Goal: Information Seeking & Learning: Find specific fact

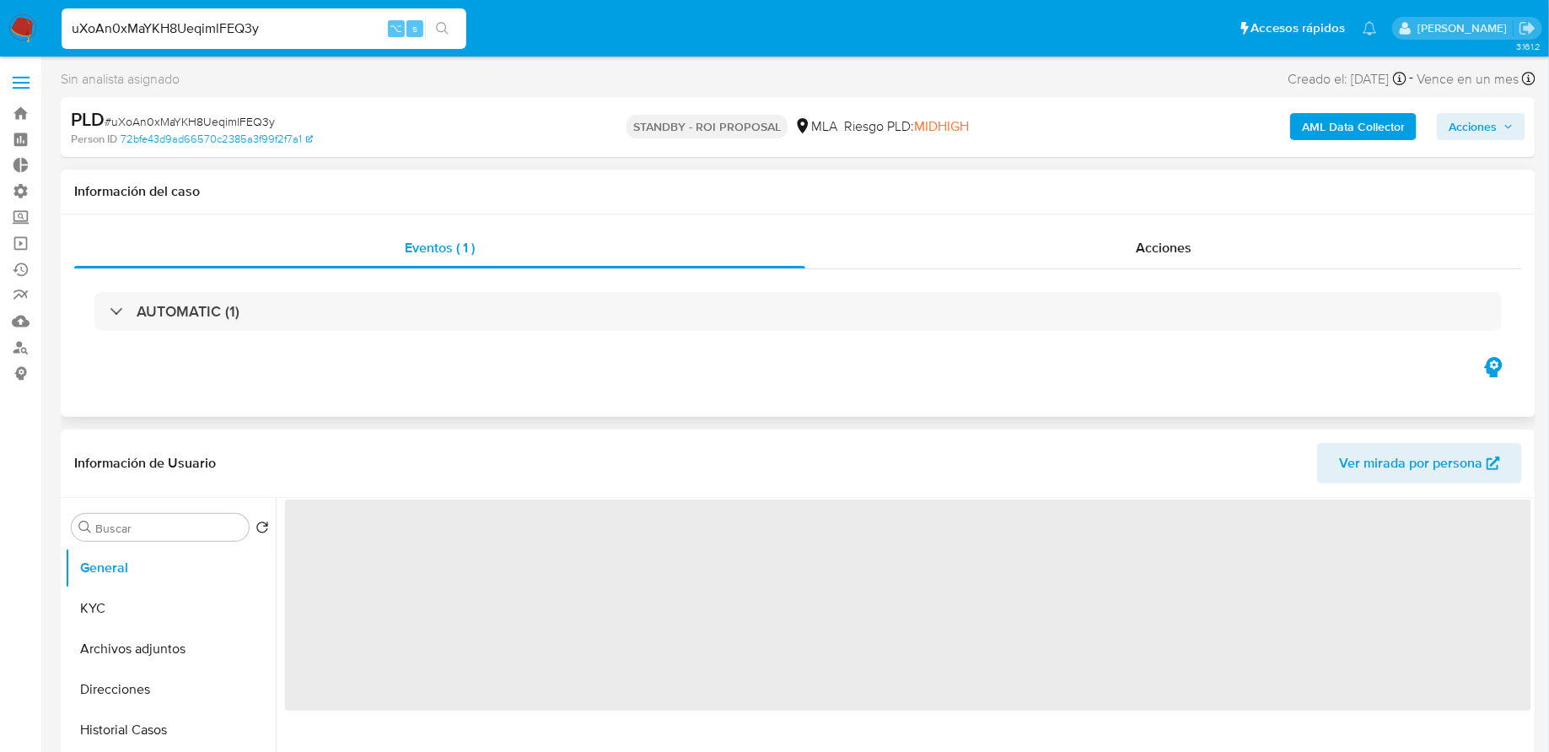
click at [1009, 278] on div "AUTOMATIC (1)" at bounding box center [798, 311] width 1448 height 84
click at [999, 261] on div "Acciones" at bounding box center [1164, 248] width 717 height 40
select select "10"
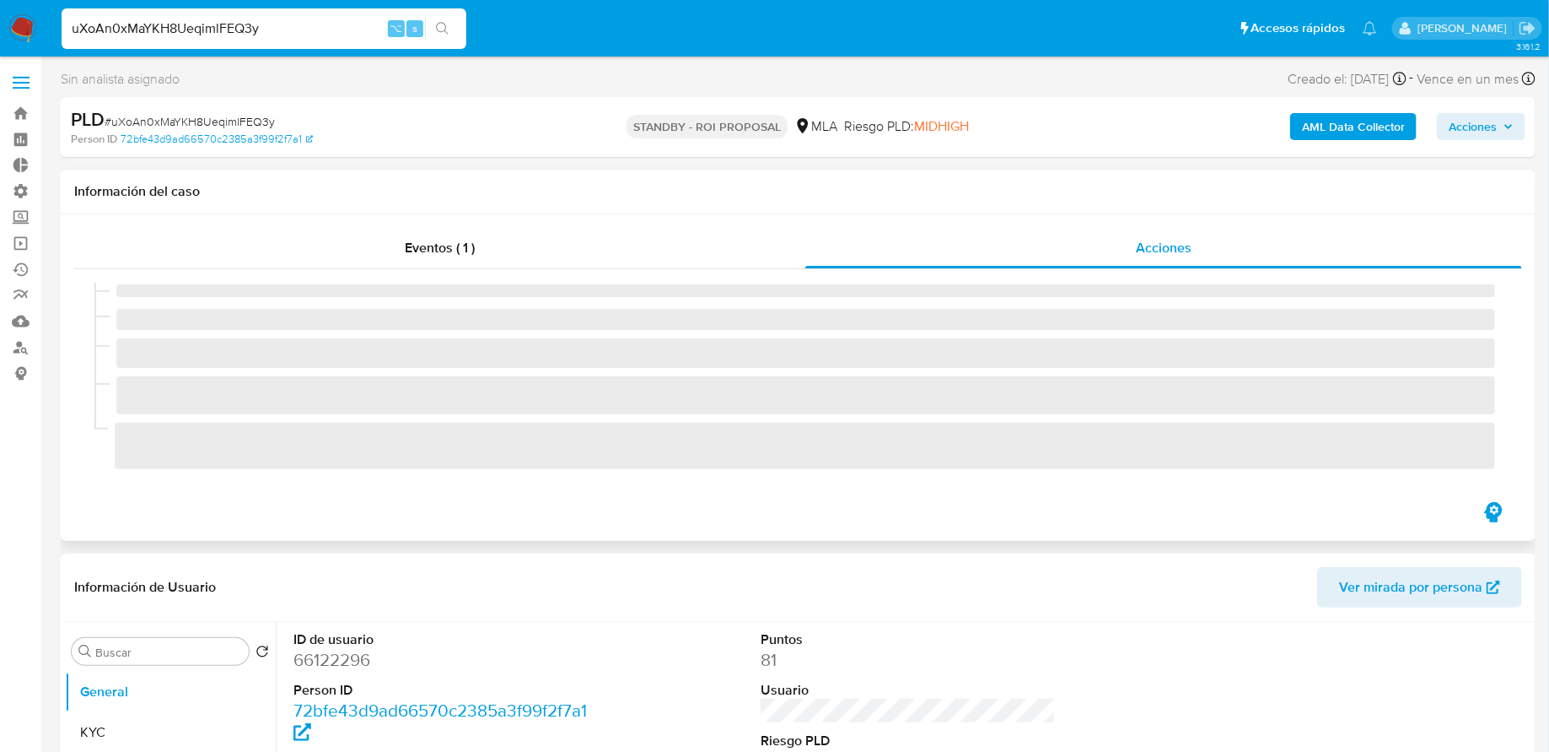
click at [463, 289] on span "‌" at bounding box center [805, 290] width 1379 height 13
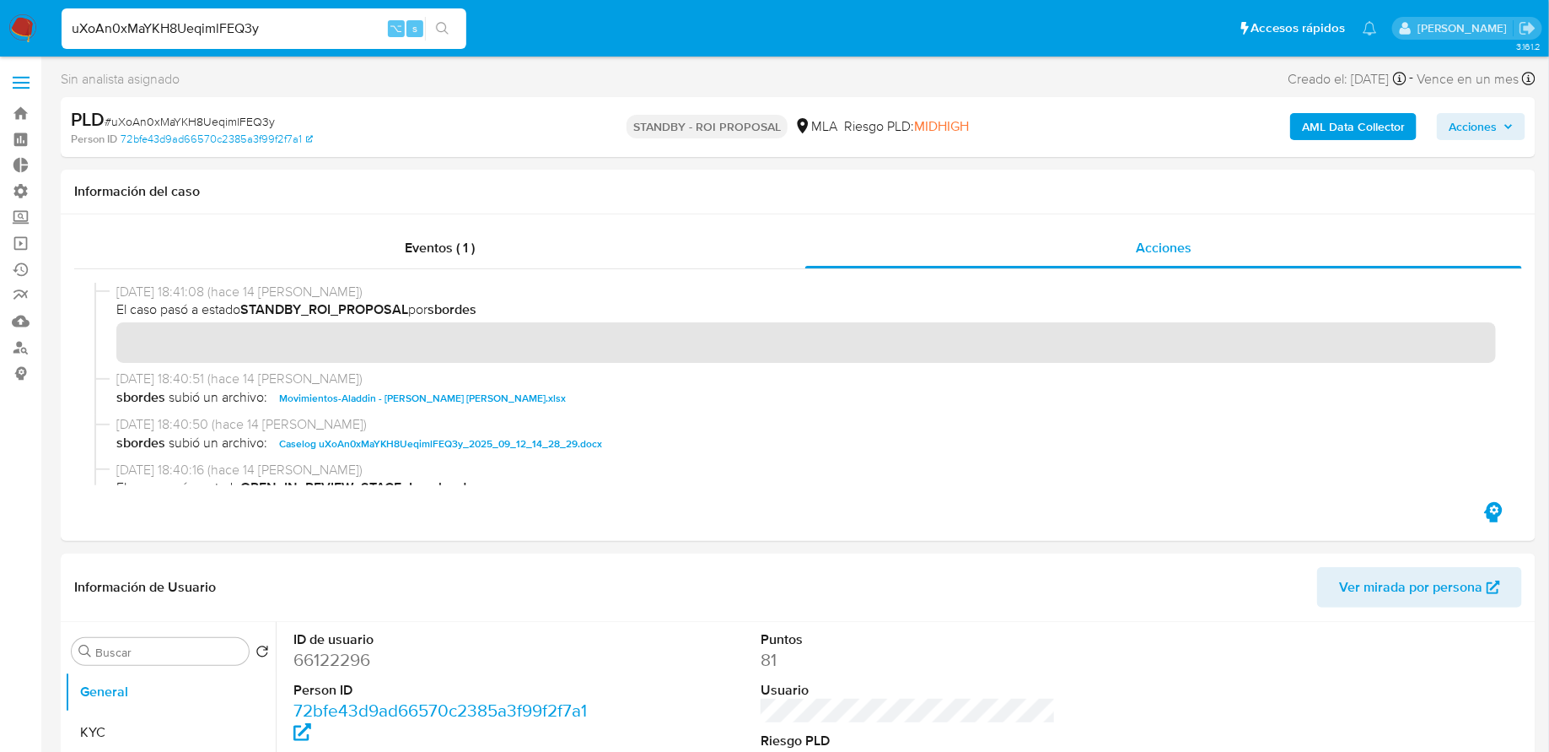
click at [294, 34] on input "uXoAn0xMaYKH8UeqimlFEQ3y" at bounding box center [264, 29] width 405 height 22
paste input "L3dHBbopFUjNMxokv8QTTvQB"
type input "L3dHBbopFUjNMxokv8QTTvQB"
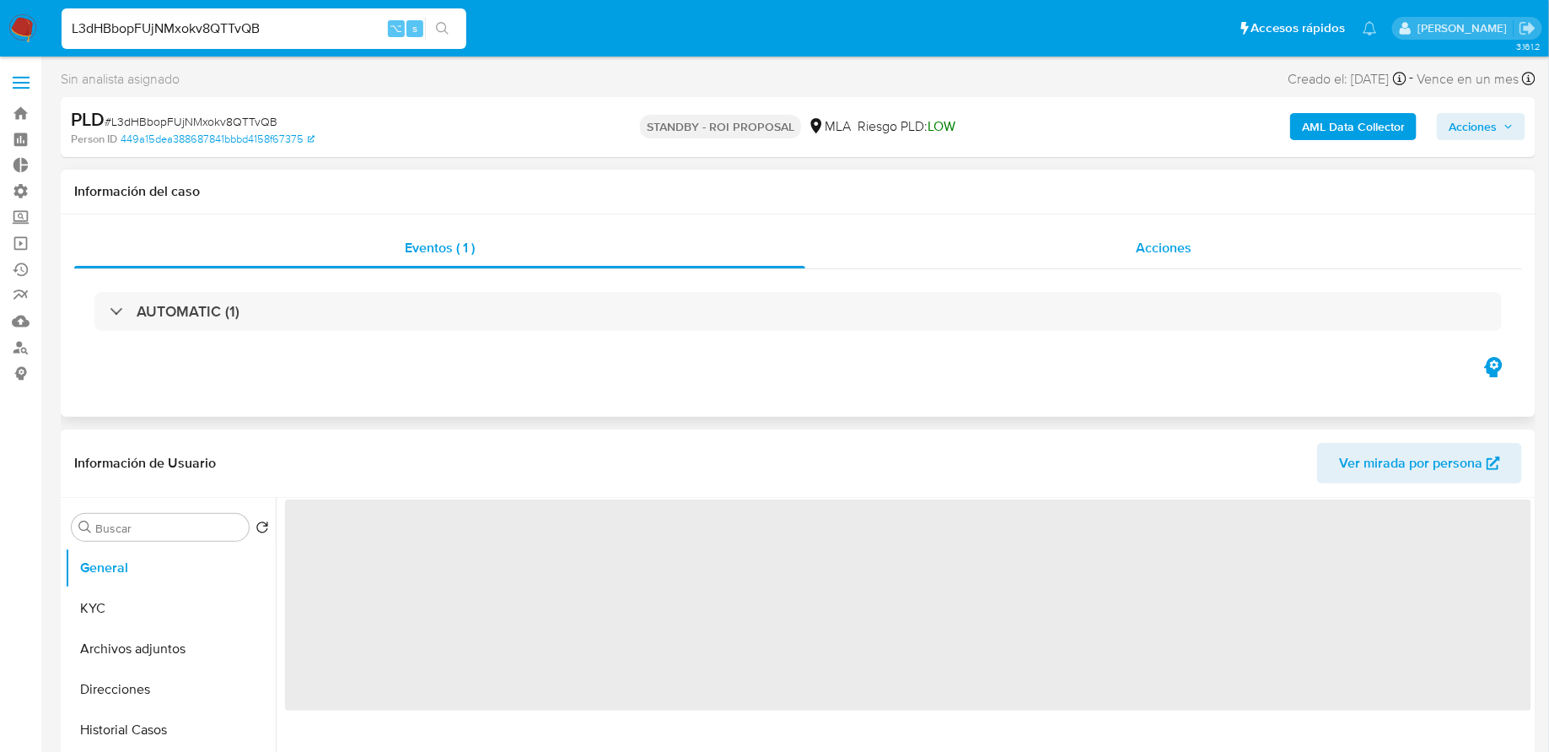
click at [982, 247] on div "Acciones" at bounding box center [1164, 248] width 717 height 40
select select "10"
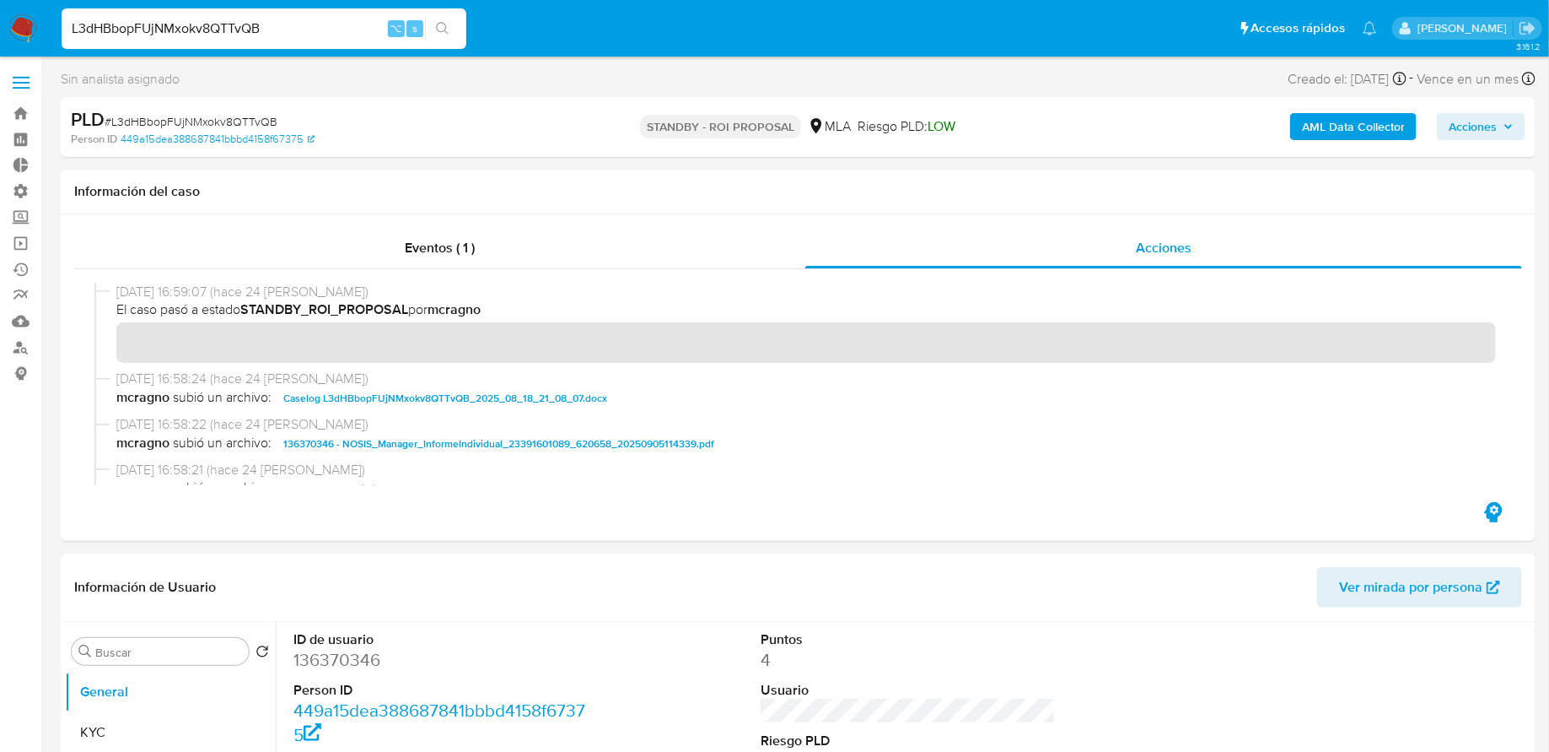
click at [314, 32] on input "L3dHBbopFUjNMxokv8QTTvQB" at bounding box center [264, 29] width 405 height 22
paste input "sina3NvO8uU1QUHB9AhozanV"
type input "sina3NvO8uU1QUHB9AhozanV"
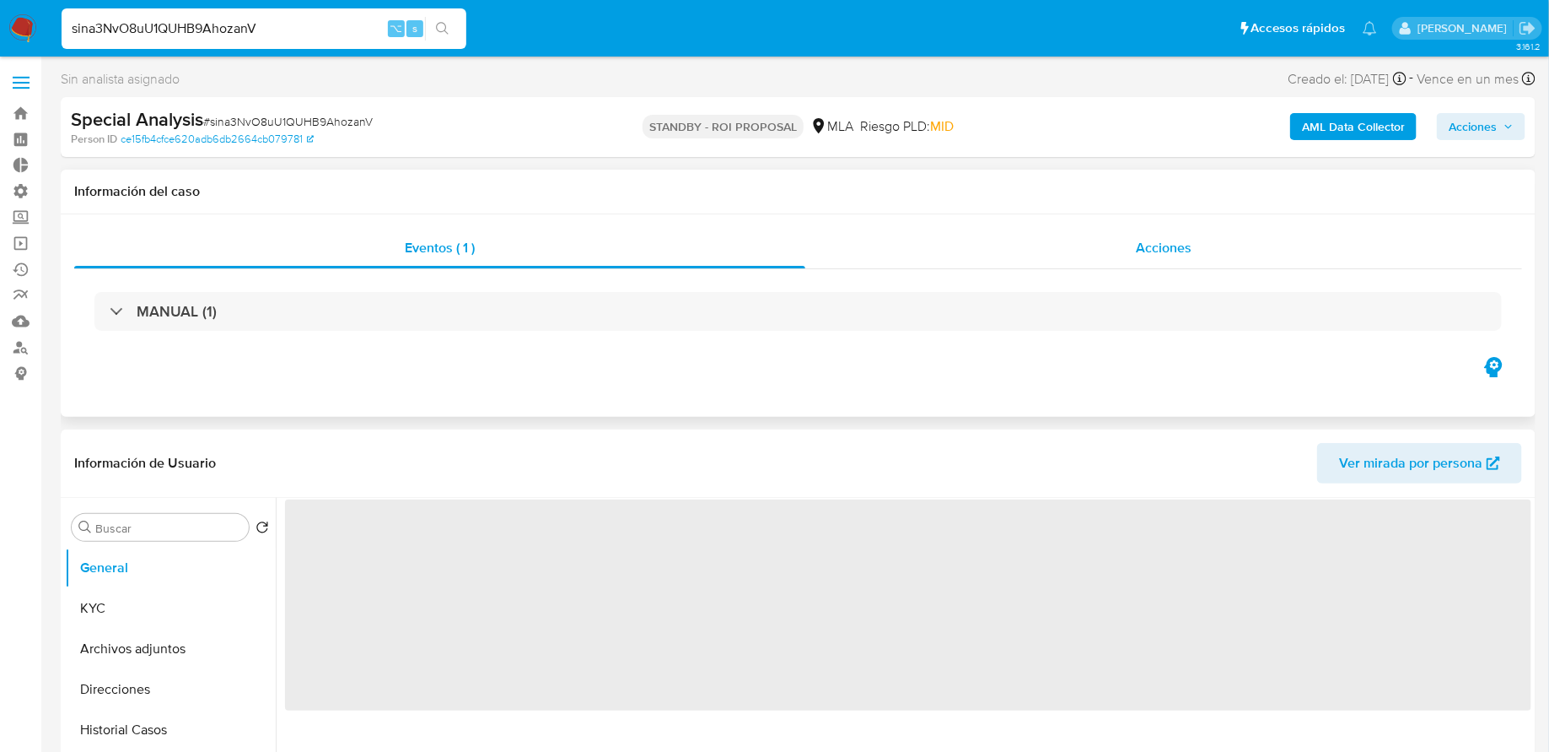
click at [1027, 259] on div "Acciones" at bounding box center [1164, 248] width 717 height 40
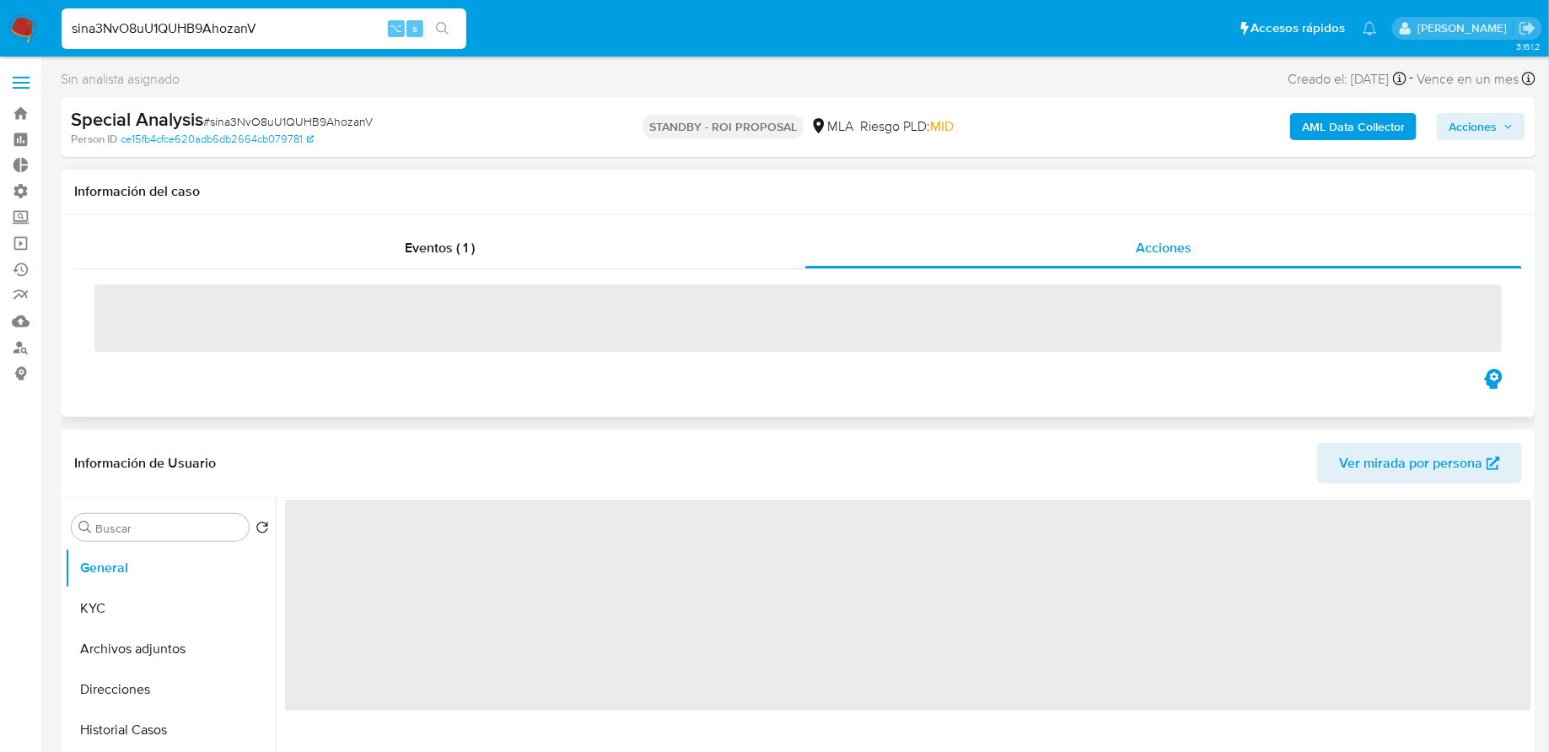
select select "10"
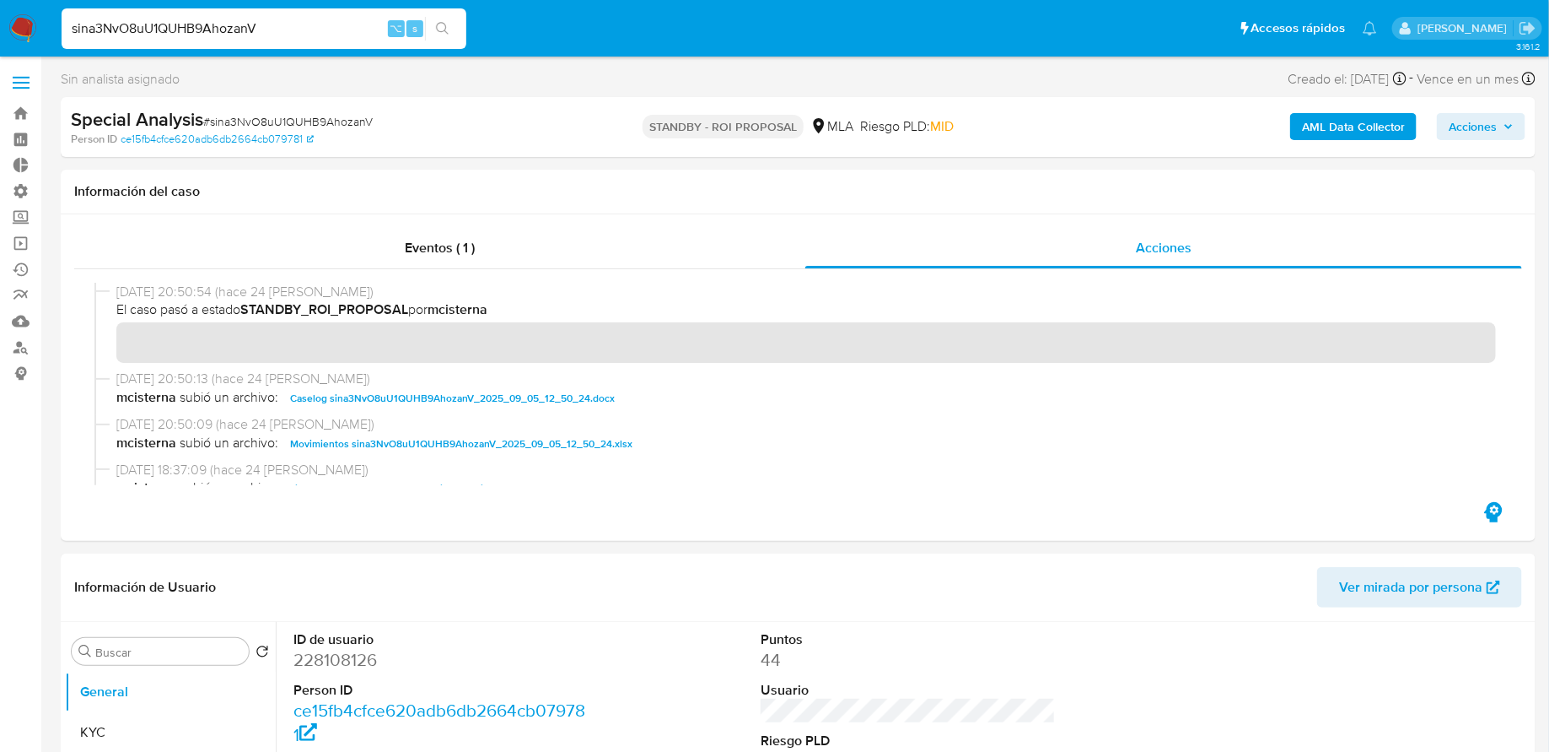
click at [318, 36] on input "sina3NvO8uU1QUHB9AhozanV" at bounding box center [264, 29] width 405 height 22
paste input "OzrE0xQhIYvDs2p9RwvRTSKz"
type input "OzrE0xQhIYvDs2p9RwvRTSKz"
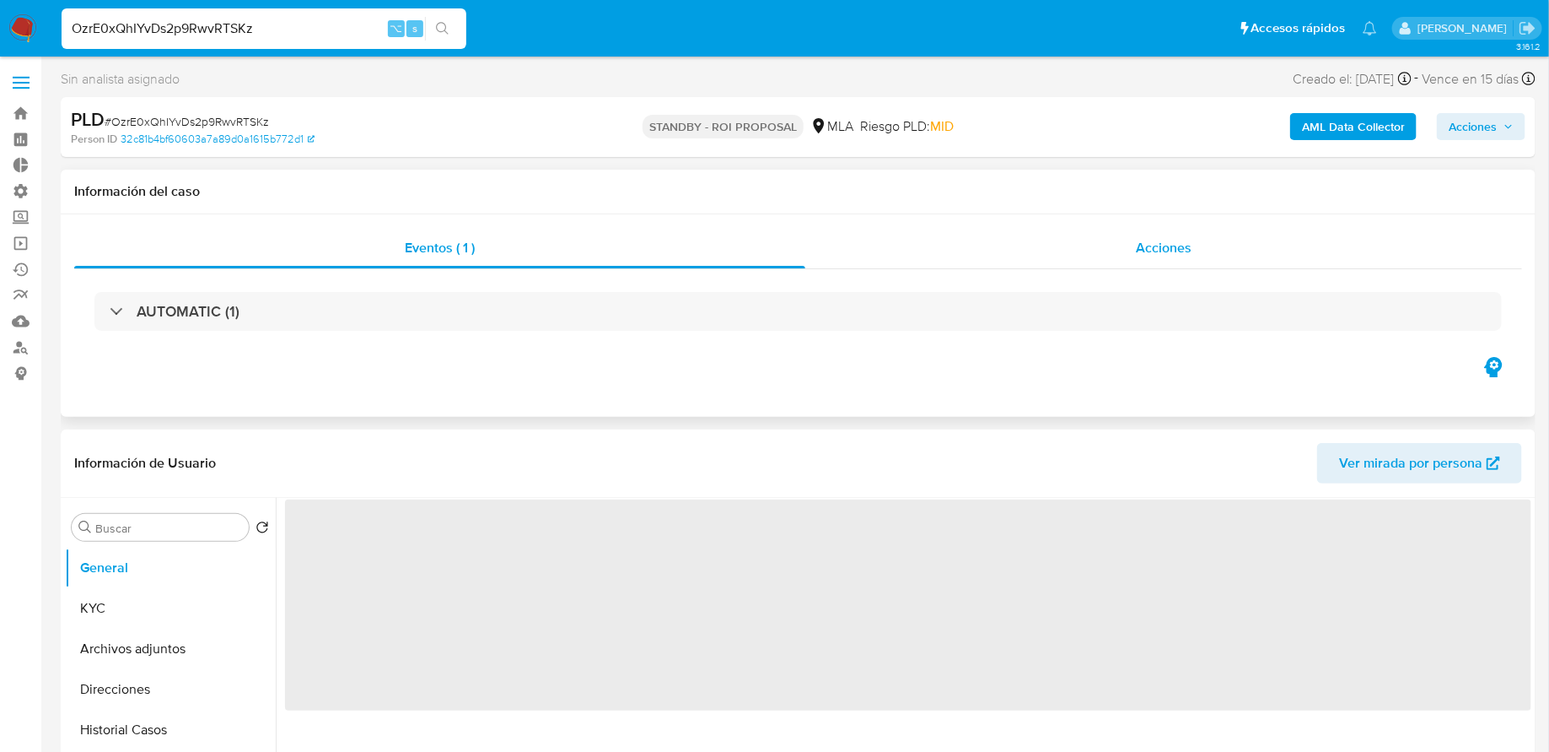
click at [990, 254] on div "Acciones" at bounding box center [1164, 248] width 717 height 40
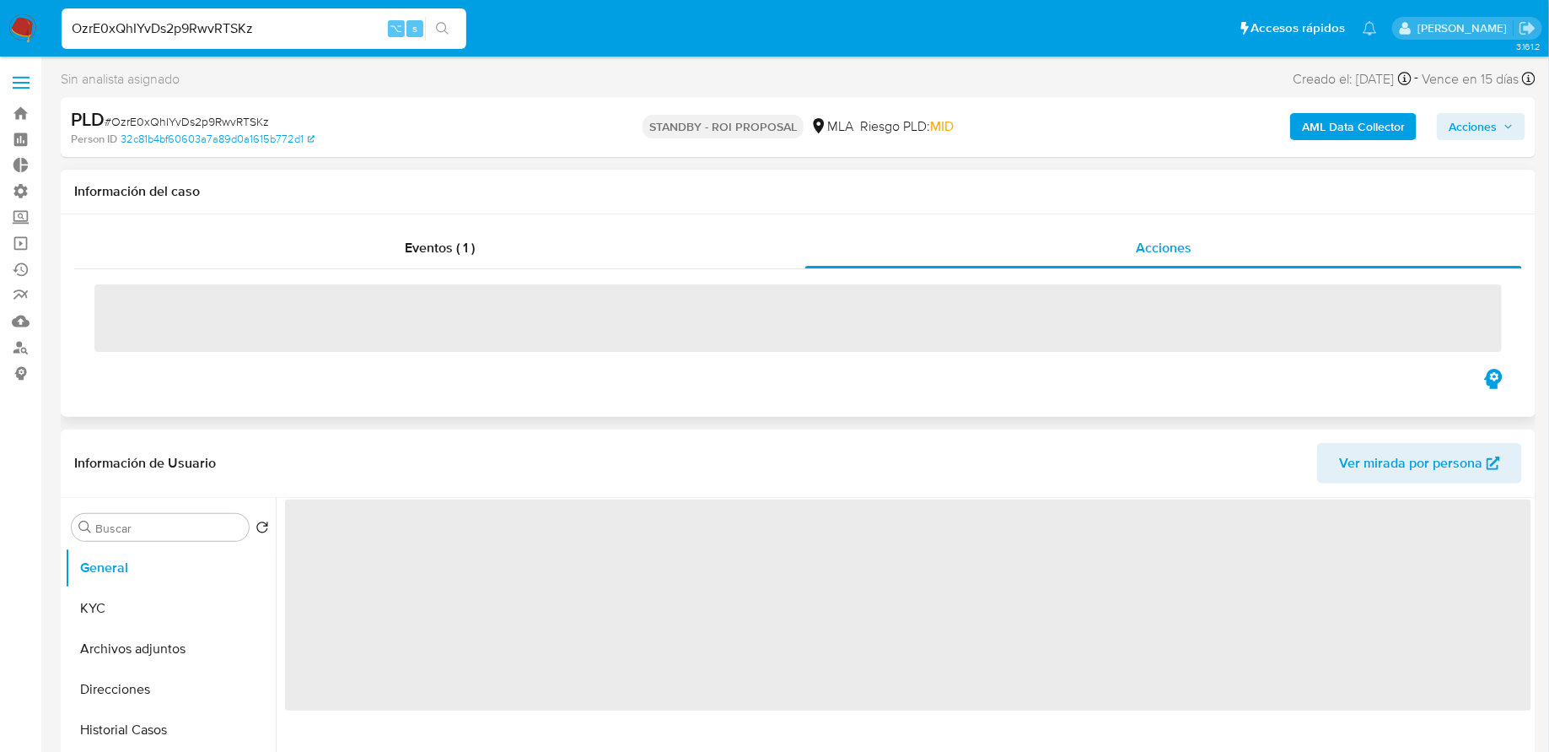
select select "10"
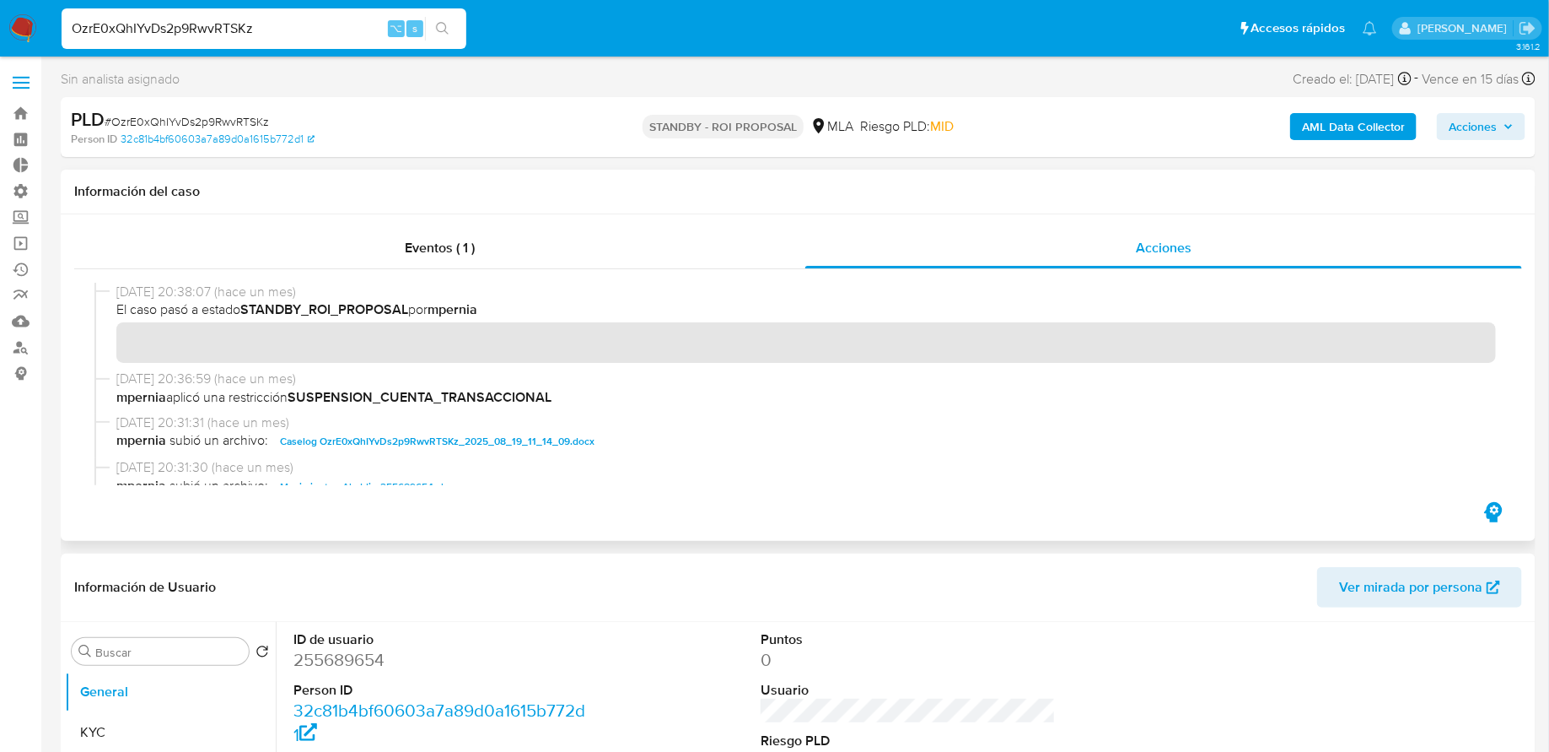
click at [322, 30] on input "OzrE0xQhIYvDs2p9RwvRTSKz" at bounding box center [264, 29] width 405 height 22
paste input "NXZtzNgNr92IS9I29XO4vWpH"
type input "NXZtzNgNr92IS9I29XO4vWpH"
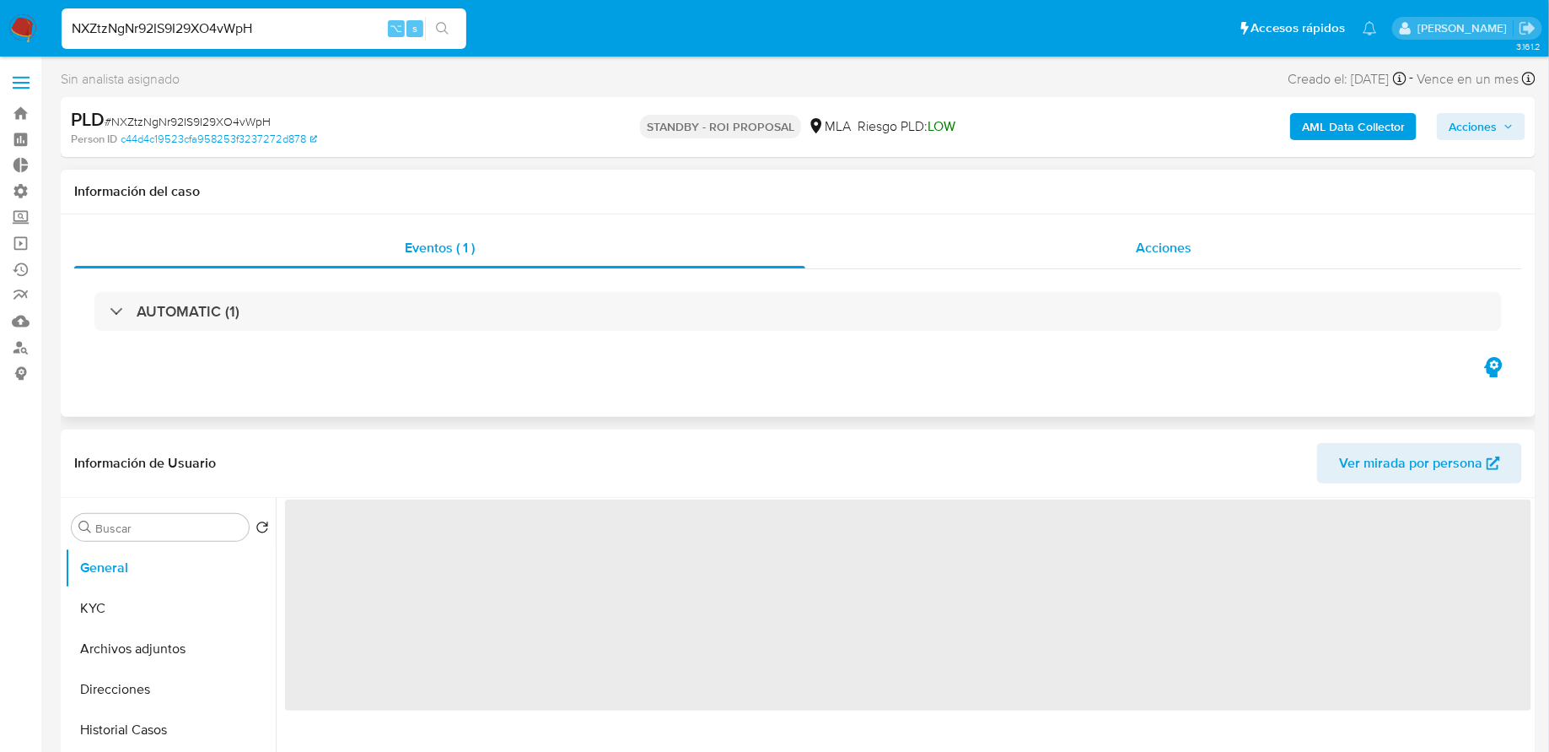
select select "10"
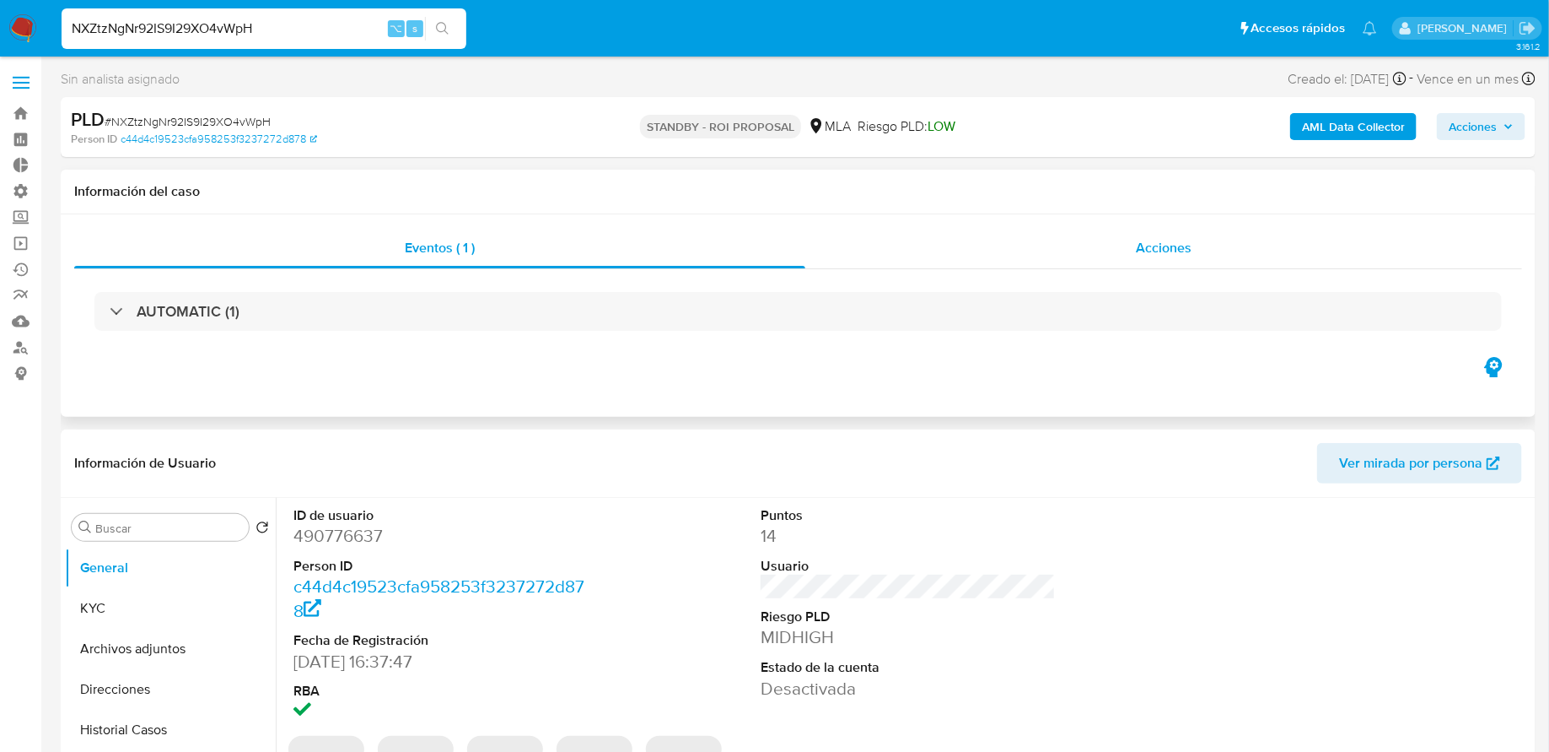
click at [1020, 263] on div "Acciones" at bounding box center [1164, 248] width 717 height 40
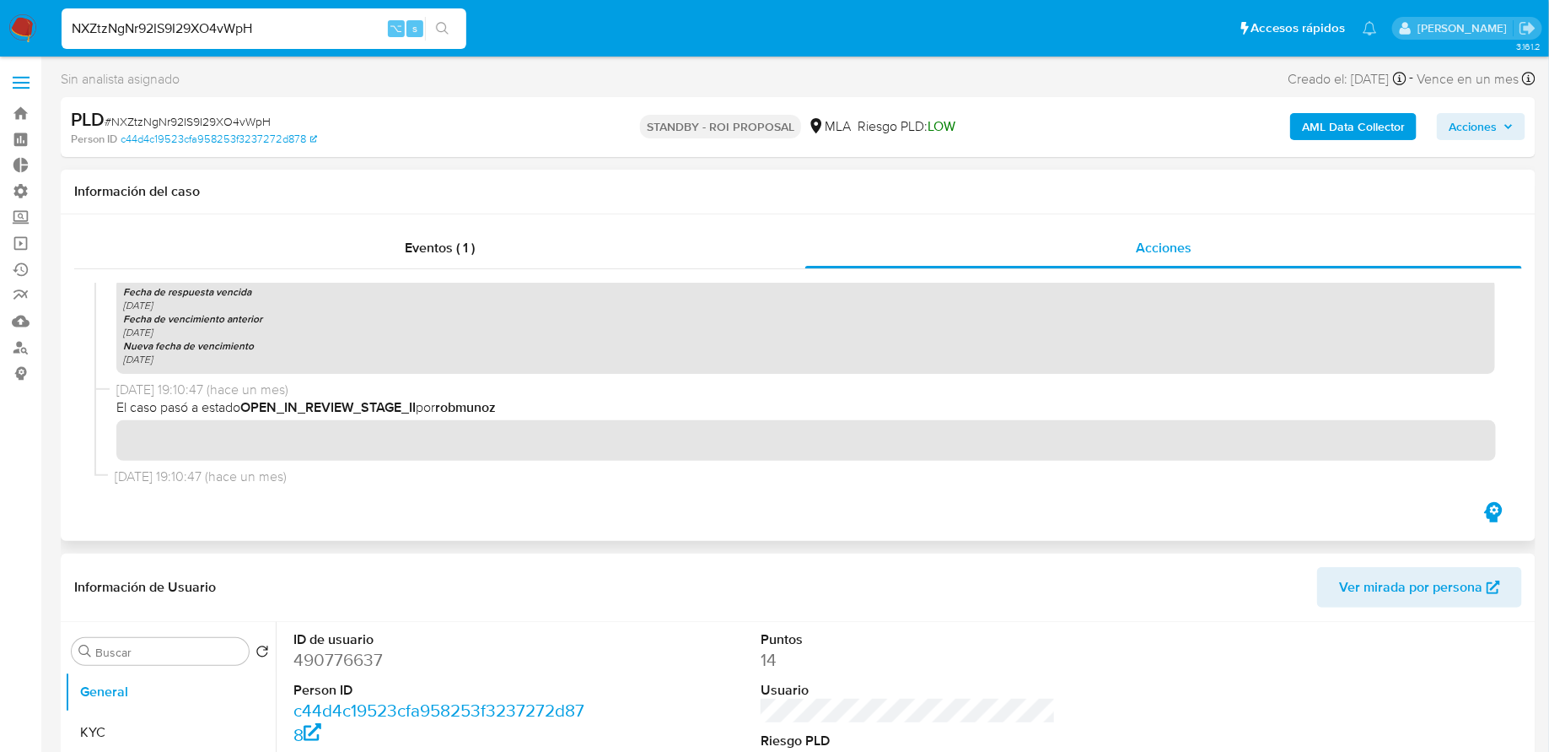
scroll to position [2274, 0]
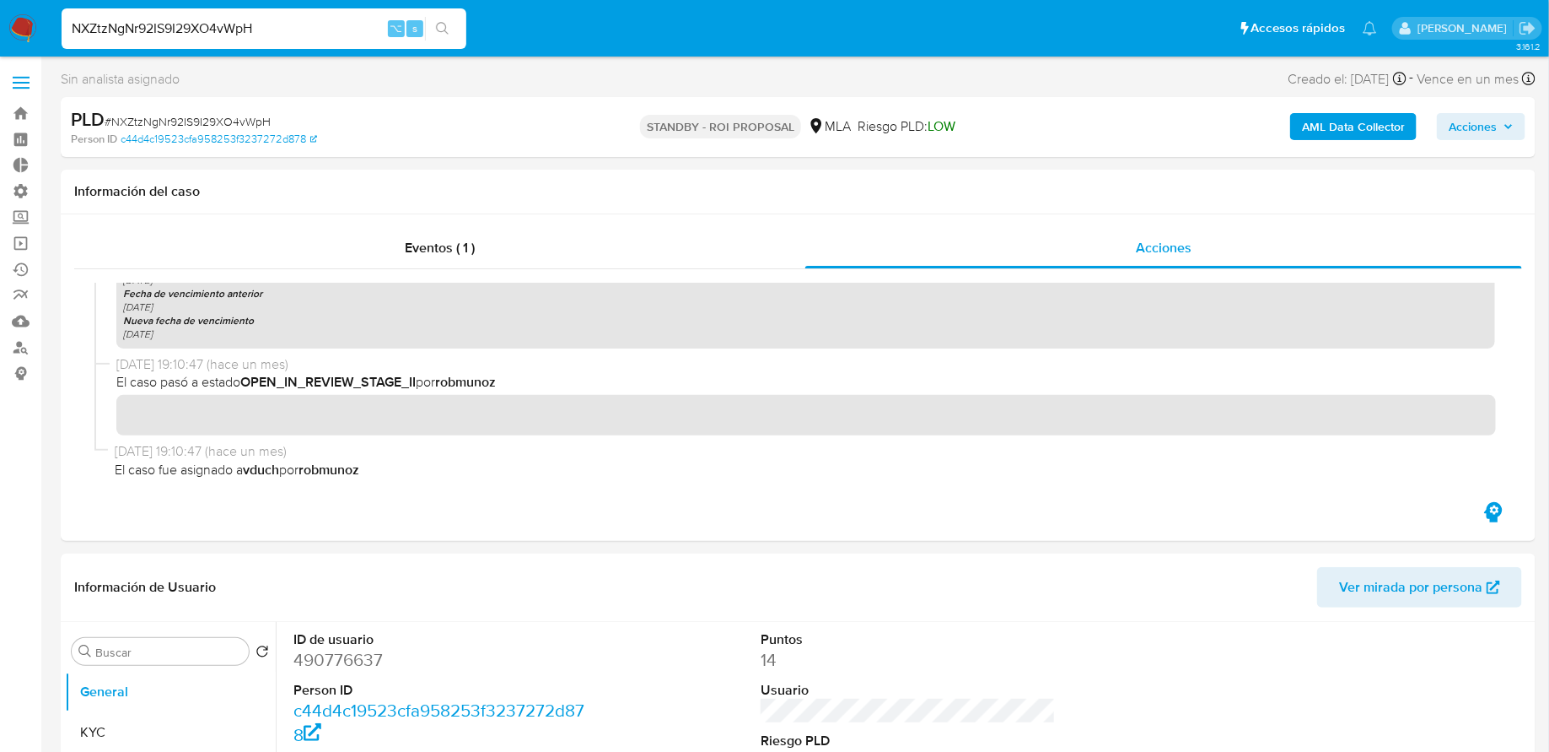
click at [188, 34] on input "NXZtzNgNr92IS9I29XO4vWpH" at bounding box center [264, 29] width 405 height 22
paste input "WrKdZdidONmh5QPzd1Hq1oqc"
type input "WrKdZdidONmh5QPzd1Hq1oqc"
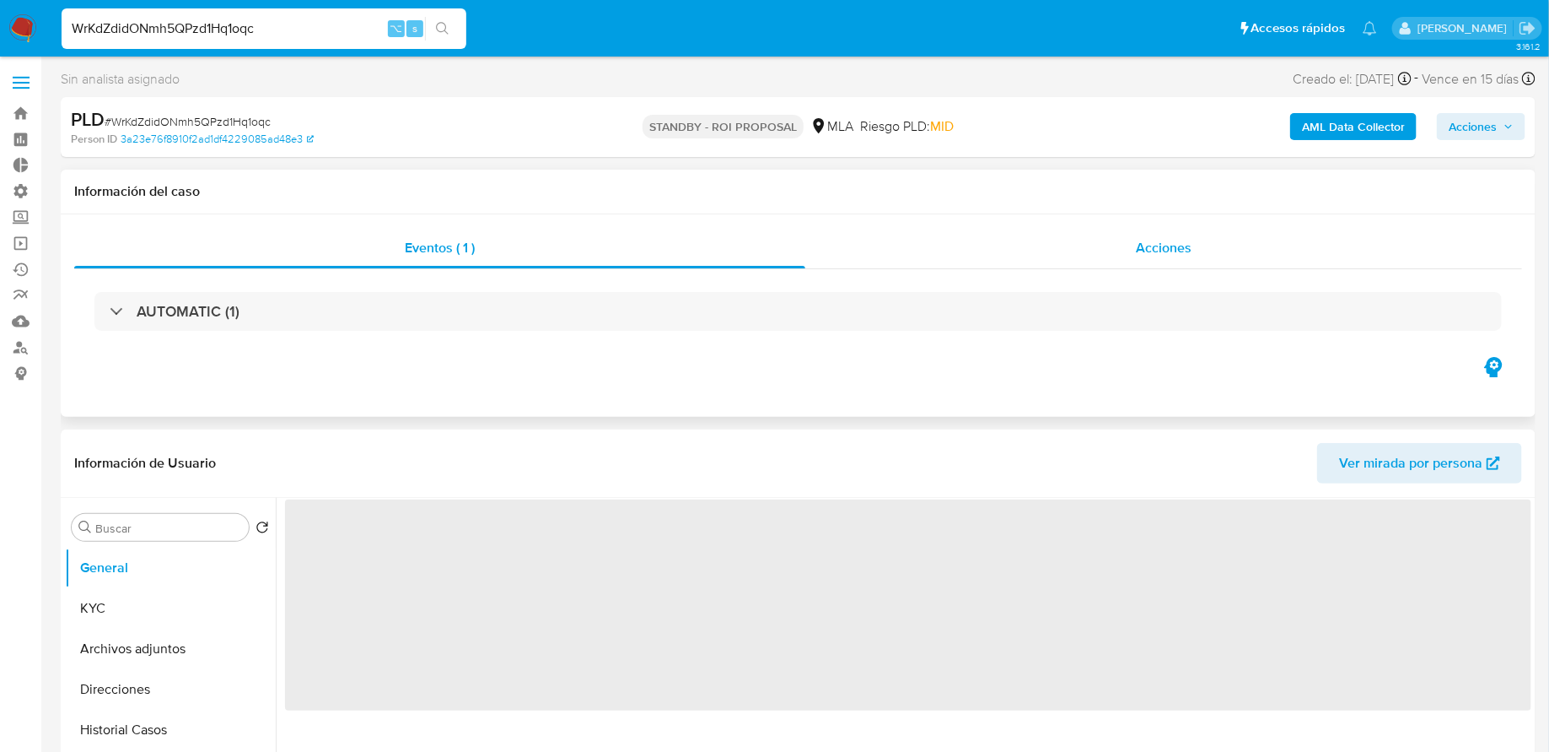
click at [962, 257] on div "Acciones" at bounding box center [1164, 248] width 717 height 40
select select "10"
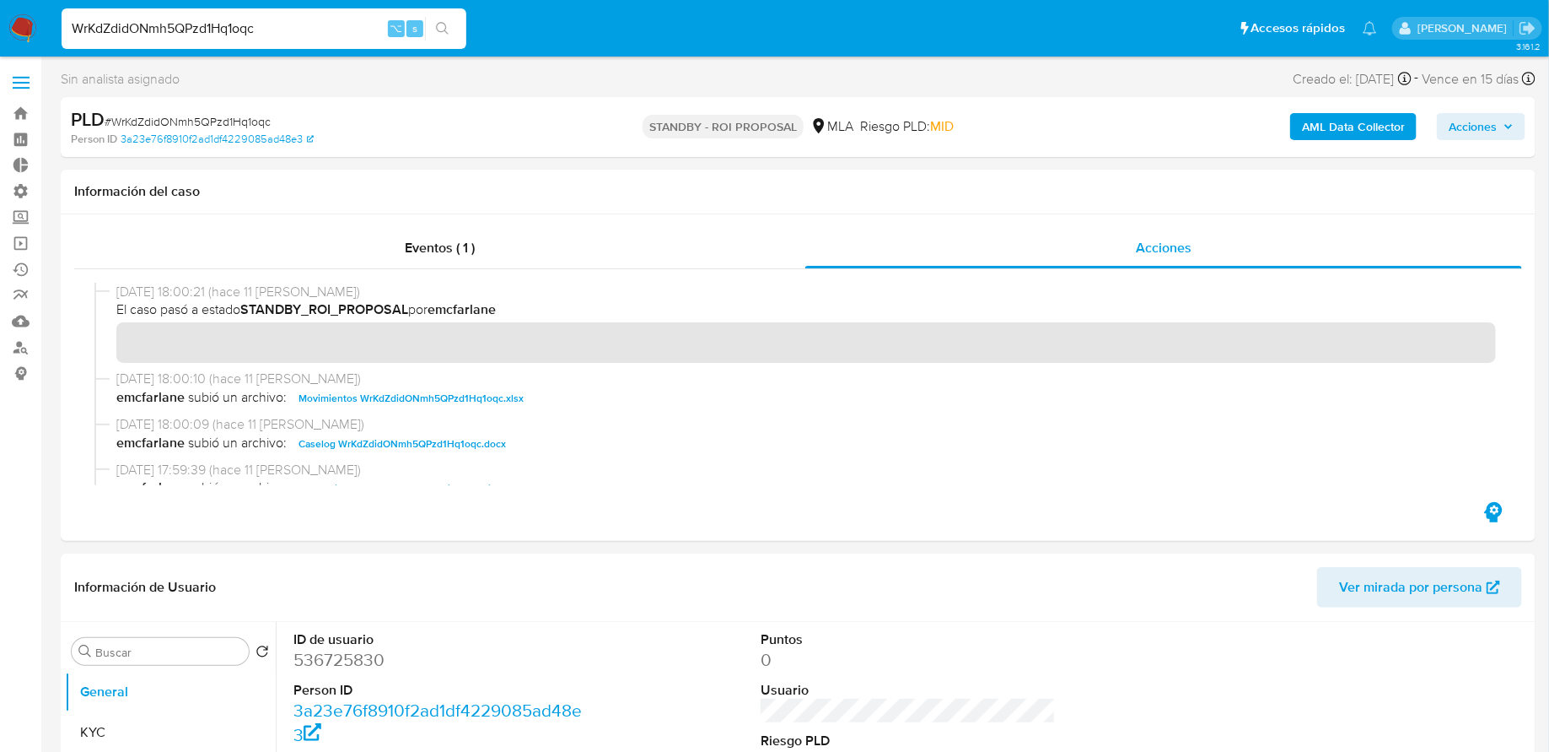
click at [232, 29] on input "WrKdZdidONmh5QPzd1Hq1oqc" at bounding box center [264, 29] width 405 height 22
paste input "y9GGvk4FdcwH2lufcZm1Rs60"
type input "y9GGvk4FdcwH2lufcZm1Rs60"
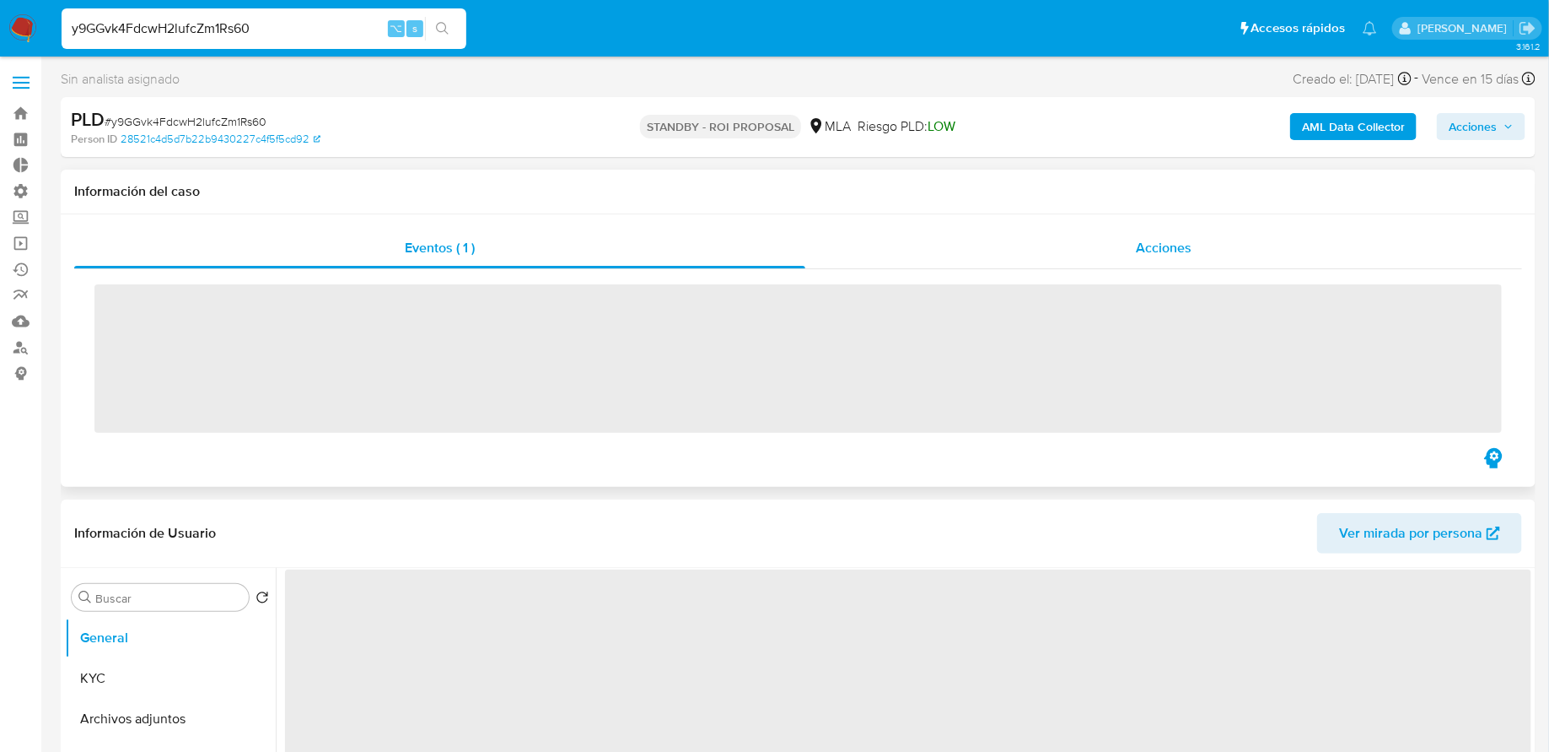
click at [1029, 258] on div "Acciones" at bounding box center [1164, 248] width 717 height 40
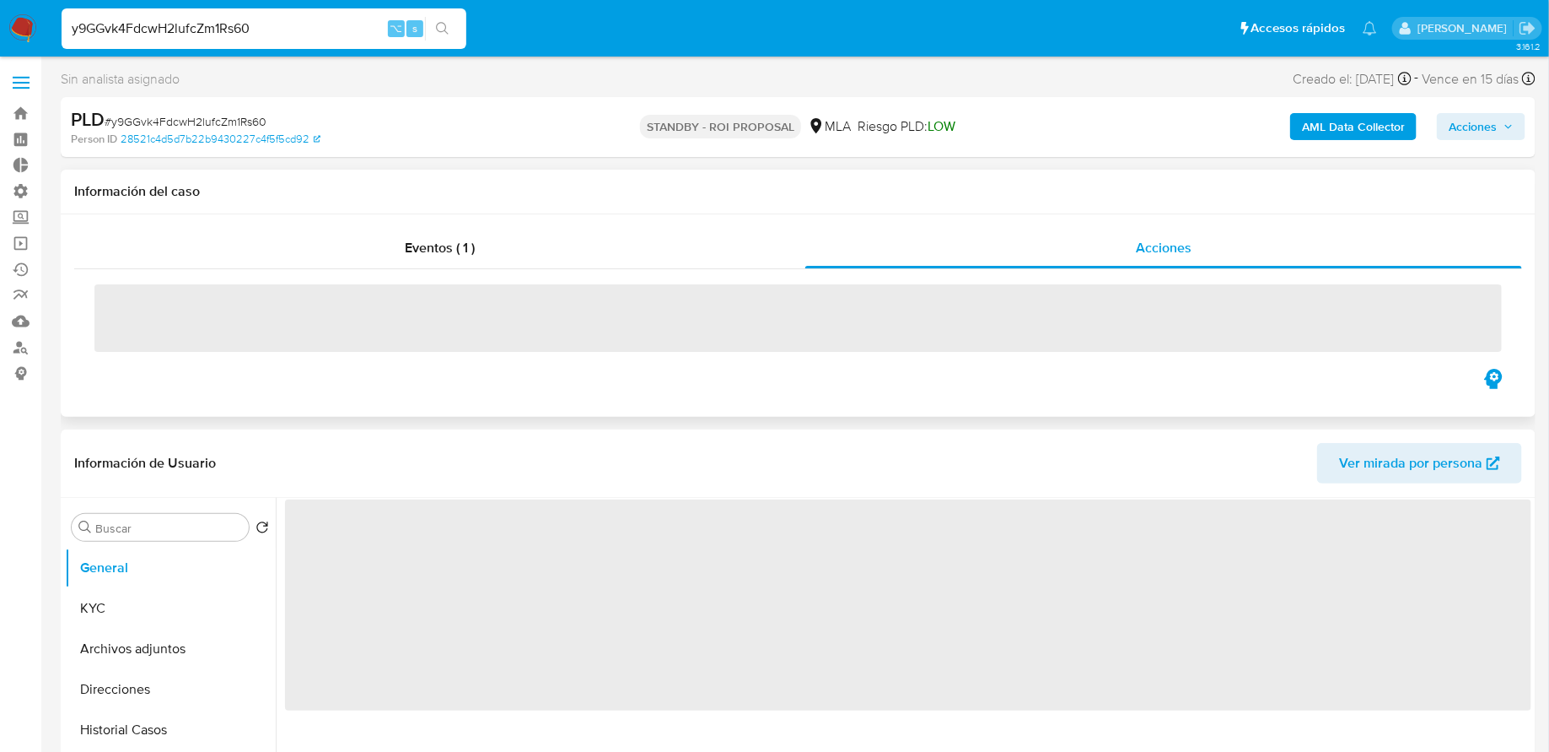
select select "10"
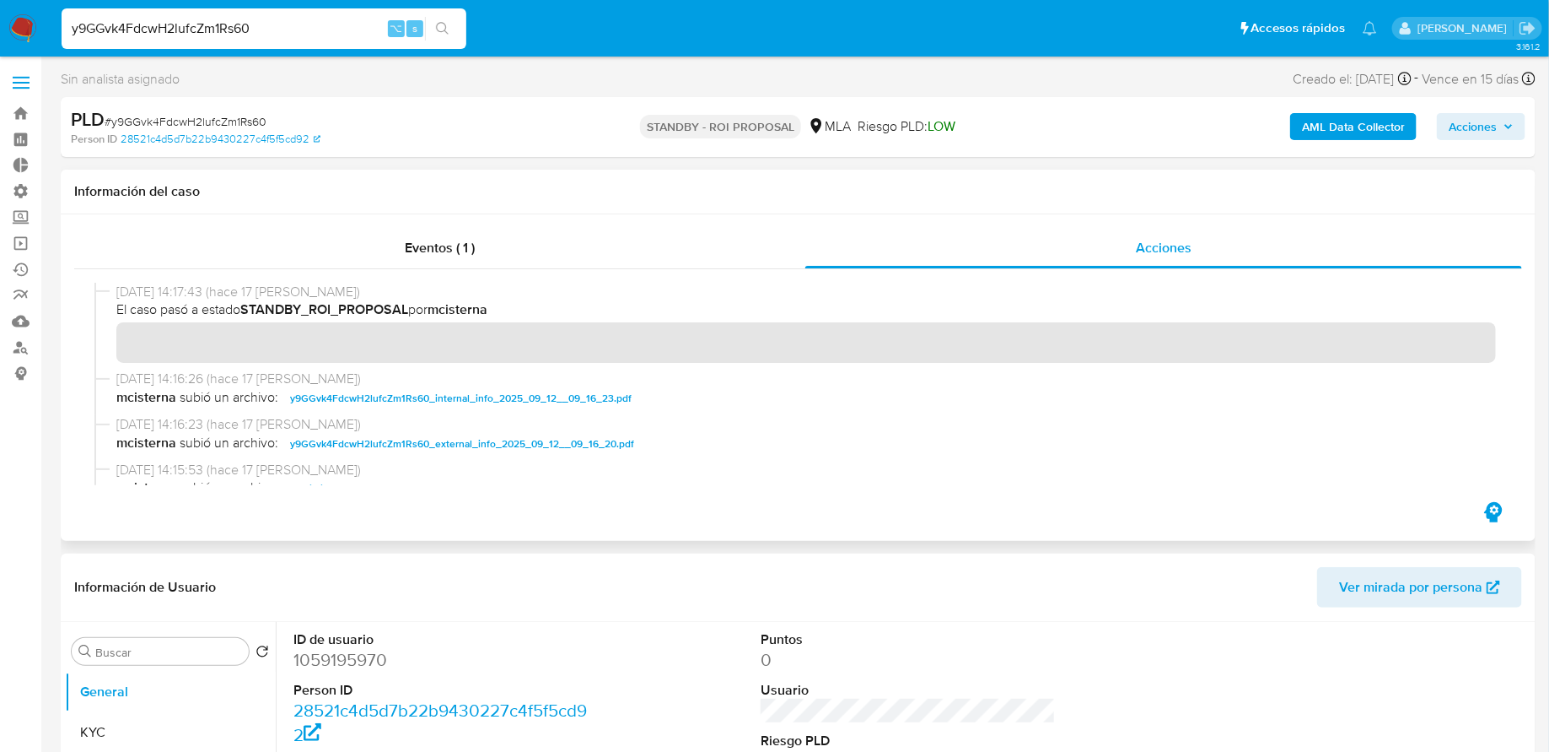
click at [254, 30] on input "y9GGvk4FdcwH2lufcZm1Rs60" at bounding box center [264, 29] width 405 height 22
paste input "2g5CjEYDzYUfsiS72hoD57mQ"
type input "2g5CjEYDzYUfsiS72hoD57mQ"
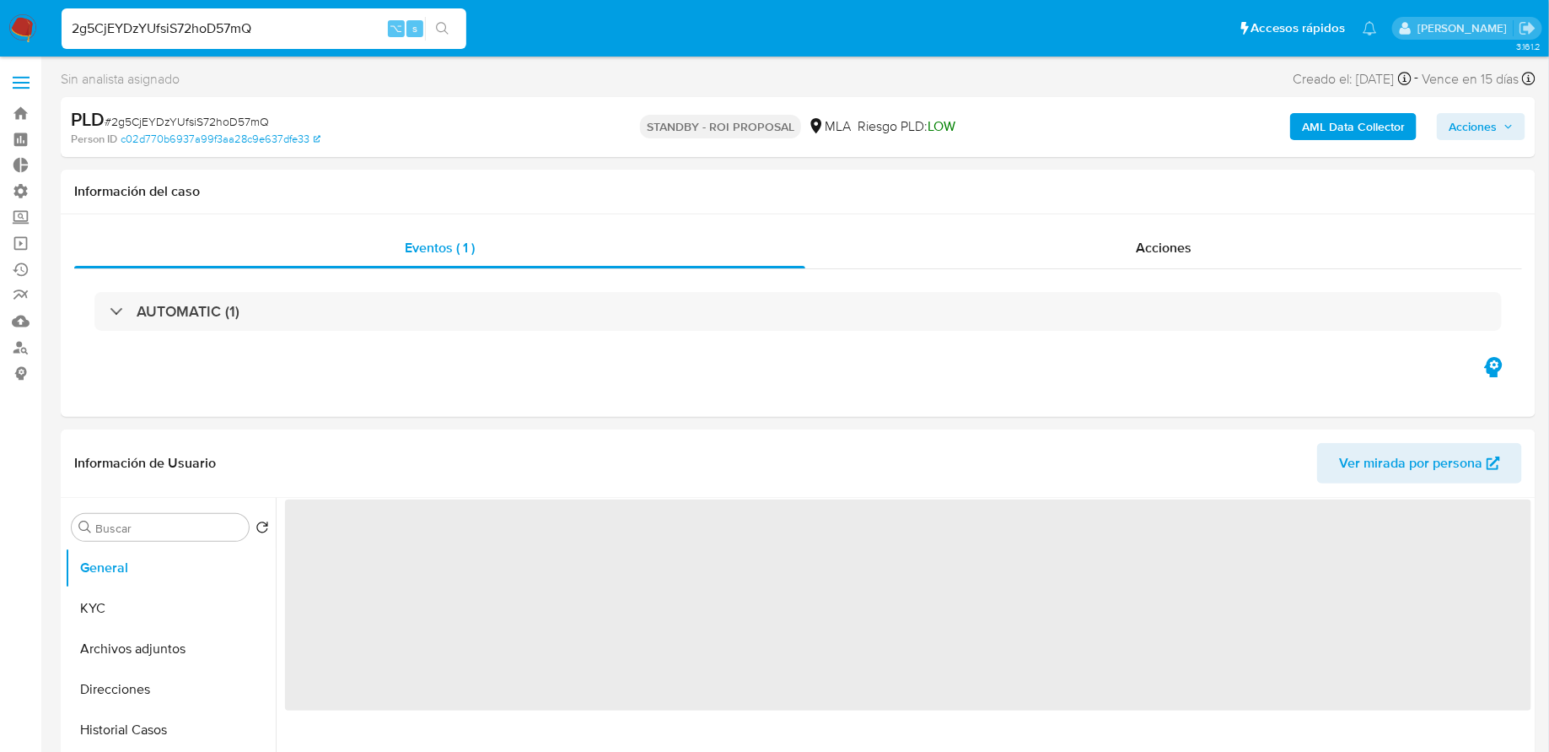
select select "10"
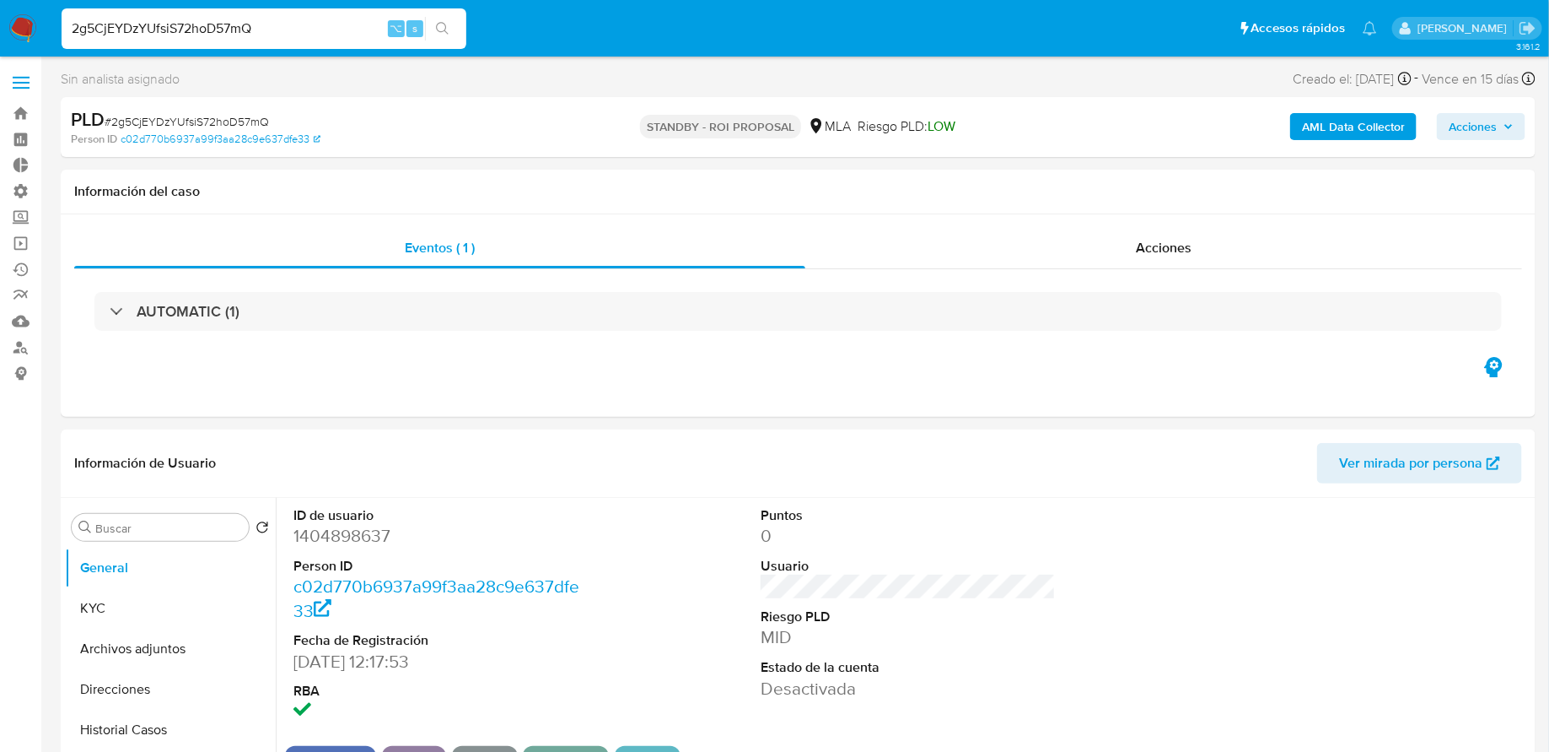
click at [299, 30] on input "2g5CjEYDzYUfsiS72hoD57mQ" at bounding box center [264, 29] width 405 height 22
paste input "RshUWBrLr1j24vz01pLCfTKN"
type input "RshUWBrLr1j24vz01pLCfTKN"
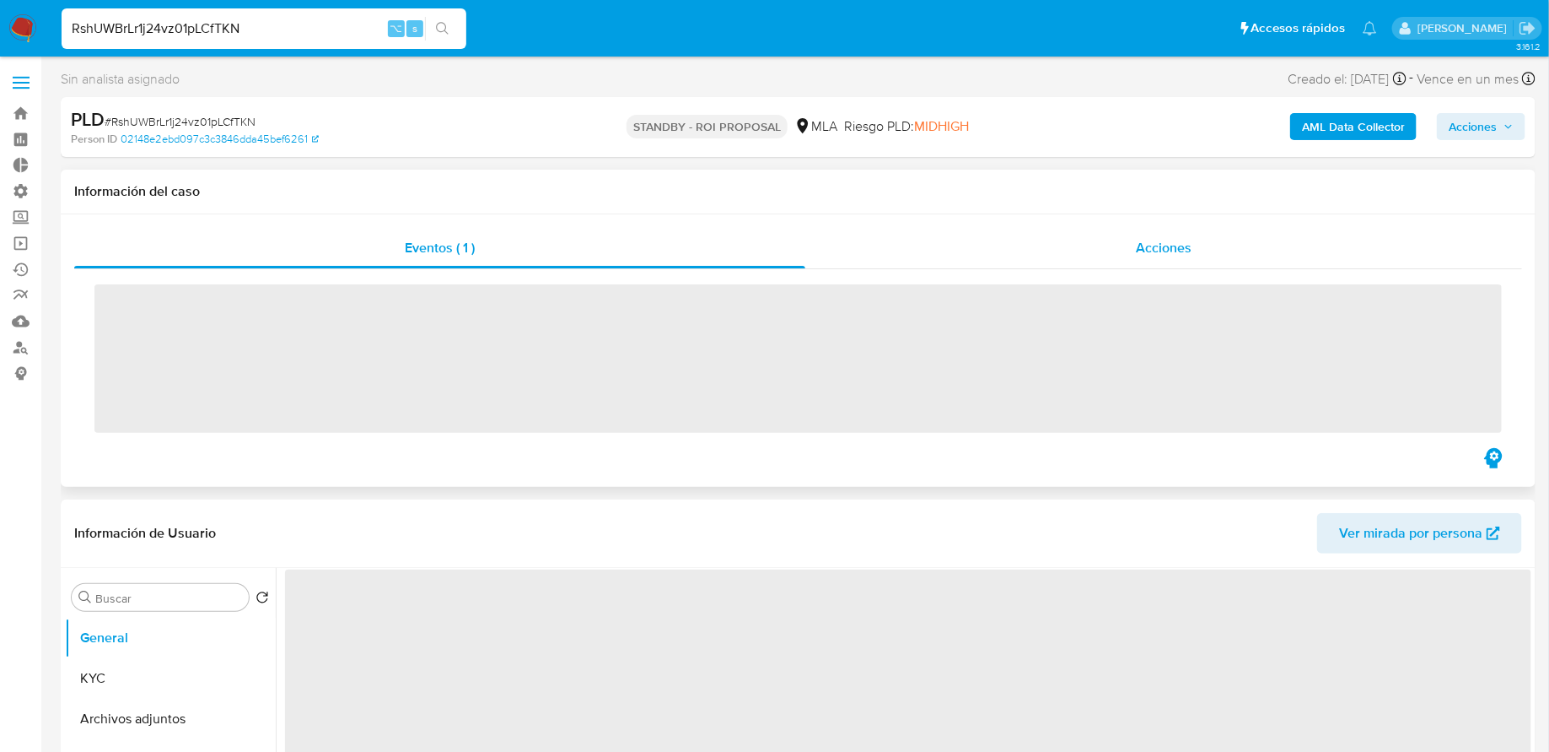
click at [960, 243] on div "Acciones" at bounding box center [1164, 248] width 717 height 40
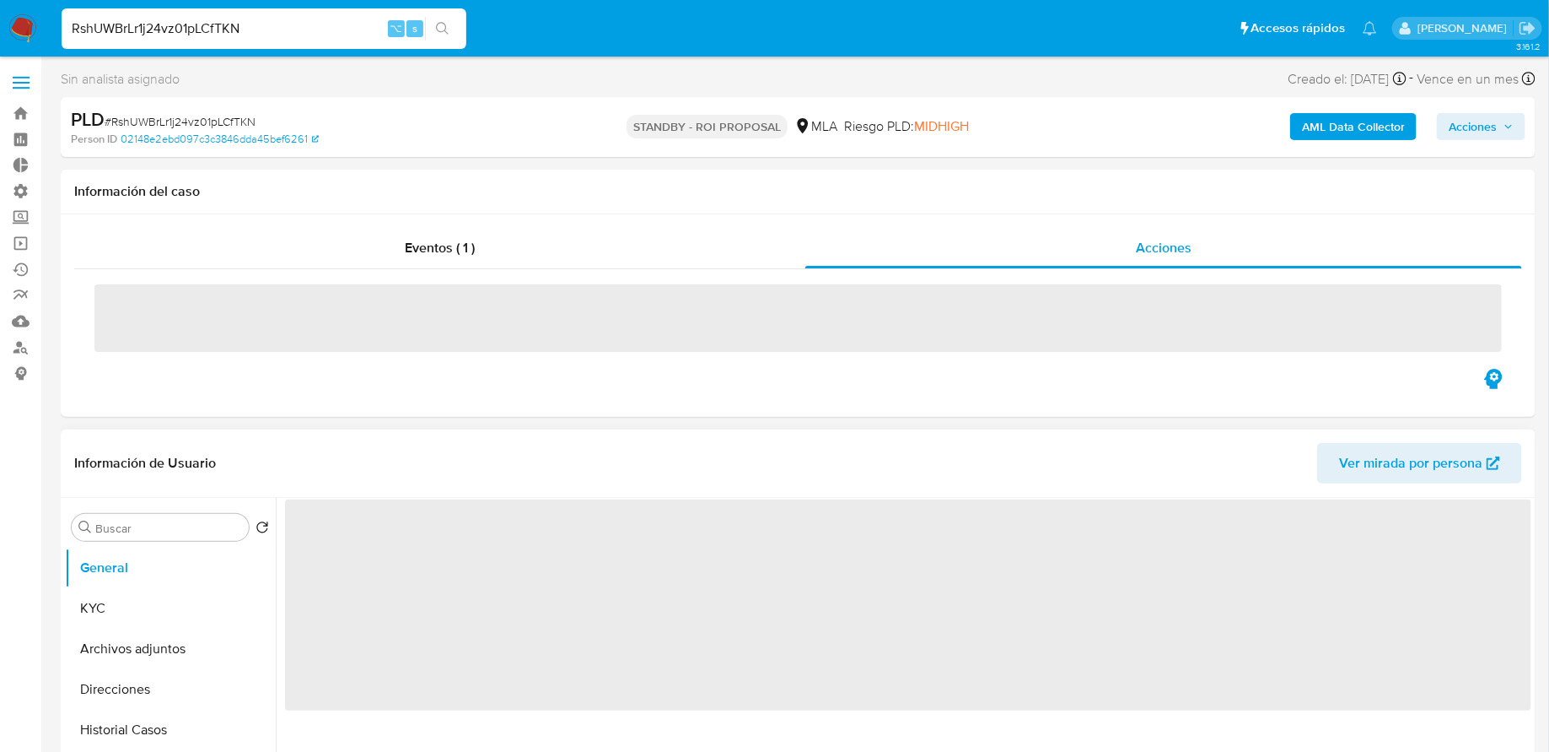
select select "10"
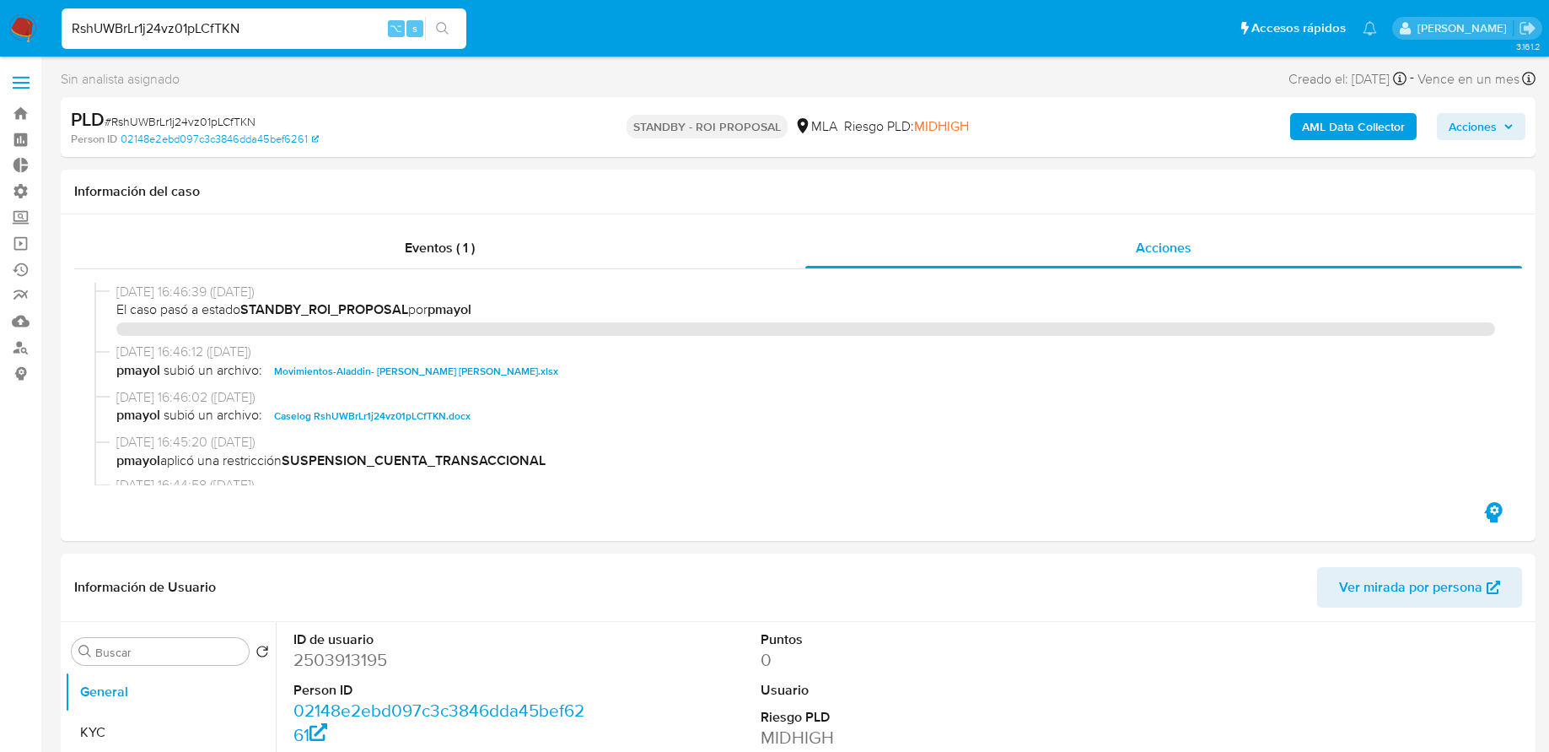
select select "10"
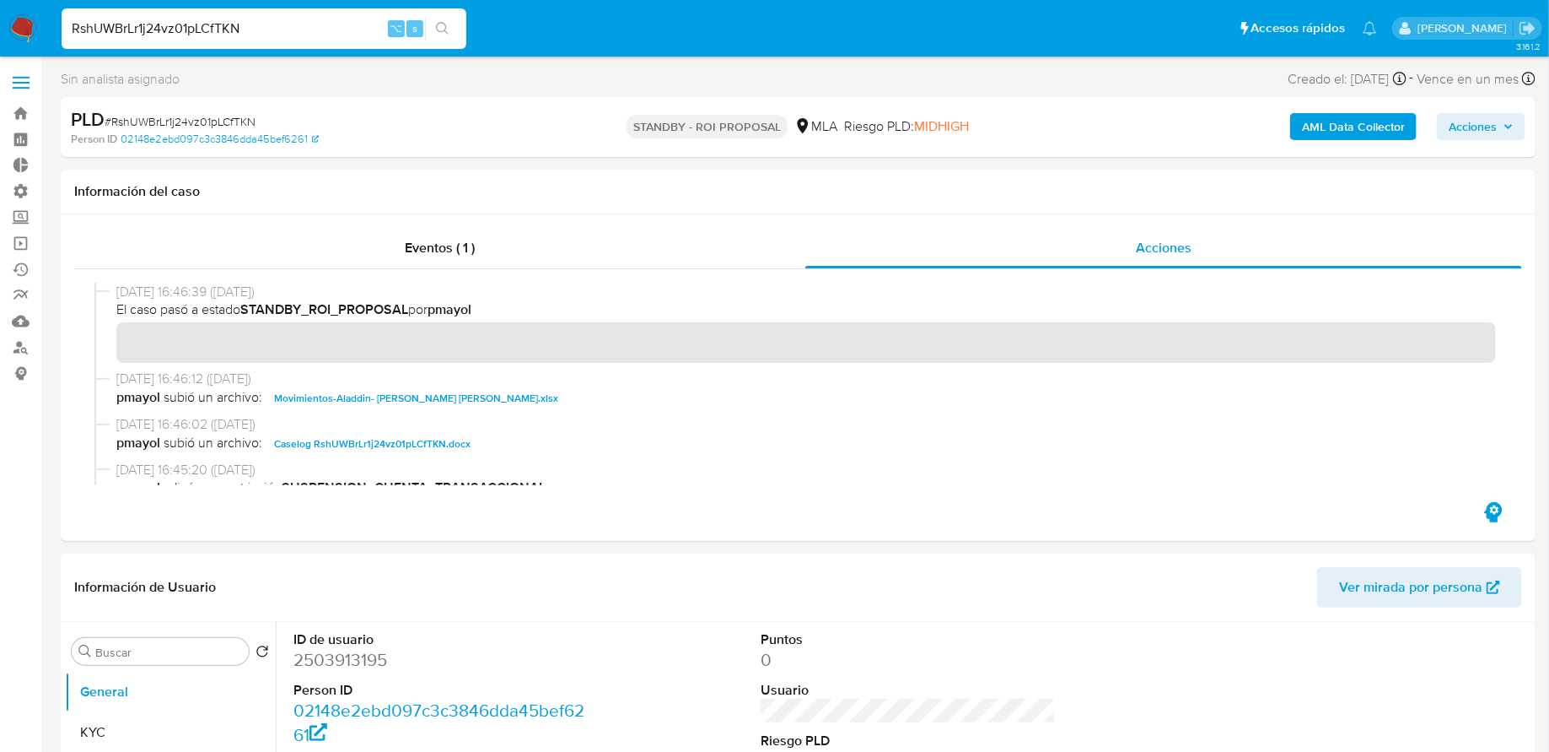
click at [204, 24] on input "RshUWBrLr1j24vz01pLCfTKN" at bounding box center [264, 29] width 405 height 22
paste input "sina3NvO8uU1QUHB9AhozanV"
type input "sina3NvO8uU1QUHB9AhozanV"
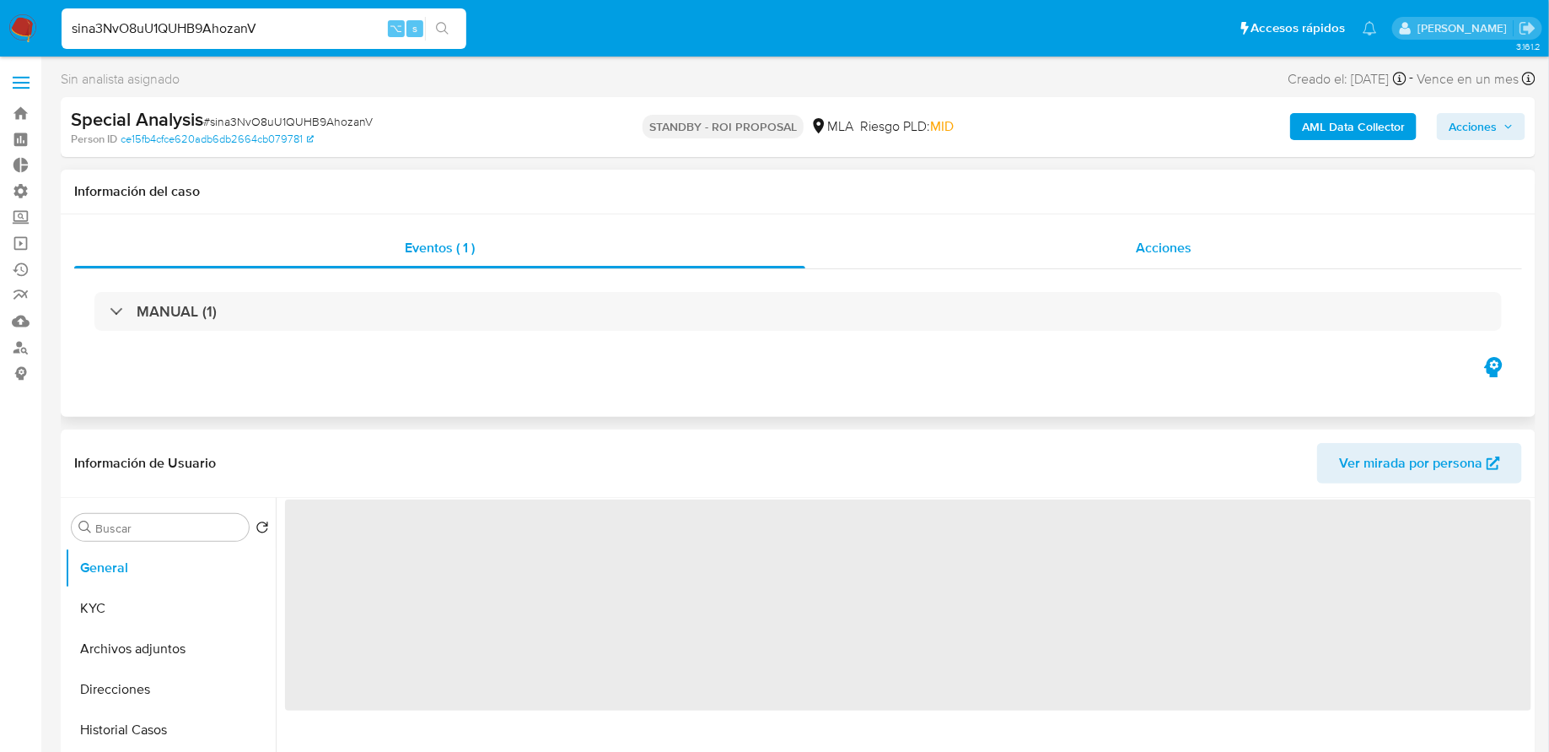
click at [985, 247] on div "Acciones" at bounding box center [1164, 248] width 717 height 40
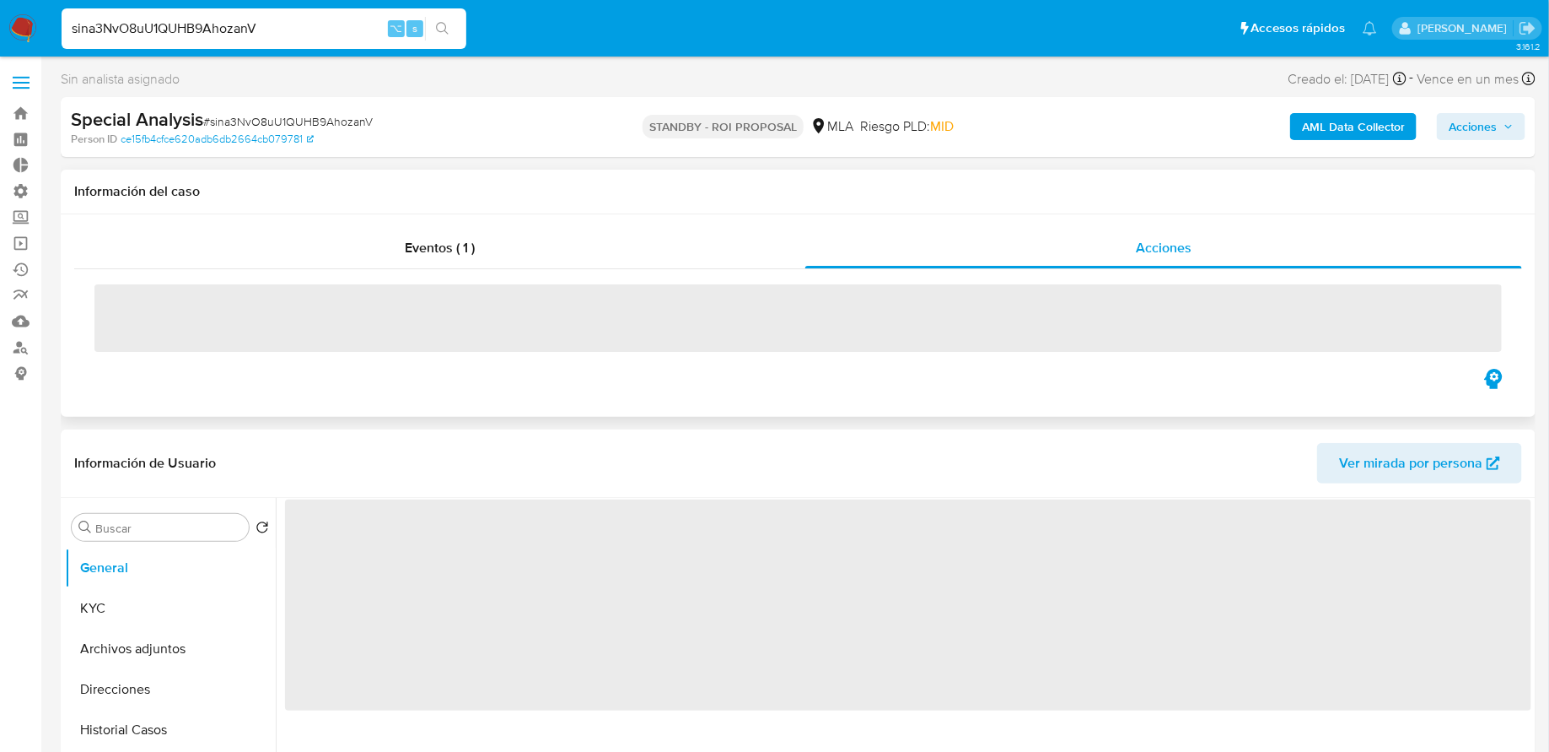
select select "10"
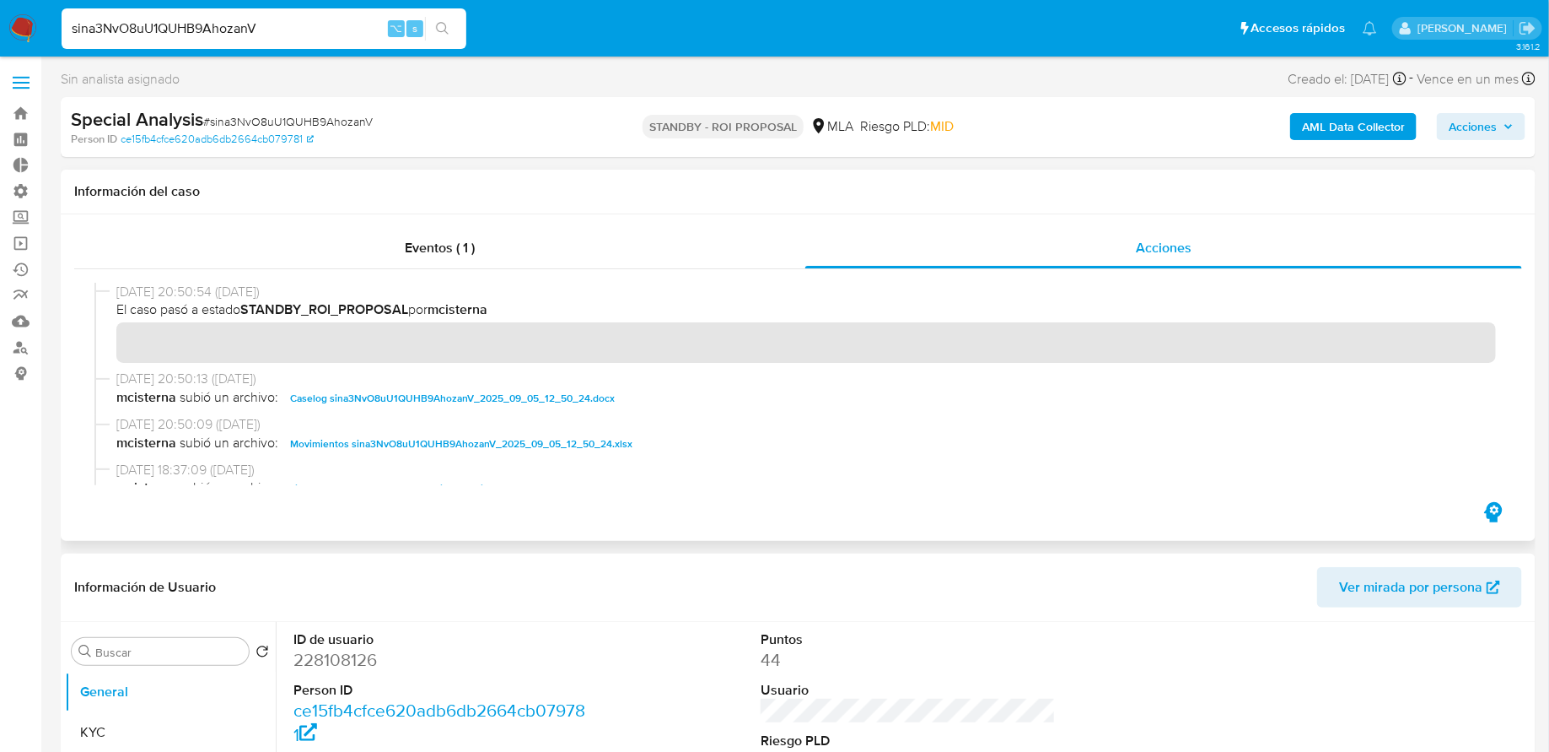
click at [770, 306] on span "El caso pasó a estado STANDBY_ROI_PROPOSAL por mcisterna" at bounding box center [806, 309] width 1380 height 19
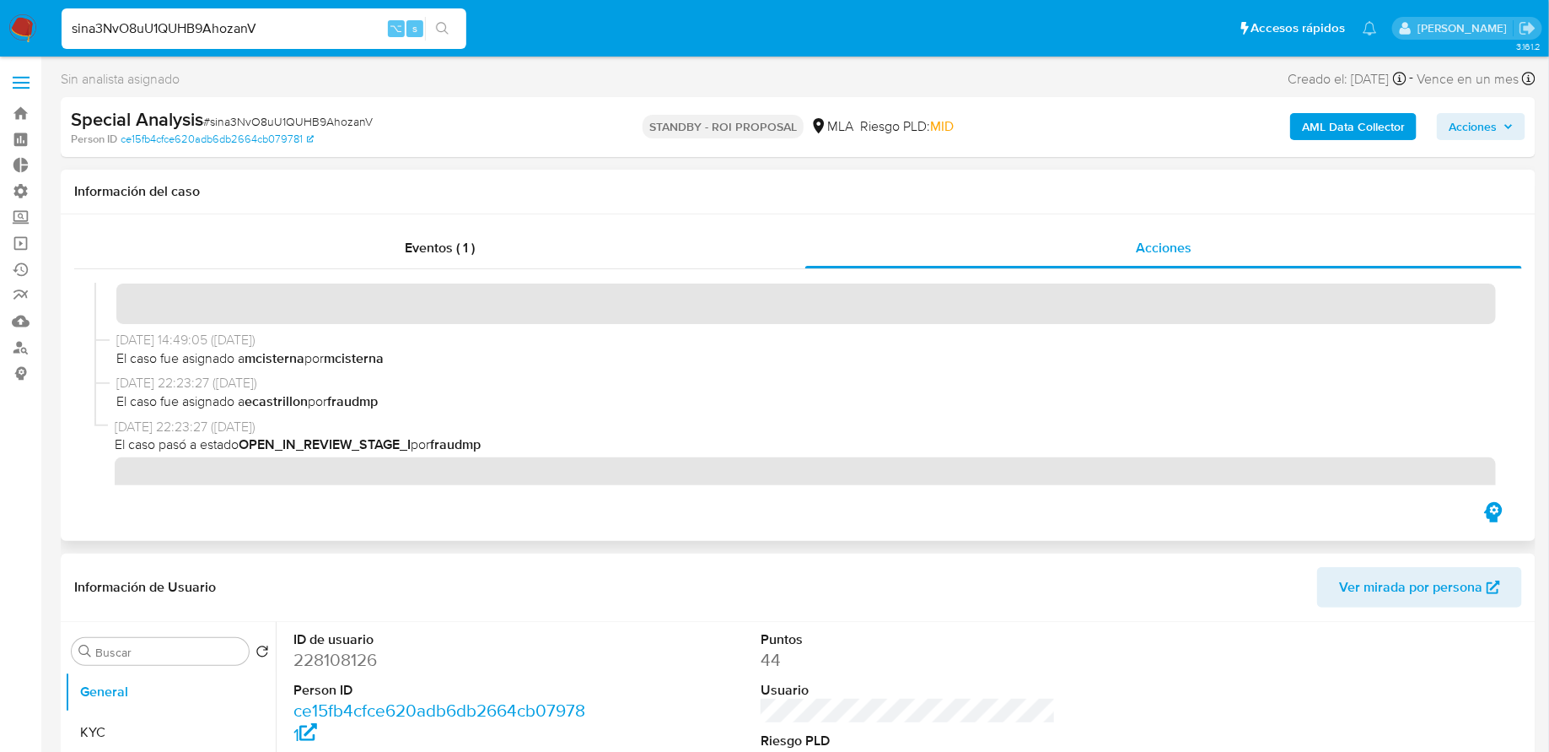
scroll to position [2646, 0]
click at [183, 23] on input "sina3NvO8uU1QUHB9AhozanV" at bounding box center [264, 29] width 405 height 22
paste input "jb8vzUBtbQYySwMI2fns7bHO"
type input "jb8vzUBtbQYySwMI2fns7bHO"
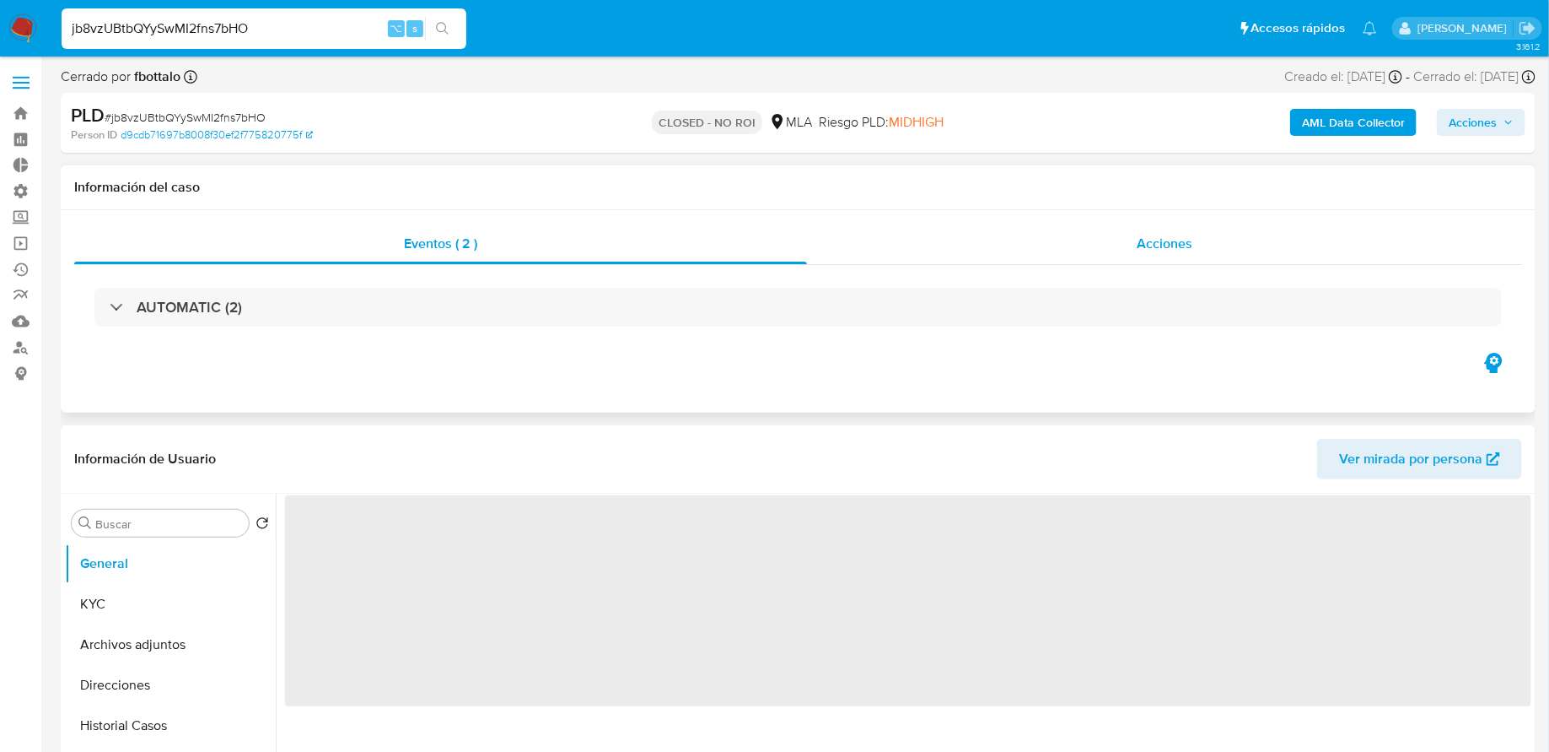
click at [992, 251] on div "Acciones" at bounding box center [1164, 244] width 715 height 40
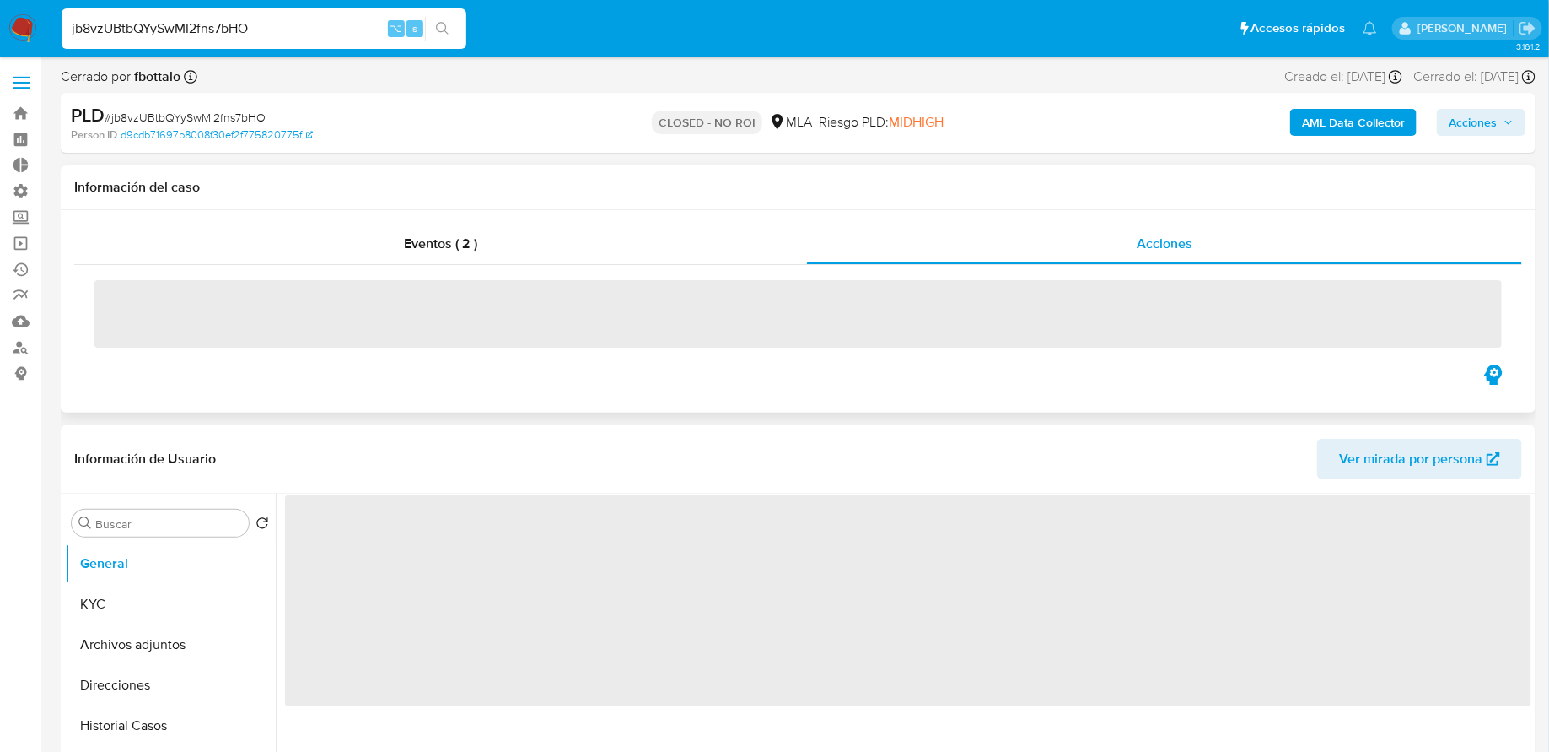
select select "10"
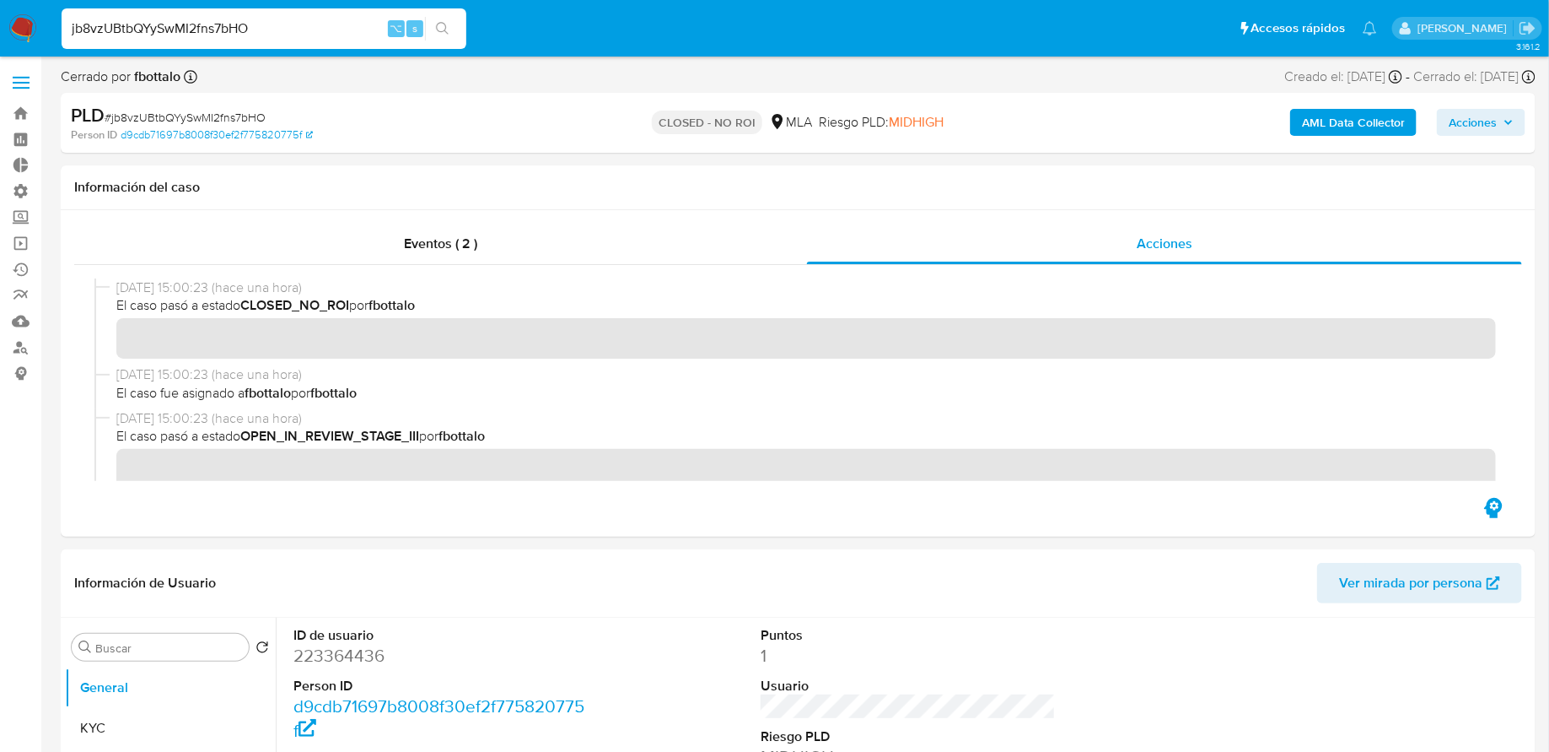
click at [317, 18] on input "jb8vzUBtbQYySwMI2fns7bHO" at bounding box center [264, 29] width 405 height 22
paste input "109598638"
type input "109598638"
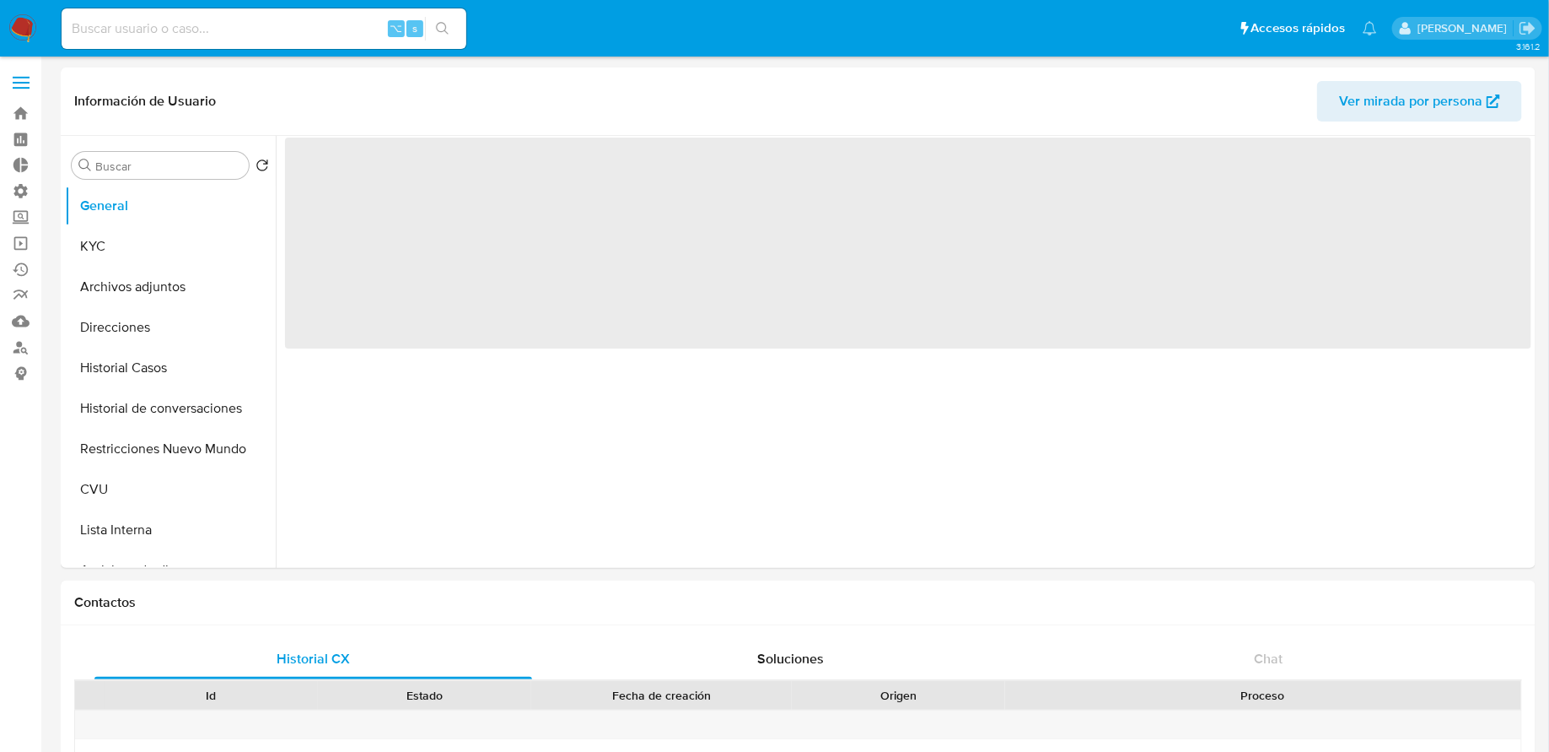
select select "10"
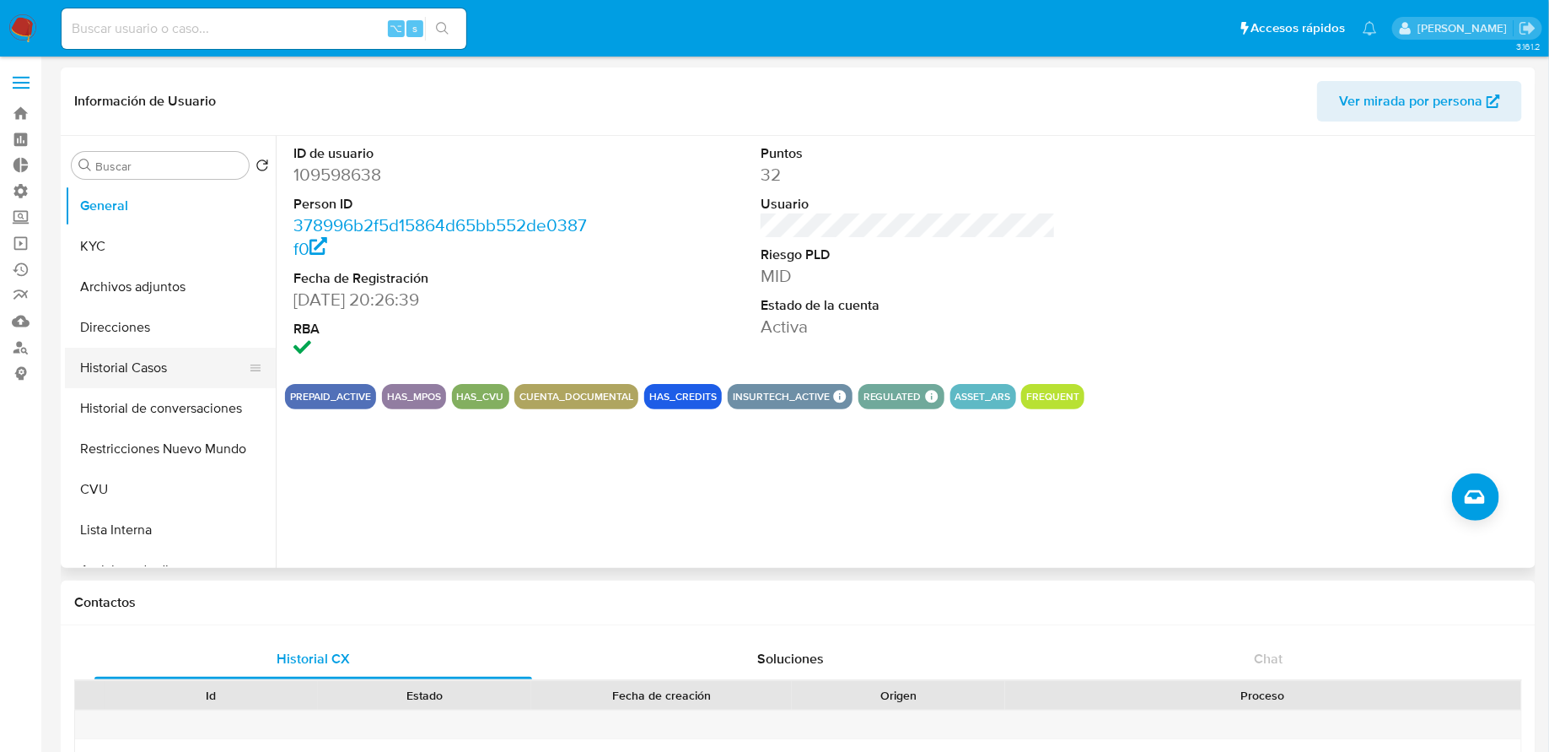
click at [182, 369] on button "Historial Casos" at bounding box center [163, 368] width 197 height 40
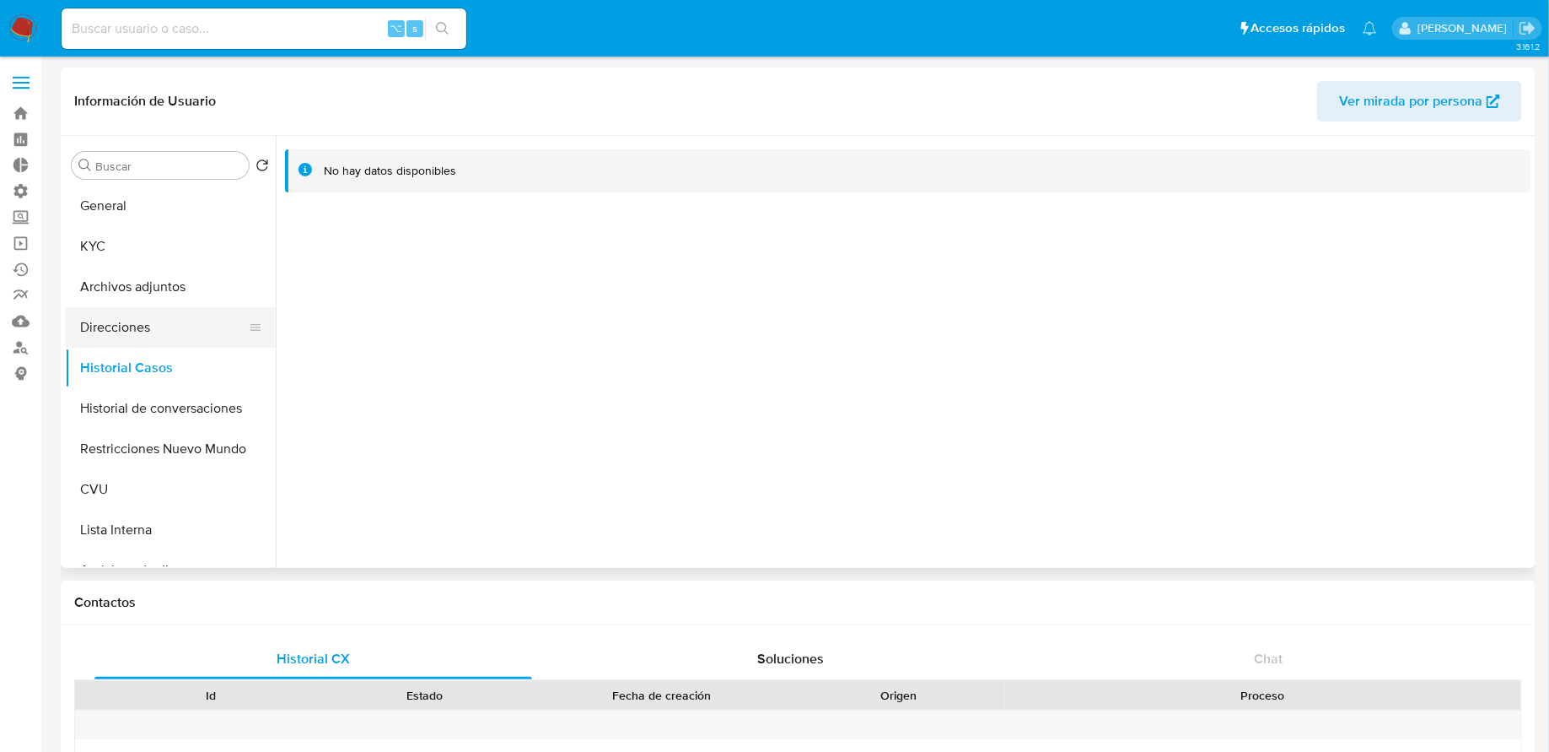
click at [126, 318] on button "Direcciones" at bounding box center [163, 327] width 197 height 40
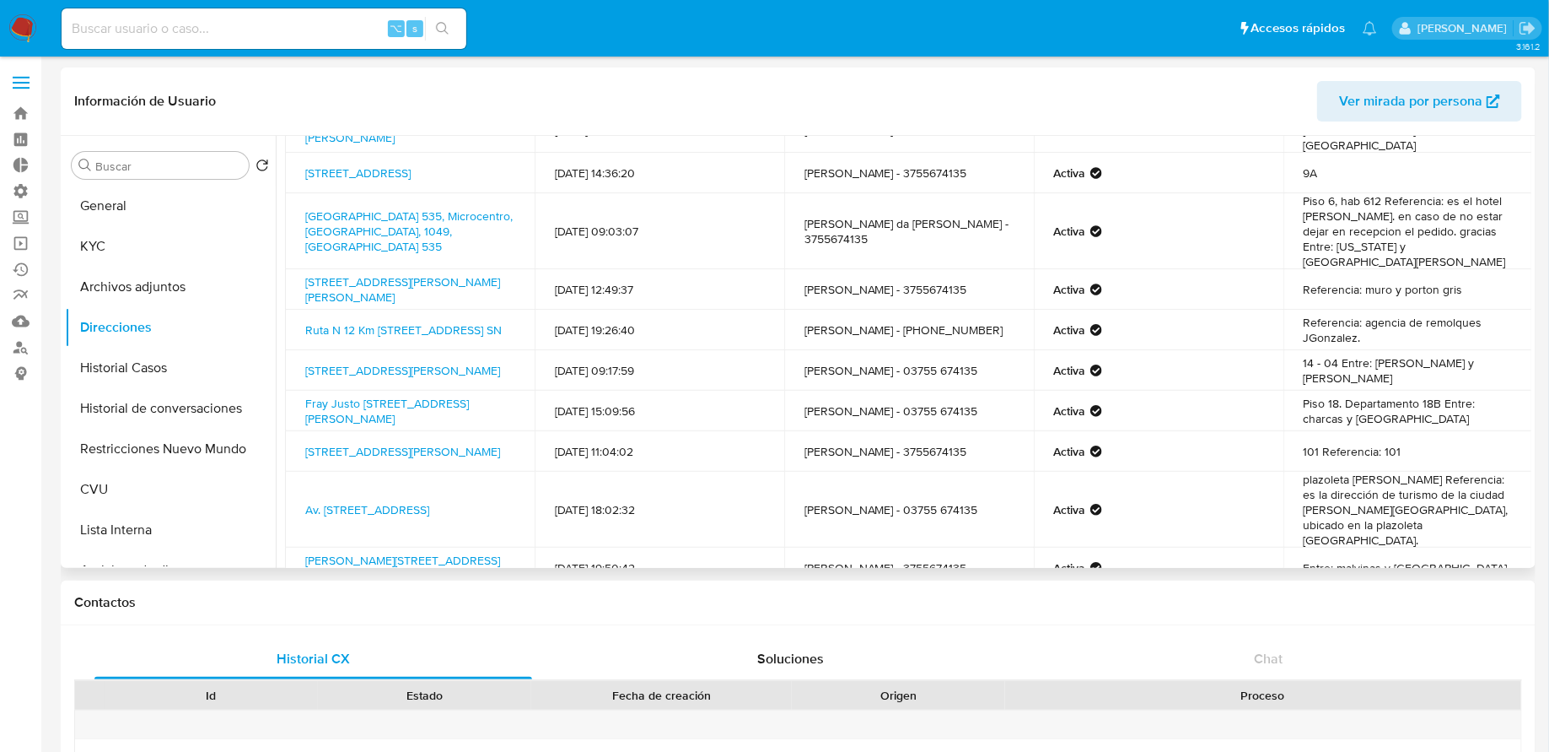
scroll to position [87, 0]
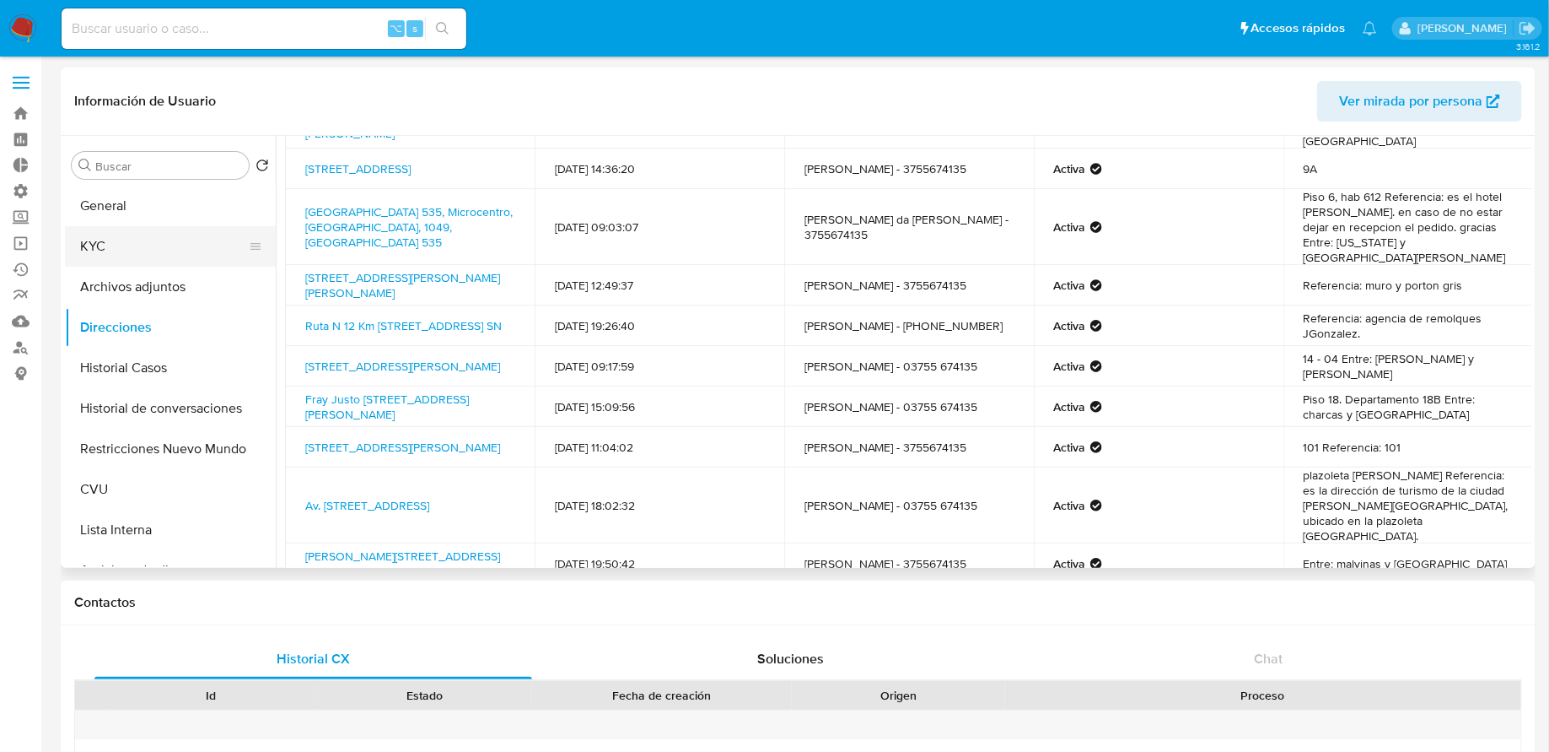
click at [121, 231] on button "KYC" at bounding box center [163, 246] width 197 height 40
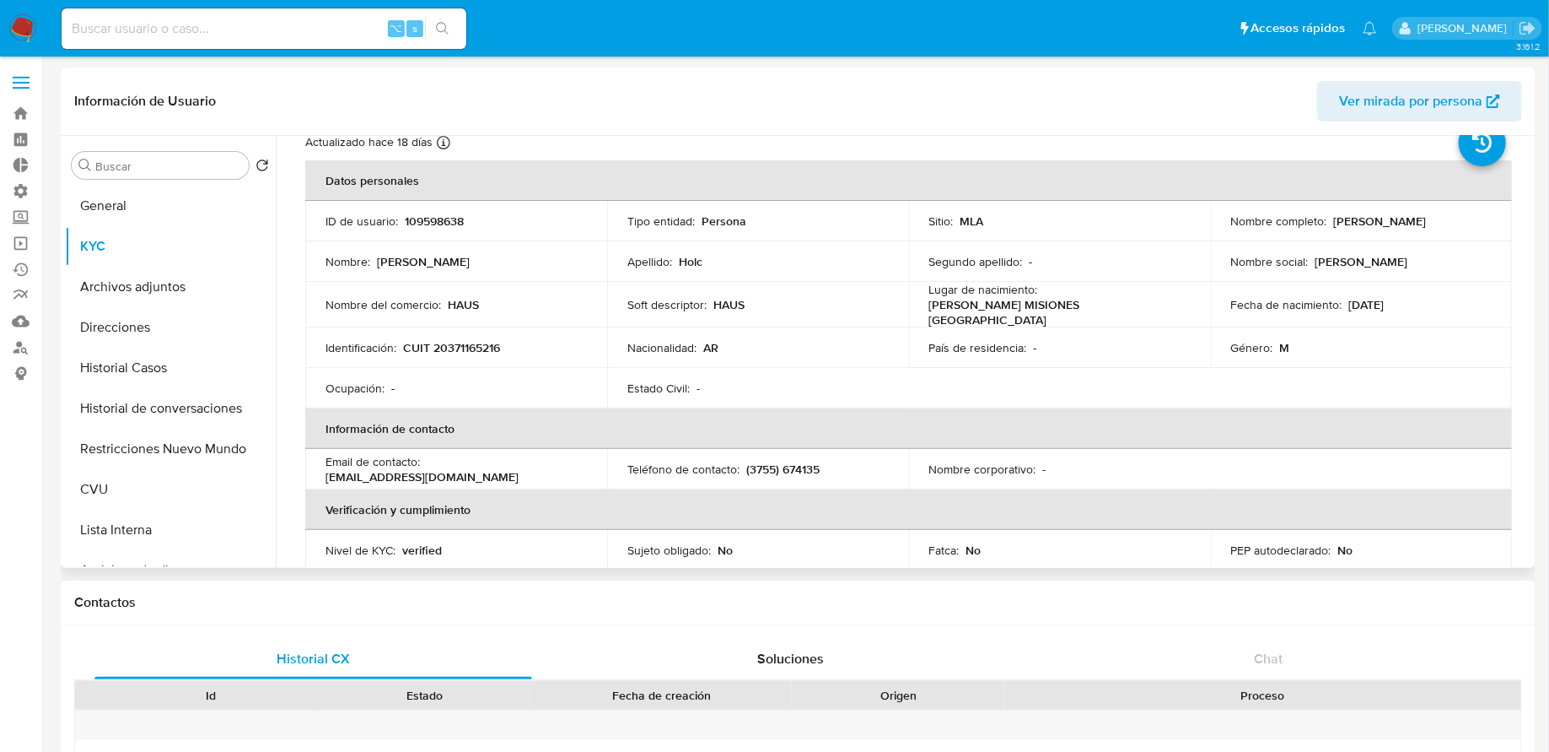
scroll to position [56, 0]
click at [472, 342] on p "CUIT 20371165216" at bounding box center [451, 348] width 97 height 15
copy p "20371165216"
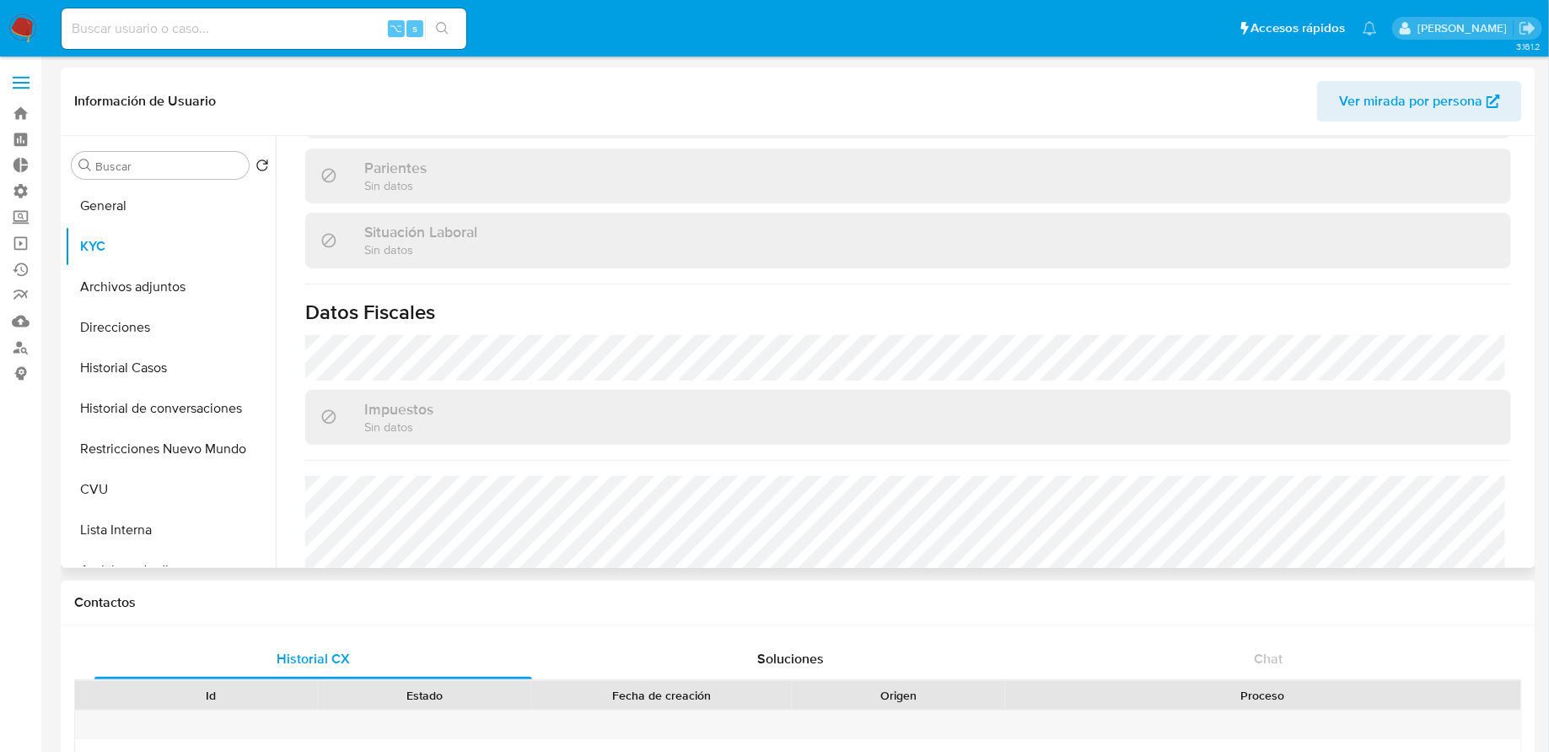
scroll to position [887, 0]
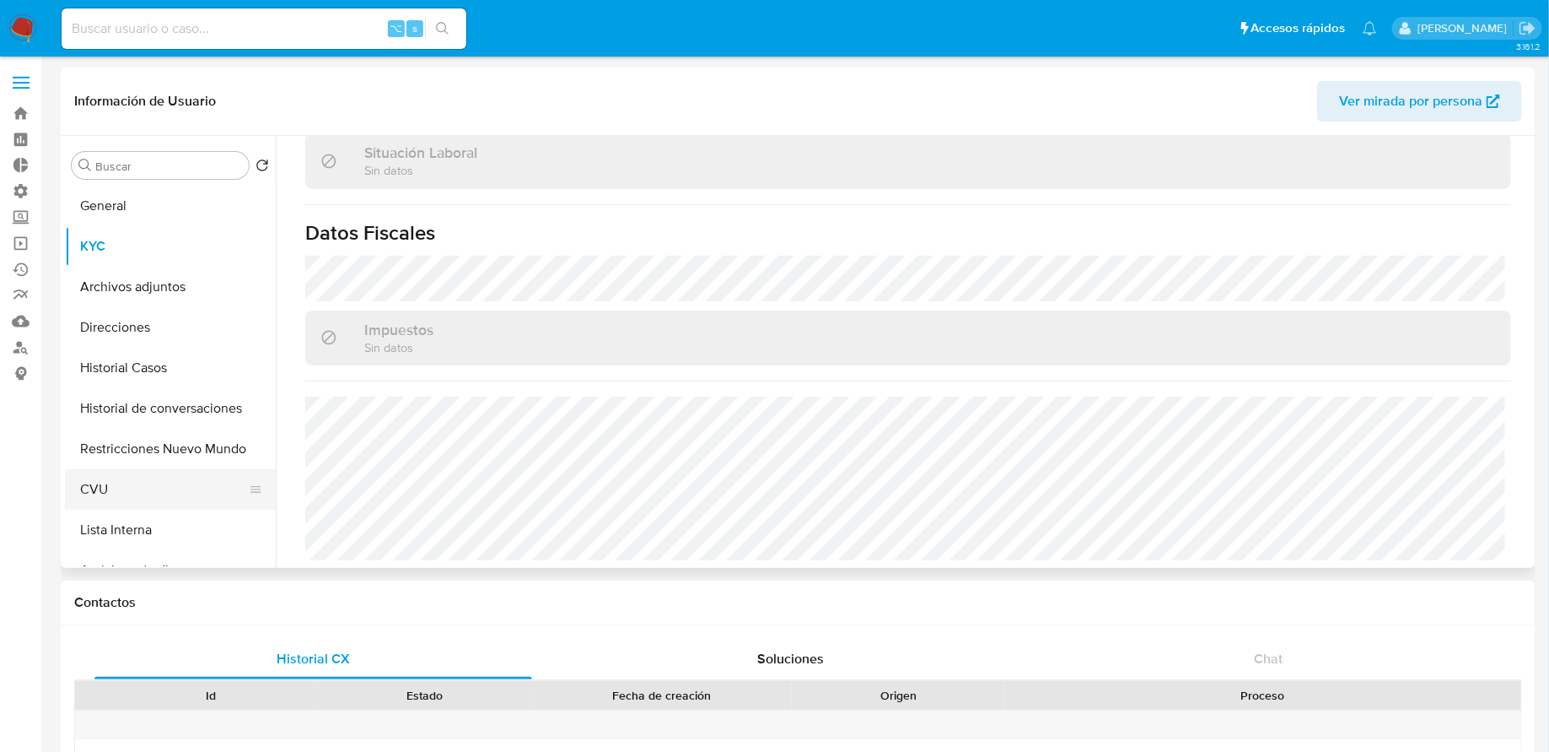
click at [128, 484] on button "CVU" at bounding box center [163, 489] width 197 height 40
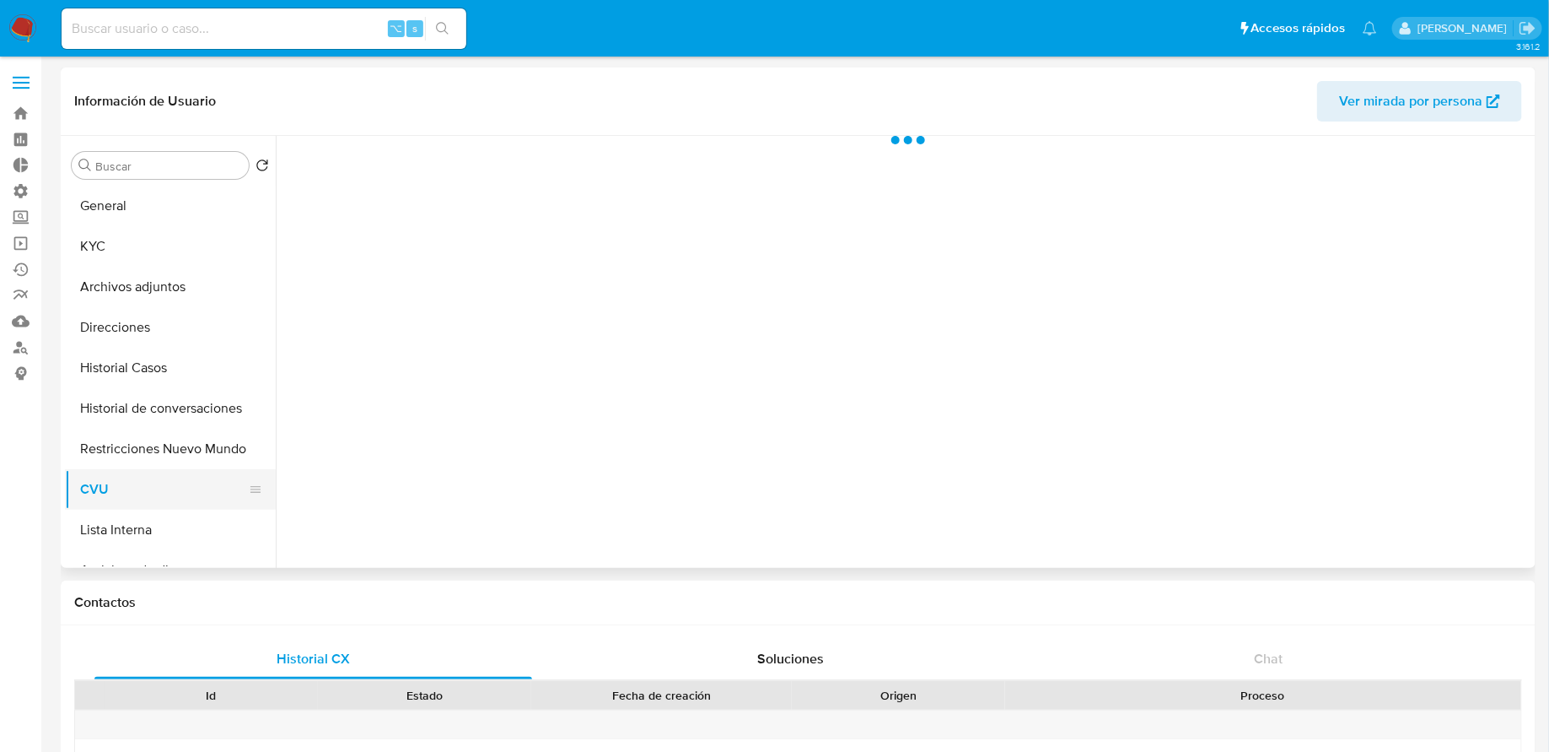
scroll to position [0, 0]
click at [154, 370] on button "Historial Casos" at bounding box center [163, 368] width 197 height 40
click at [149, 331] on button "Direcciones" at bounding box center [163, 327] width 197 height 40
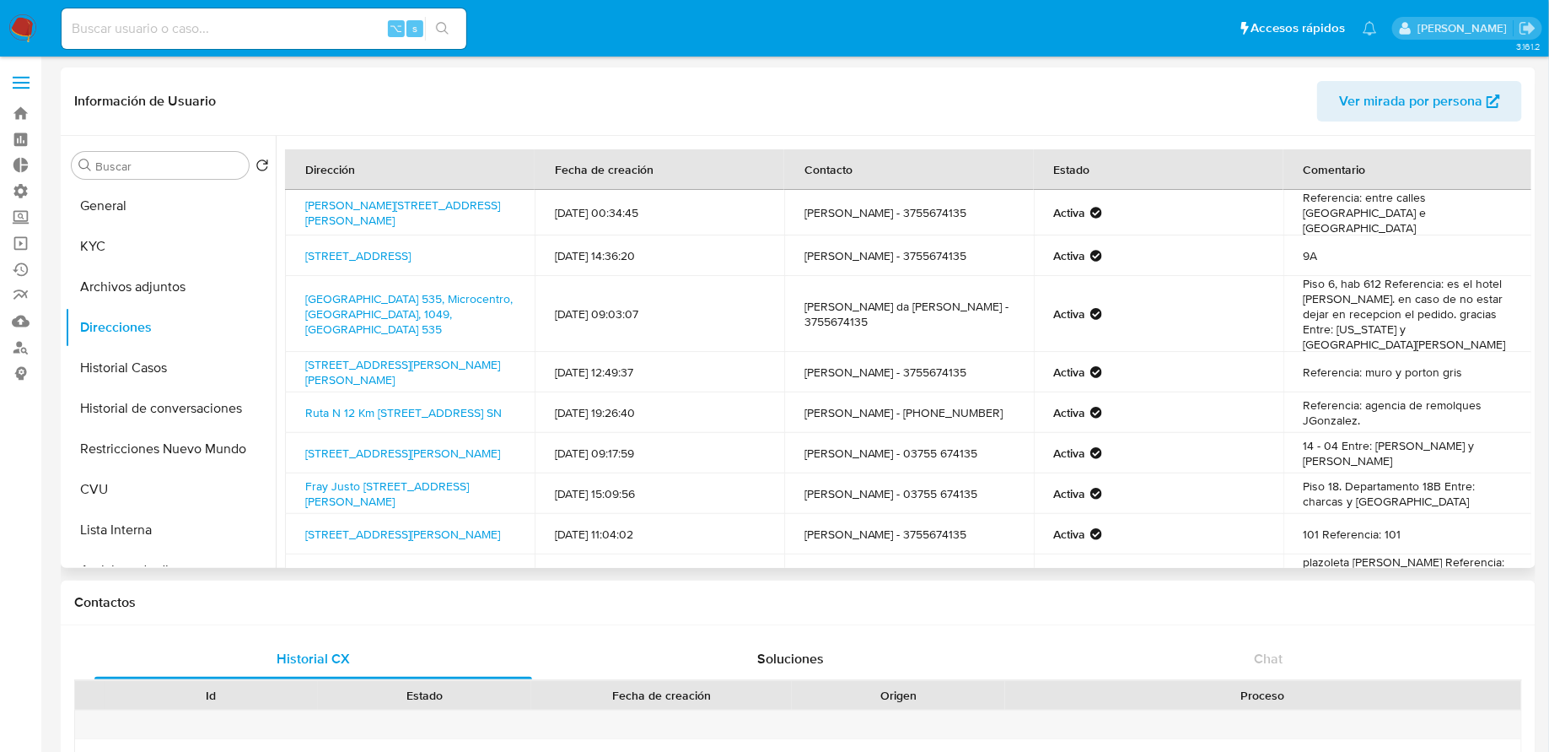
scroll to position [133, 0]
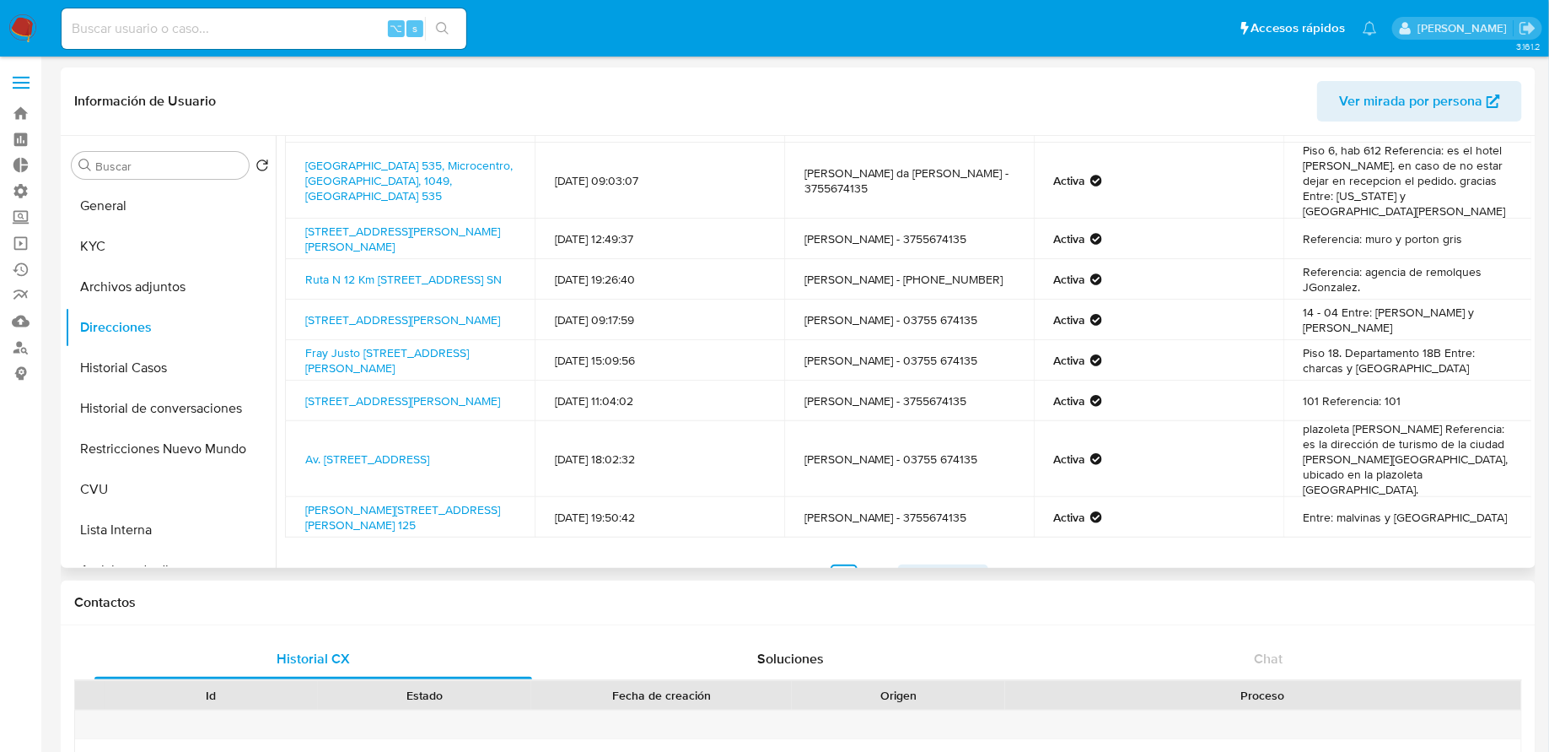
click at [934, 571] on span "Siguiente" at bounding box center [933, 577] width 57 height 13
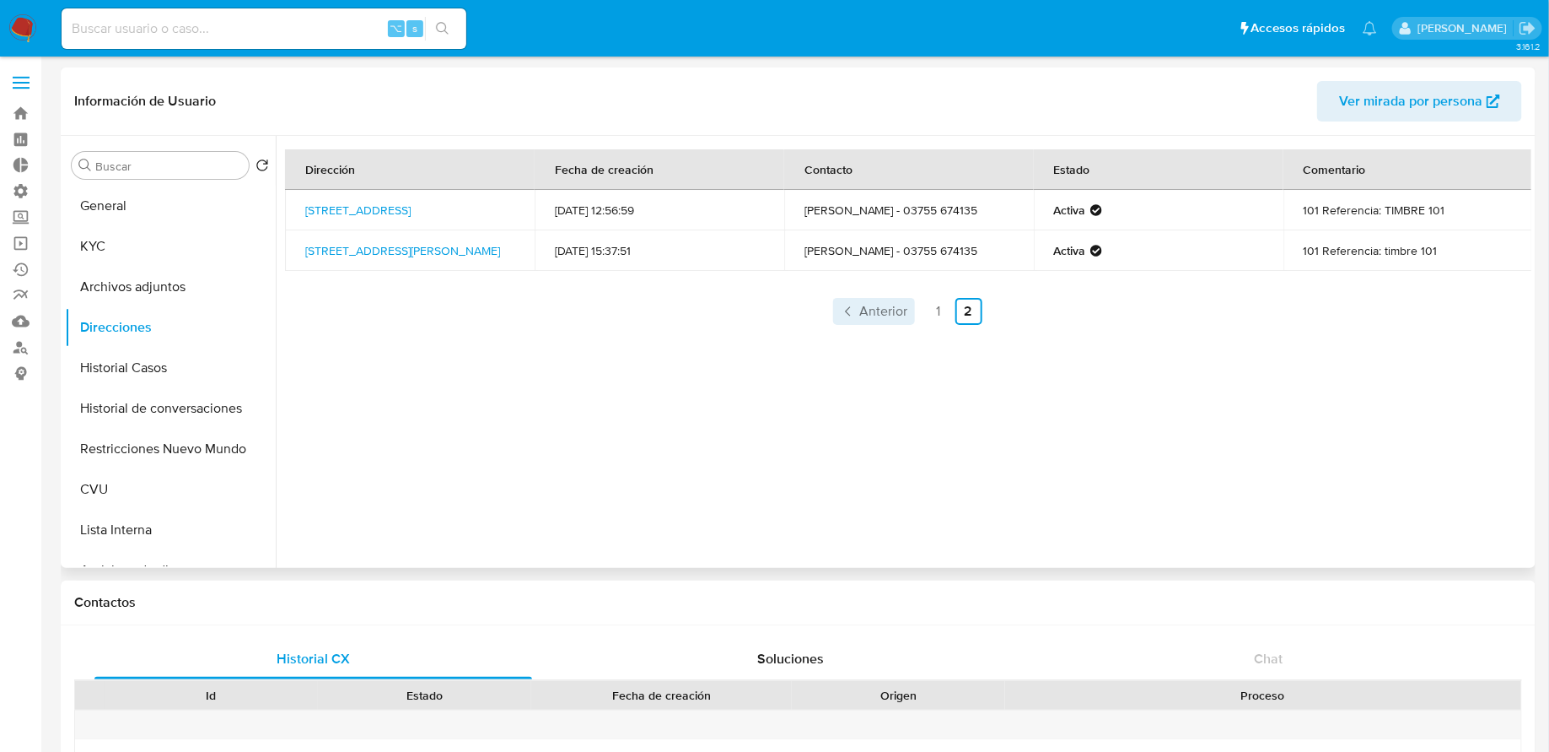
click at [905, 303] on link "Anterior" at bounding box center [874, 311] width 82 height 27
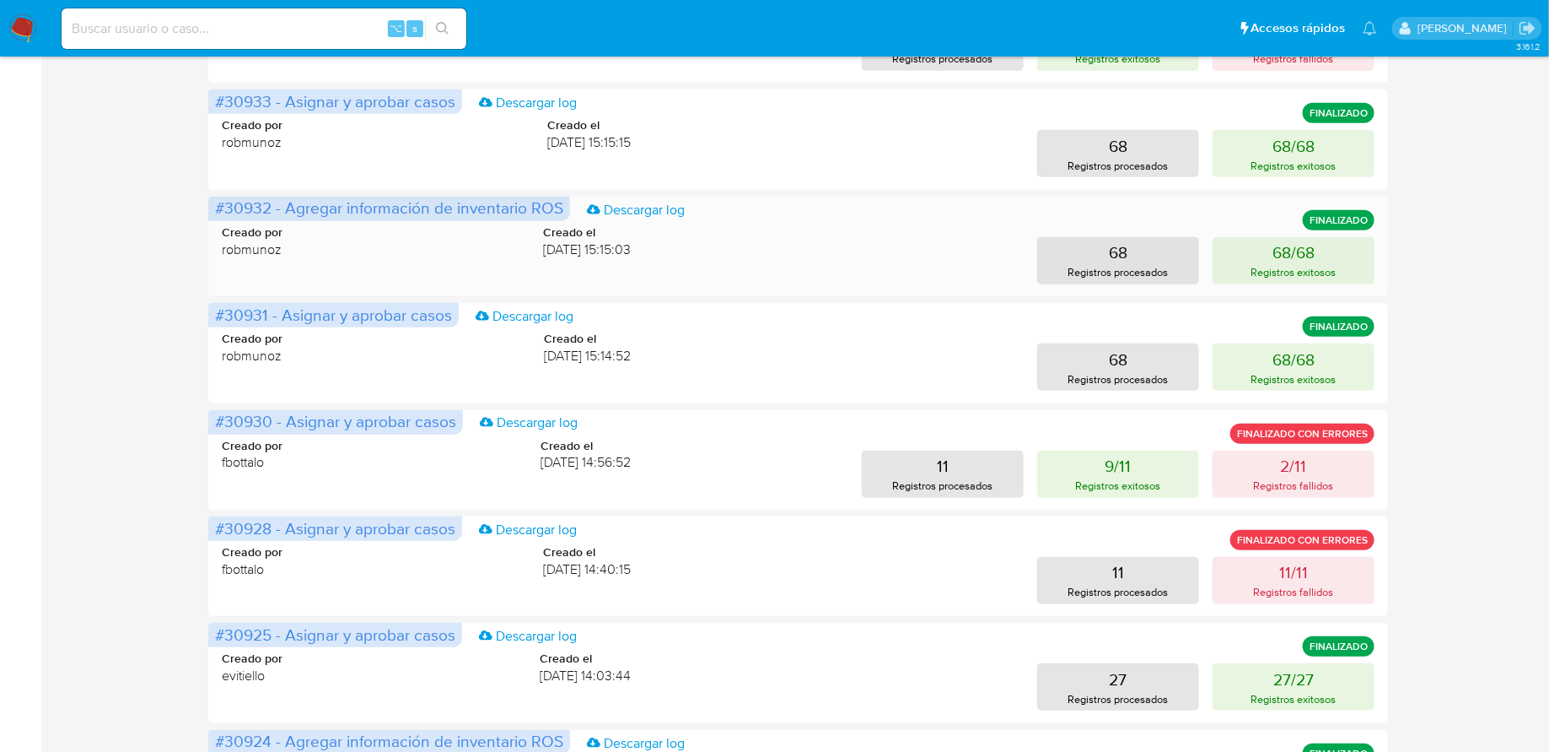
scroll to position [434, 0]
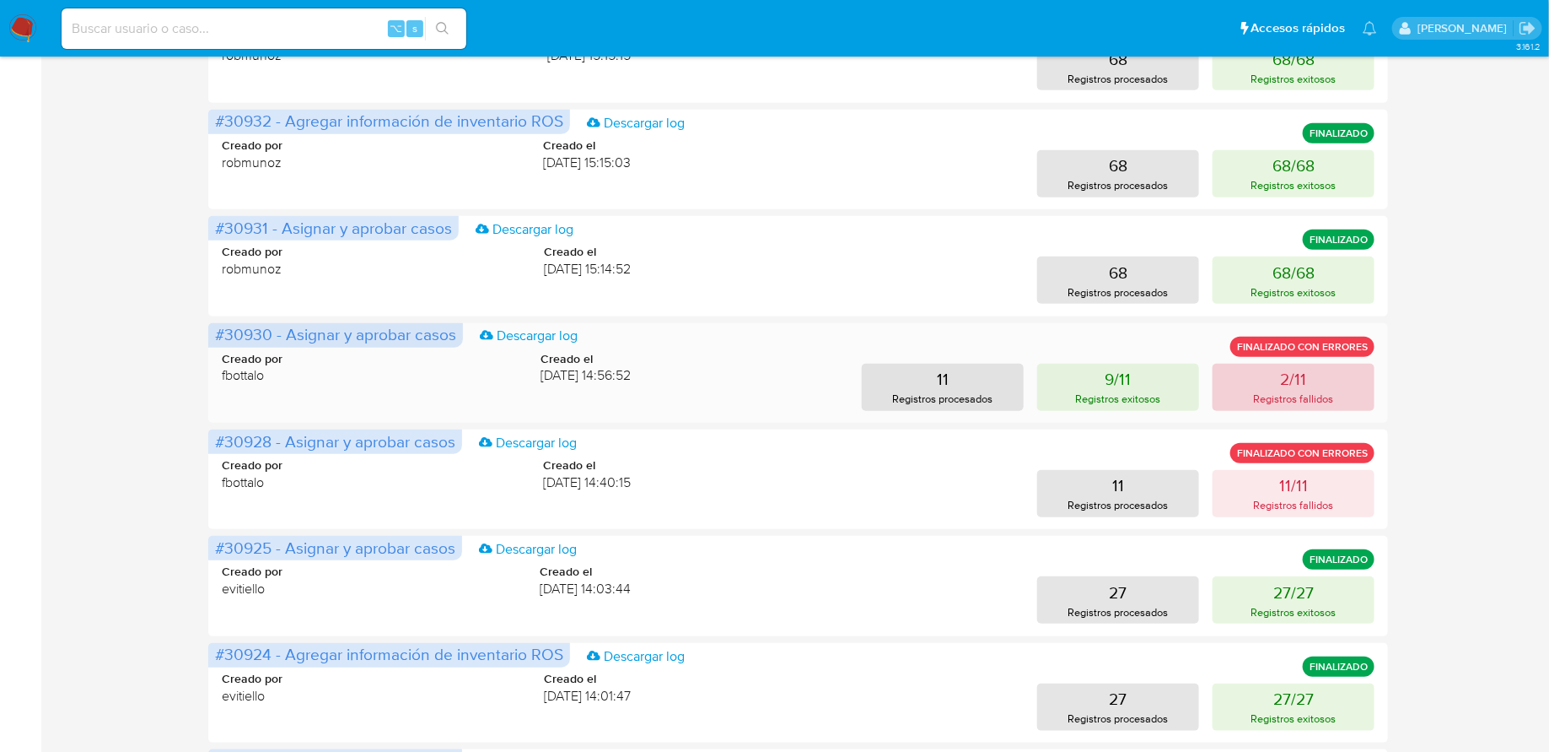
click at [1272, 392] on p "Registros fallidos" at bounding box center [1294, 399] width 80 height 16
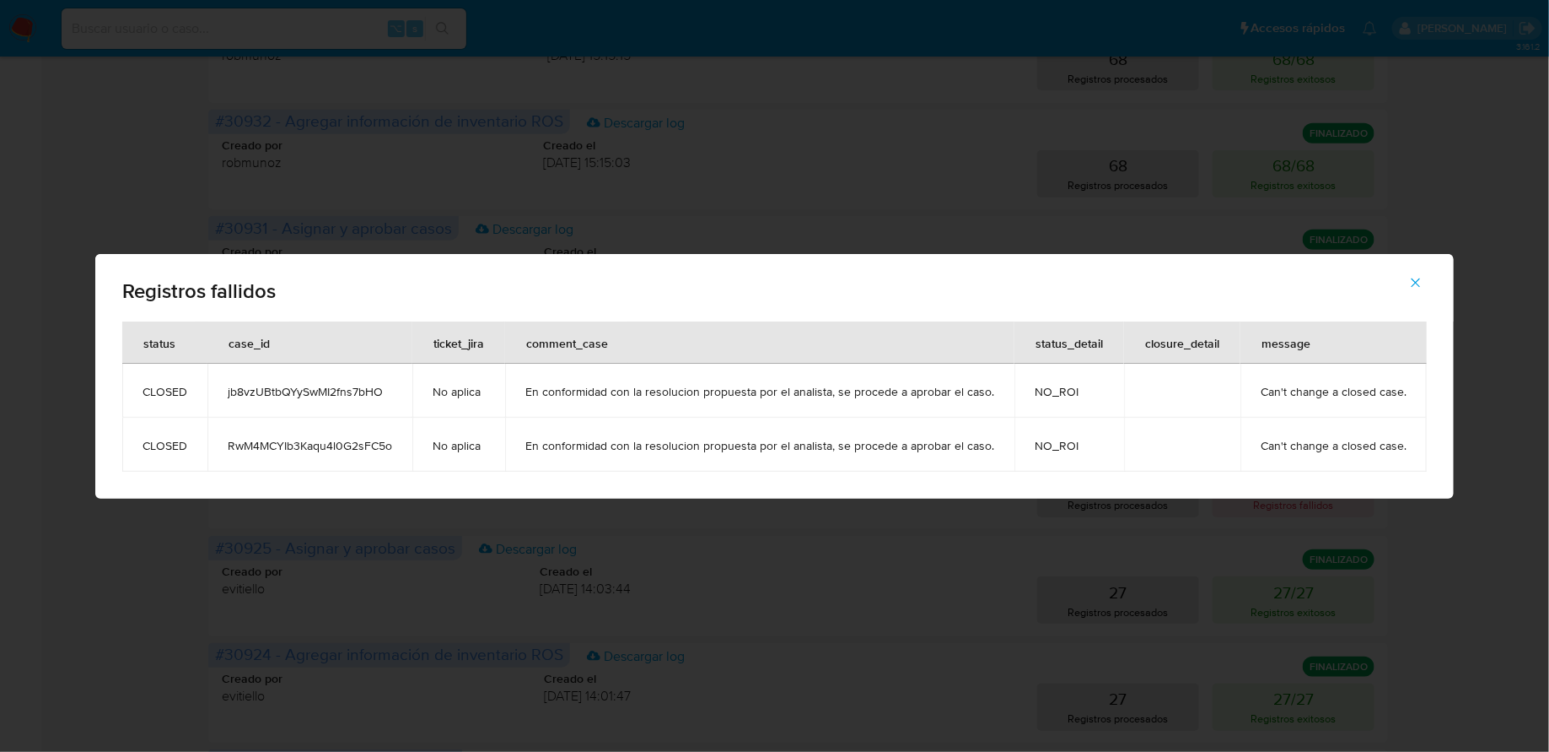
click at [340, 388] on span "jb8vzUBtbQYySwMI2fns7bHO" at bounding box center [310, 391] width 164 height 15
click at [1414, 283] on icon "button" at bounding box center [1416, 282] width 9 height 9
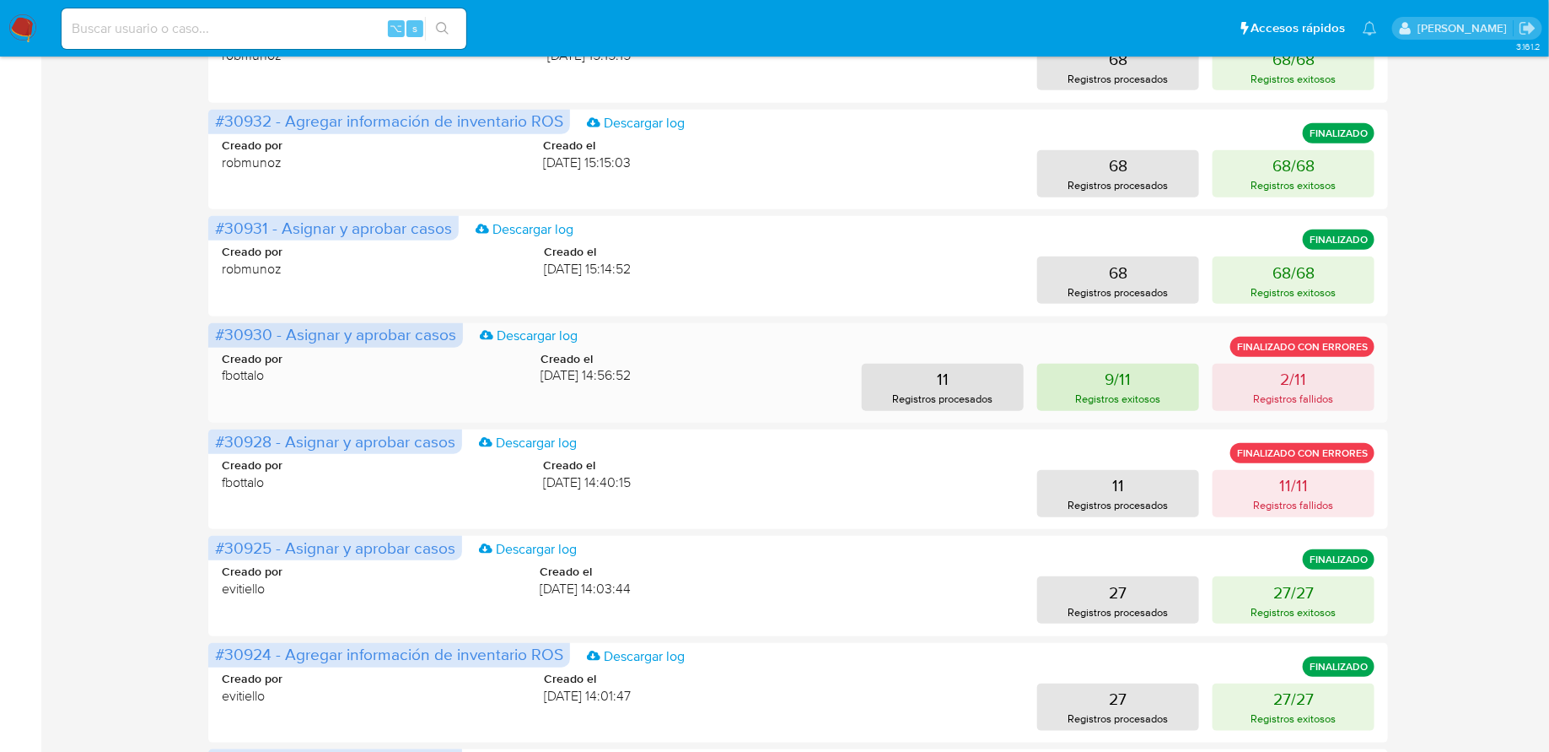
click at [1166, 391] on button "9/11 Registros exitosos" at bounding box center [1118, 387] width 162 height 47
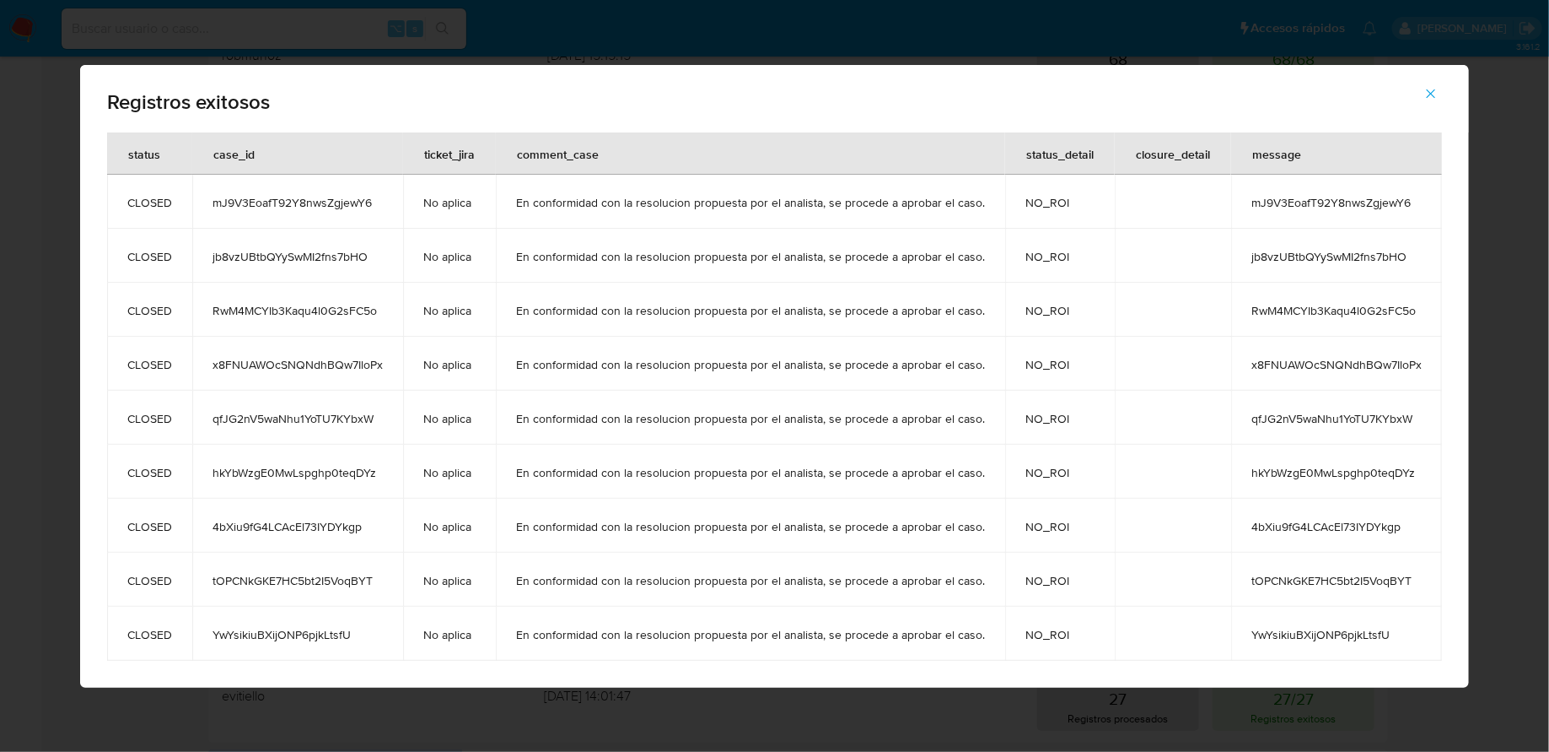
click at [1439, 105] on button "button" at bounding box center [1431, 93] width 59 height 40
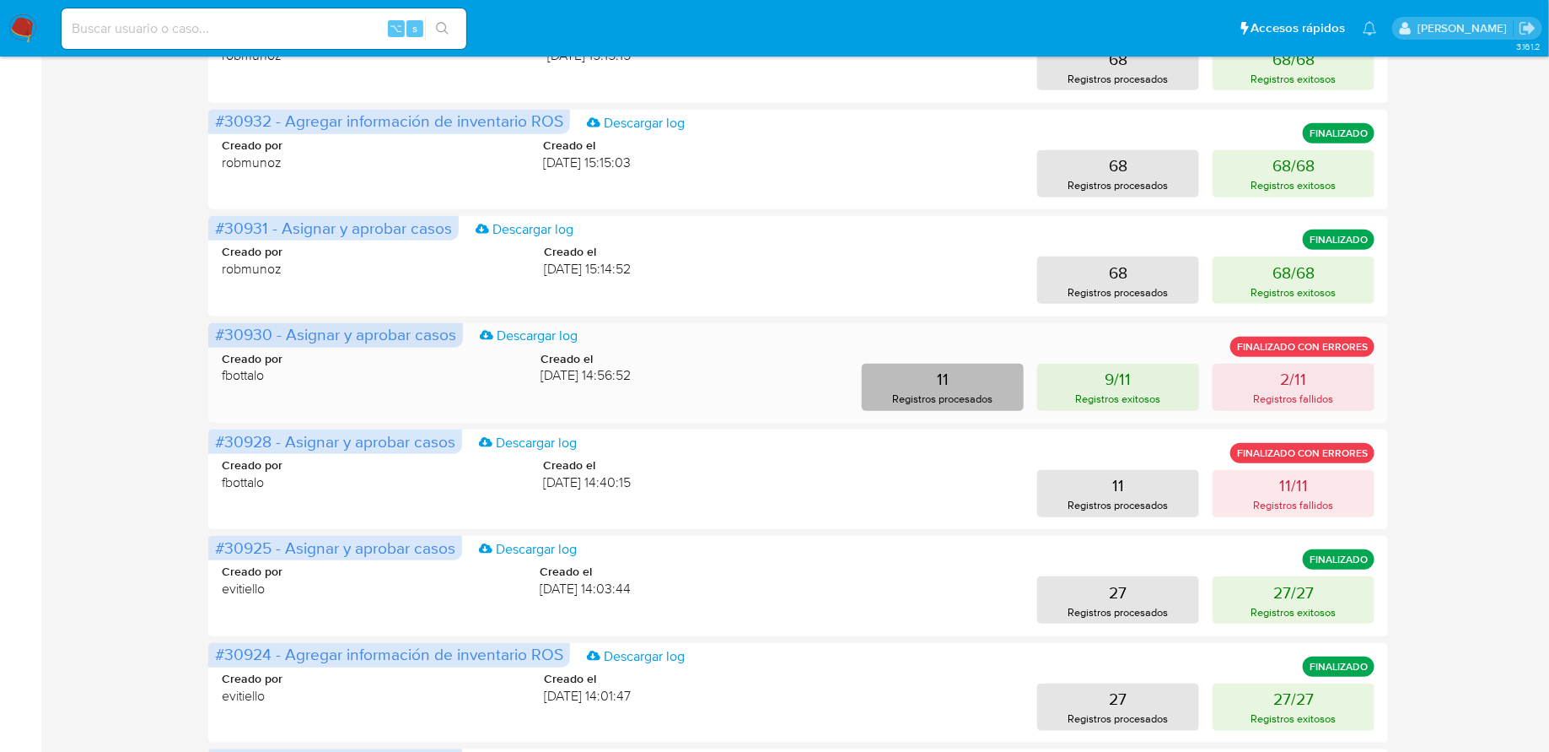
click at [994, 372] on button "11 Registros procesados" at bounding box center [943, 387] width 162 height 47
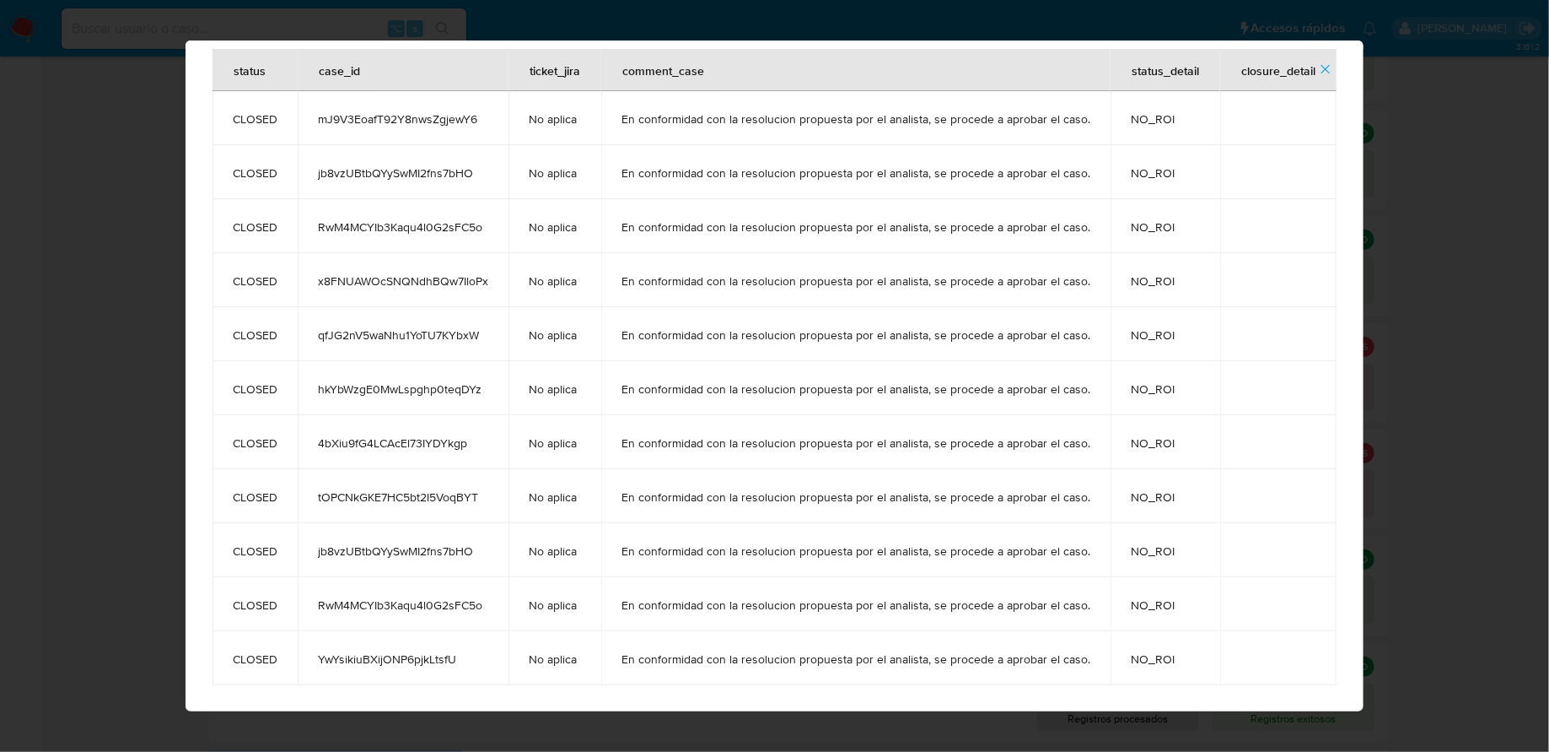
scroll to position [51, 0]
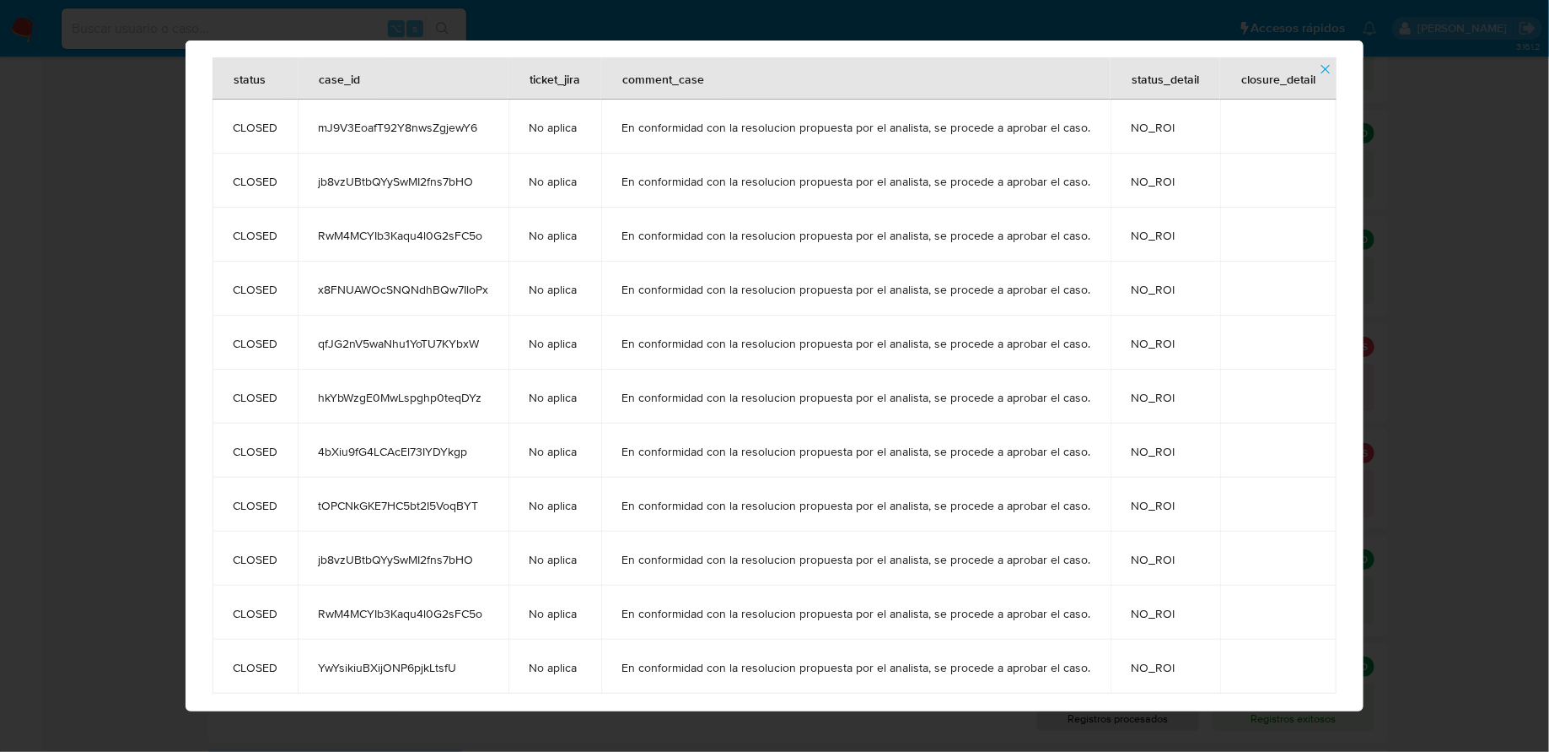
click at [1327, 66] on icon "button" at bounding box center [1325, 69] width 15 height 15
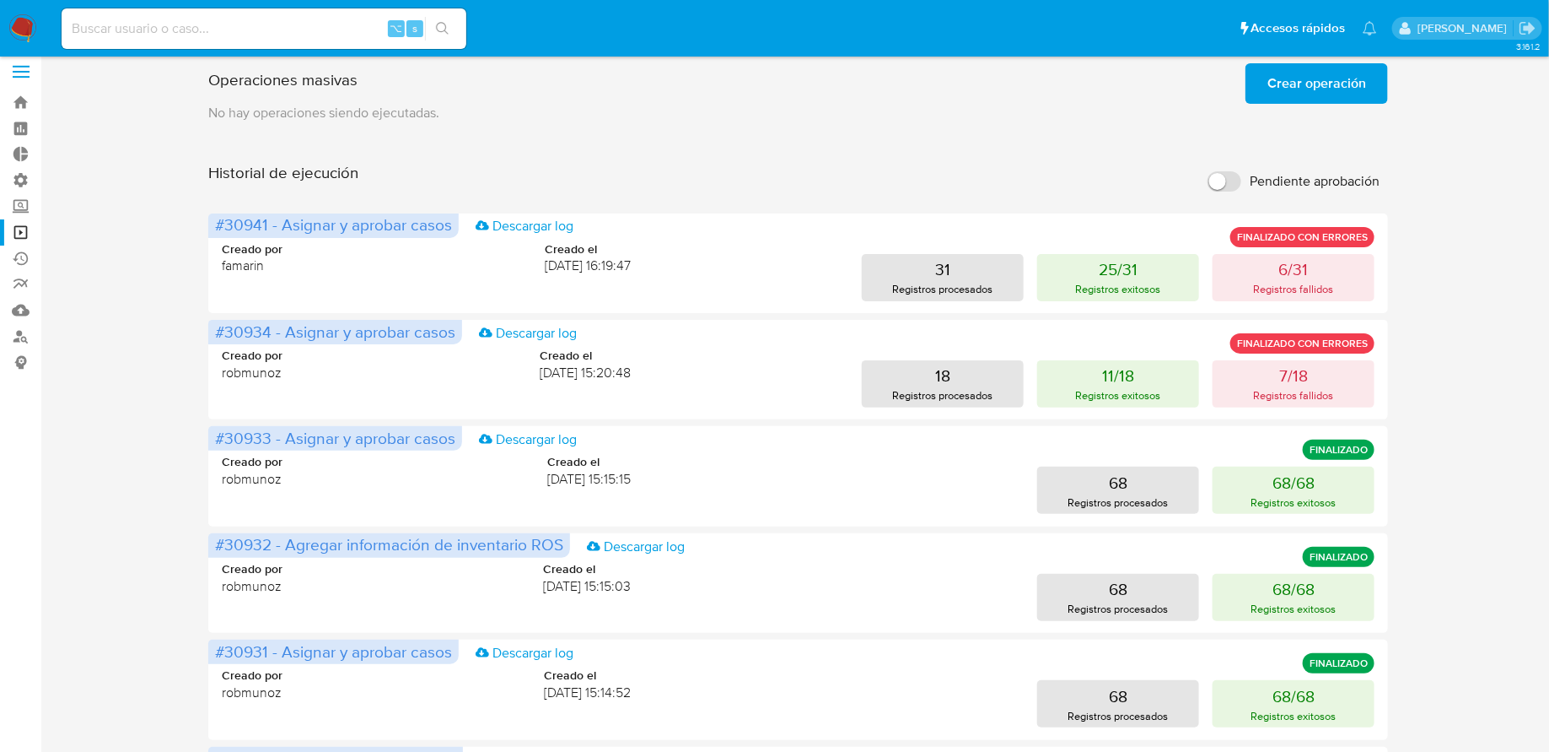
scroll to position [0, 0]
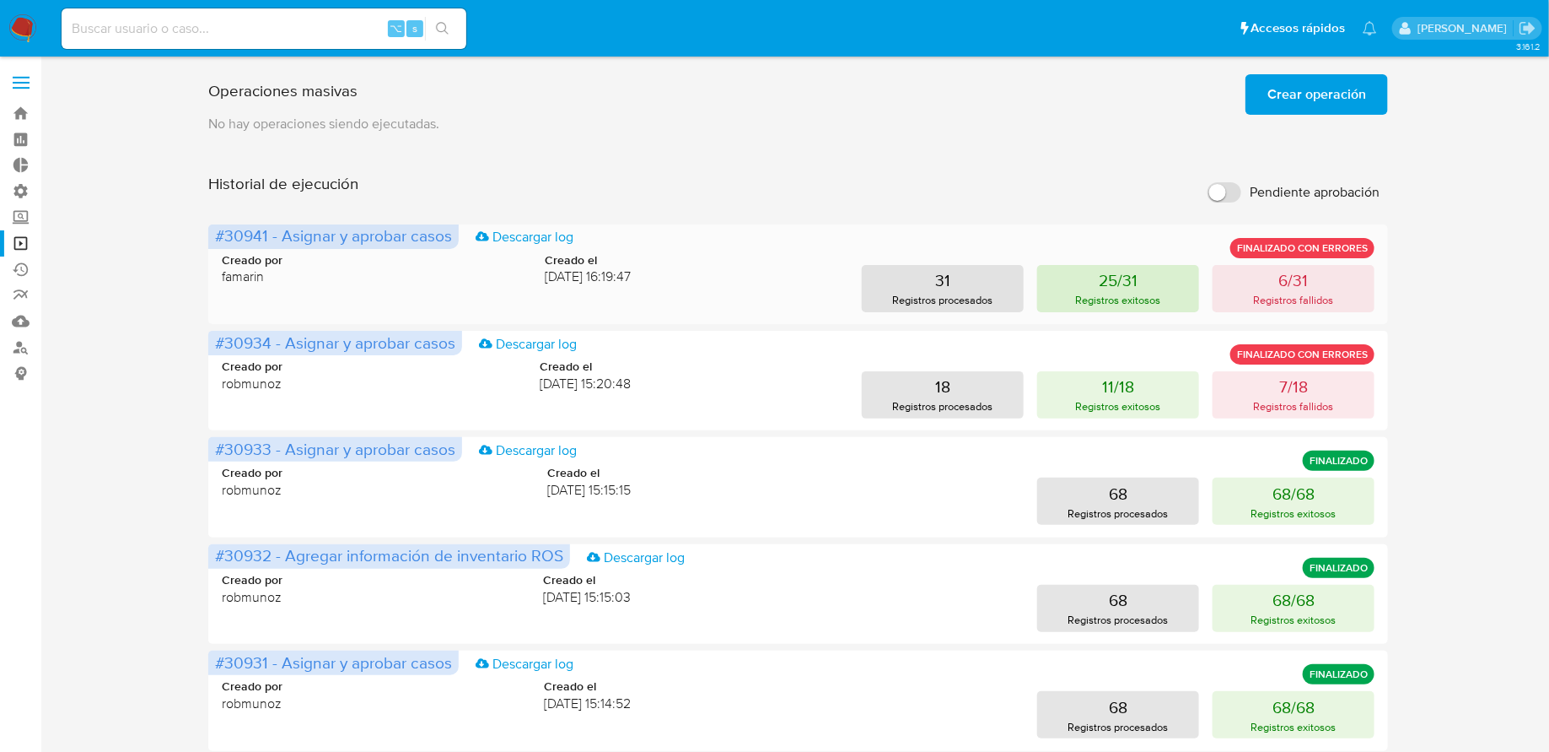
click at [1161, 287] on button "25/31 Registros exitosos" at bounding box center [1118, 288] width 162 height 47
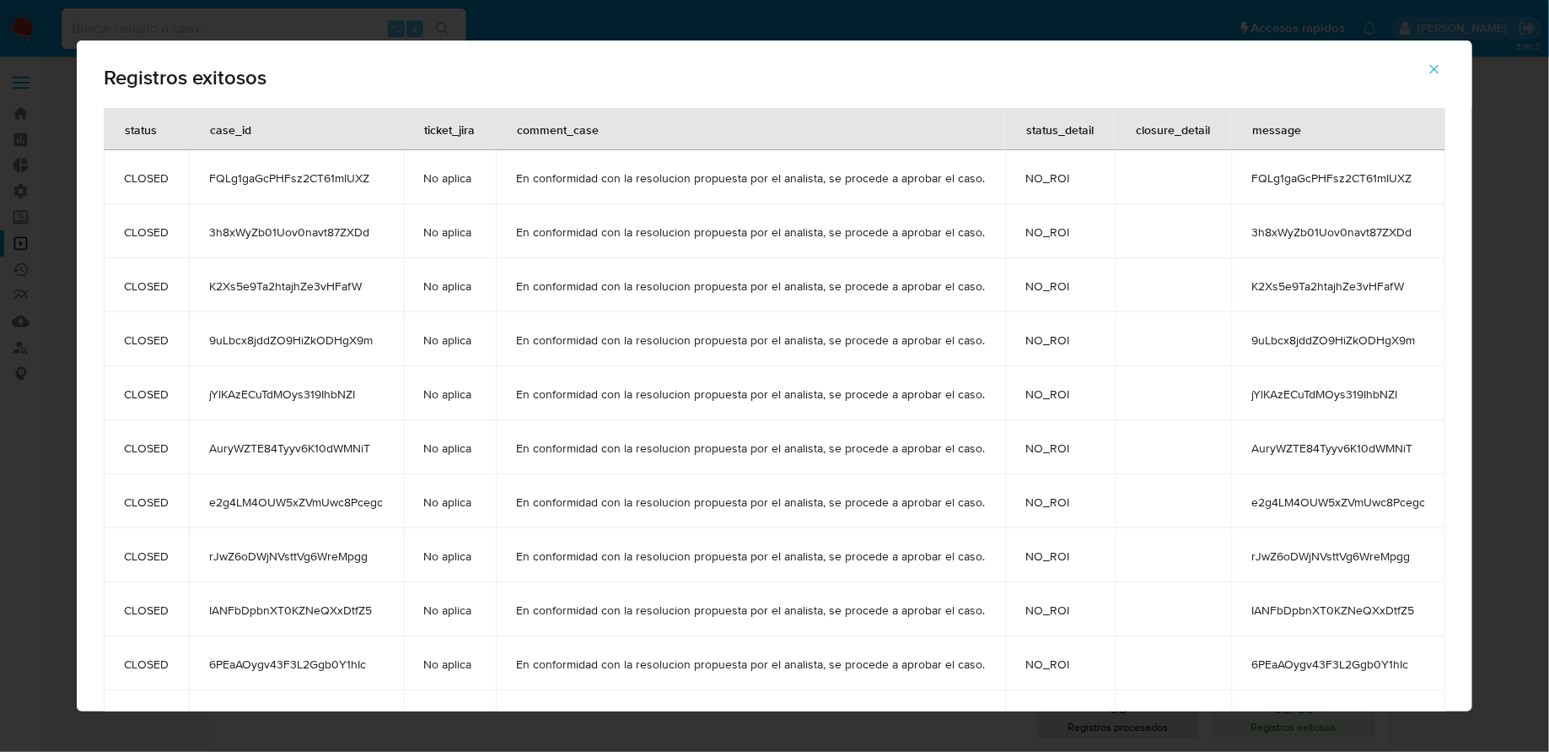
click at [1420, 87] on button "button" at bounding box center [1434, 69] width 59 height 40
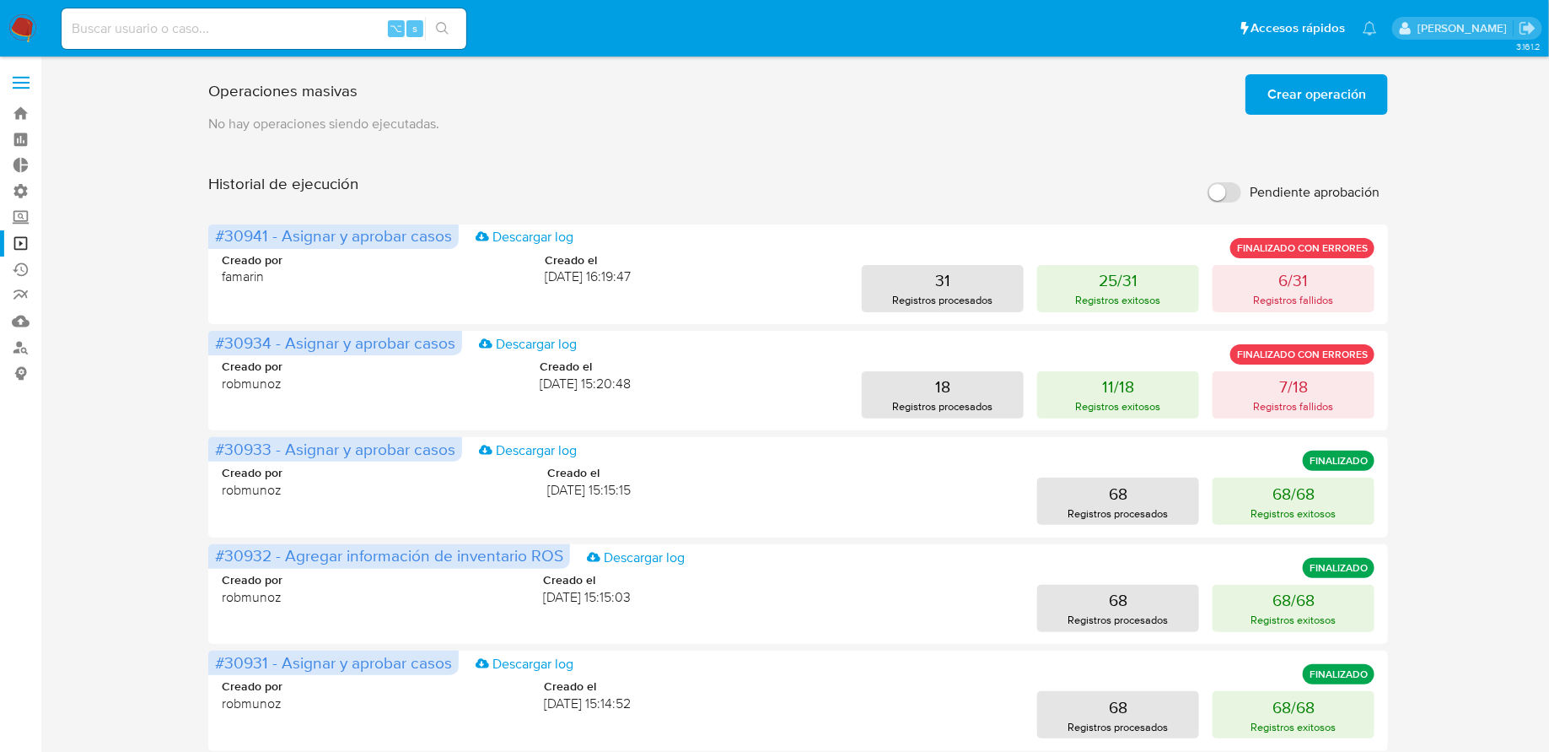
click at [130, 35] on input at bounding box center [264, 29] width 405 height 22
paste input "619079423"
type input "619079423"
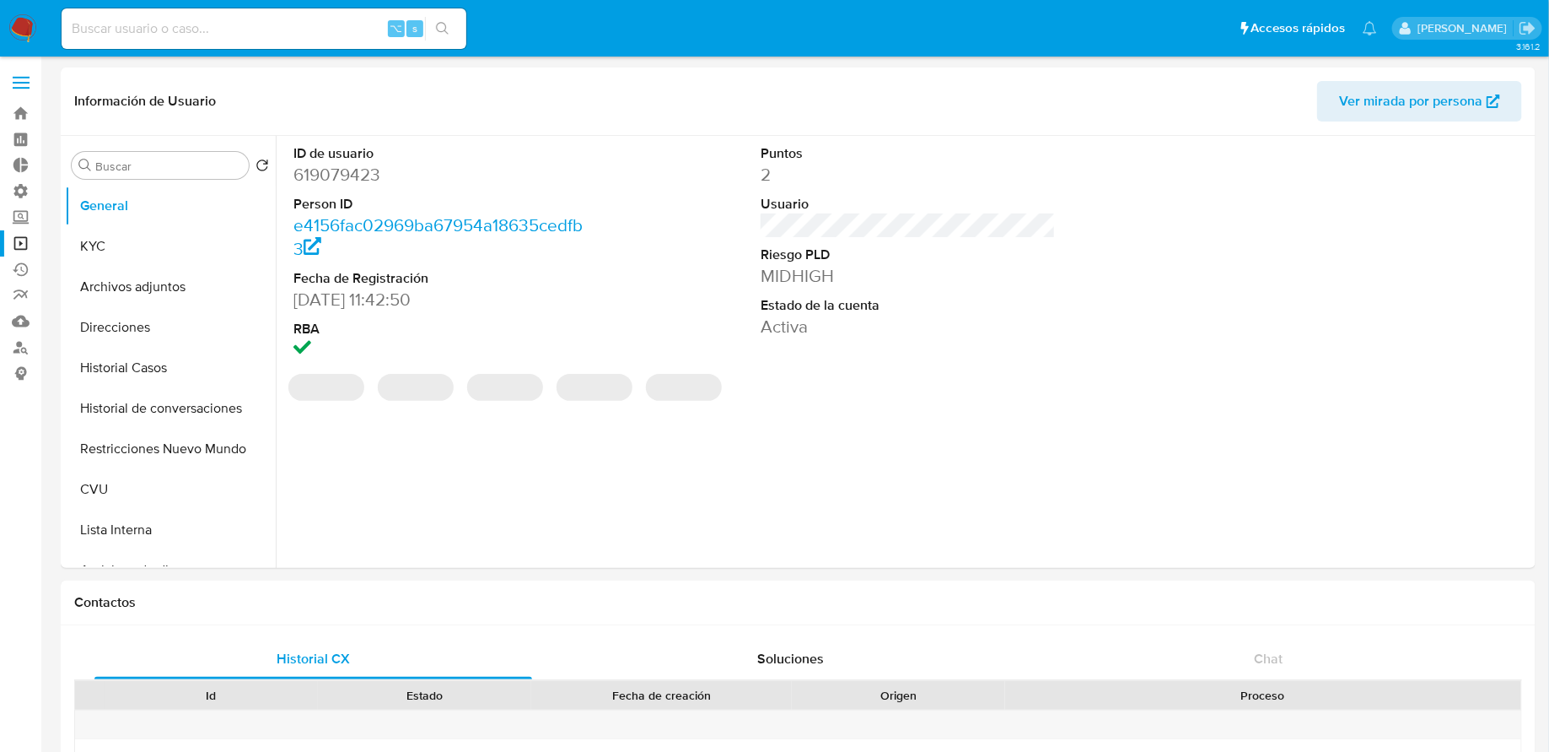
select select "10"
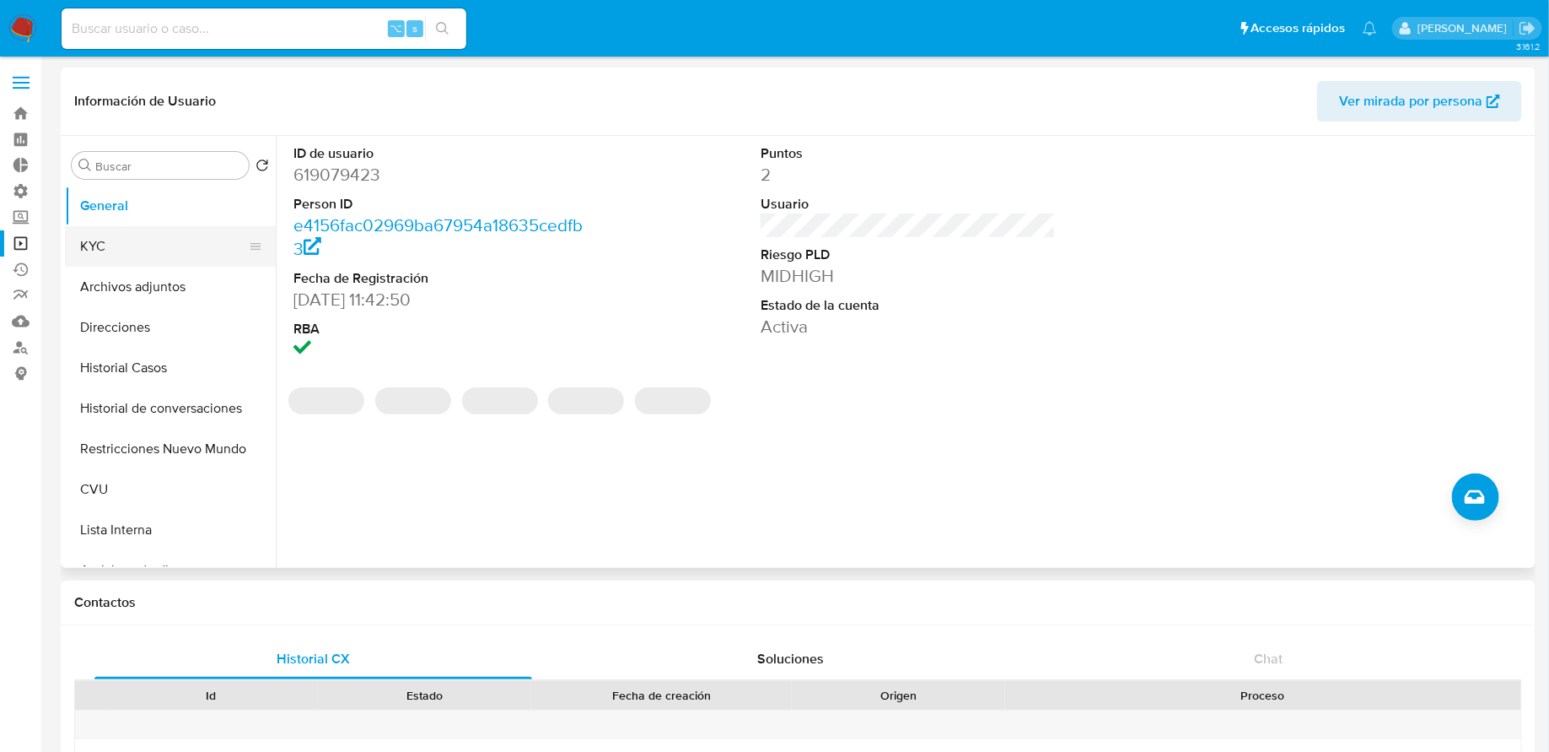
click at [101, 255] on button "KYC" at bounding box center [163, 246] width 197 height 40
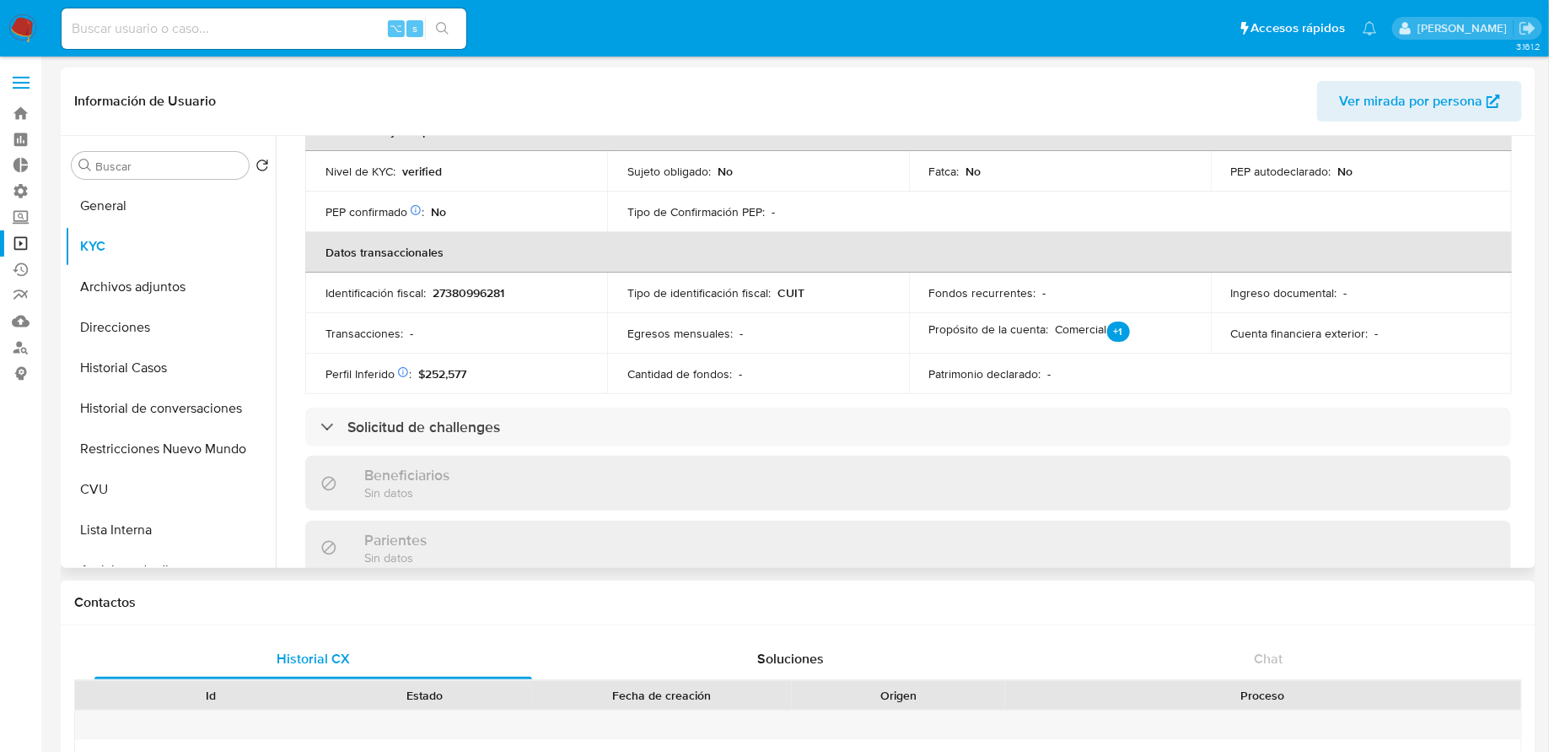
scroll to position [416, 0]
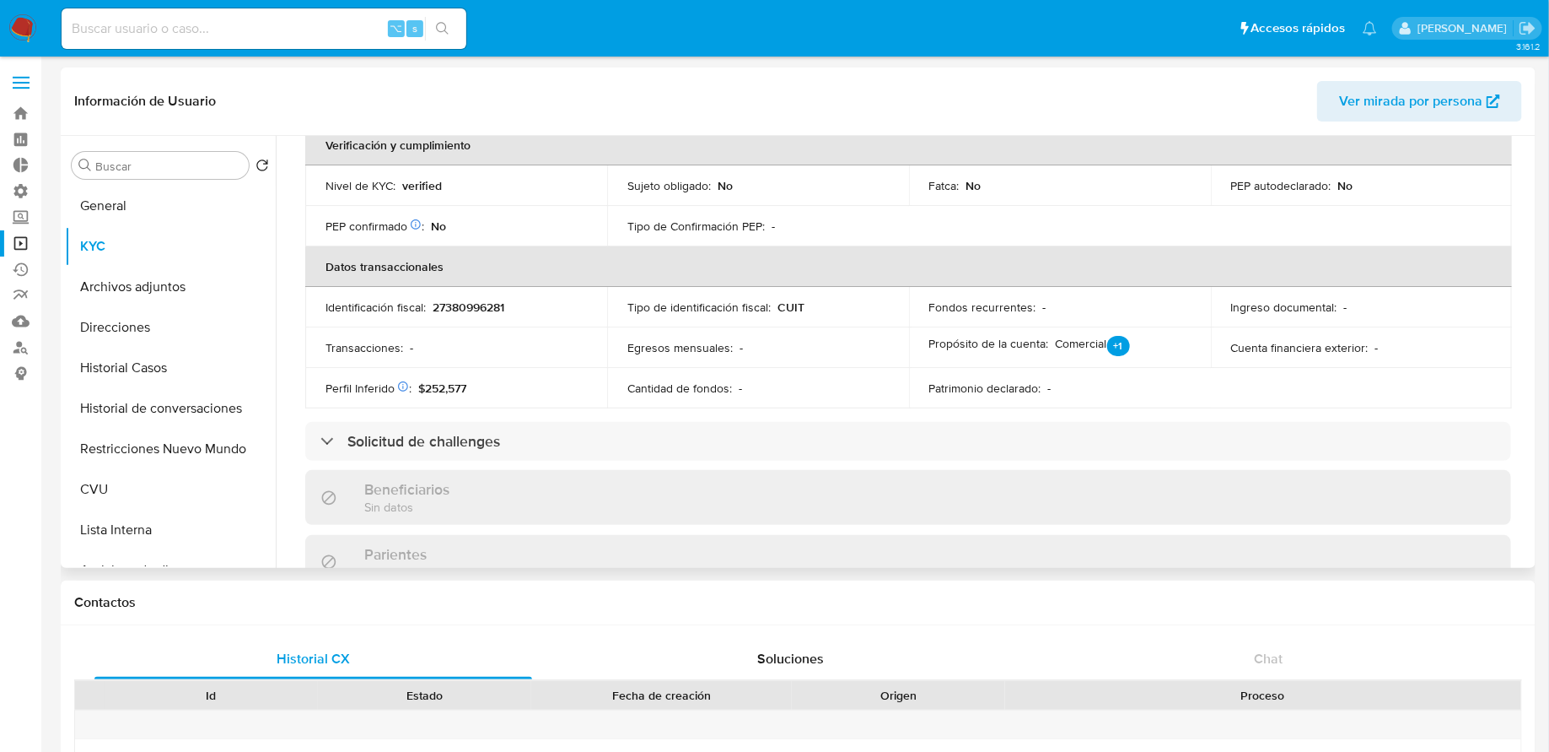
click at [462, 314] on p "27380996281" at bounding box center [469, 306] width 72 height 15
copy p "27380996281"
click at [120, 333] on button "Direcciones" at bounding box center [163, 327] width 197 height 40
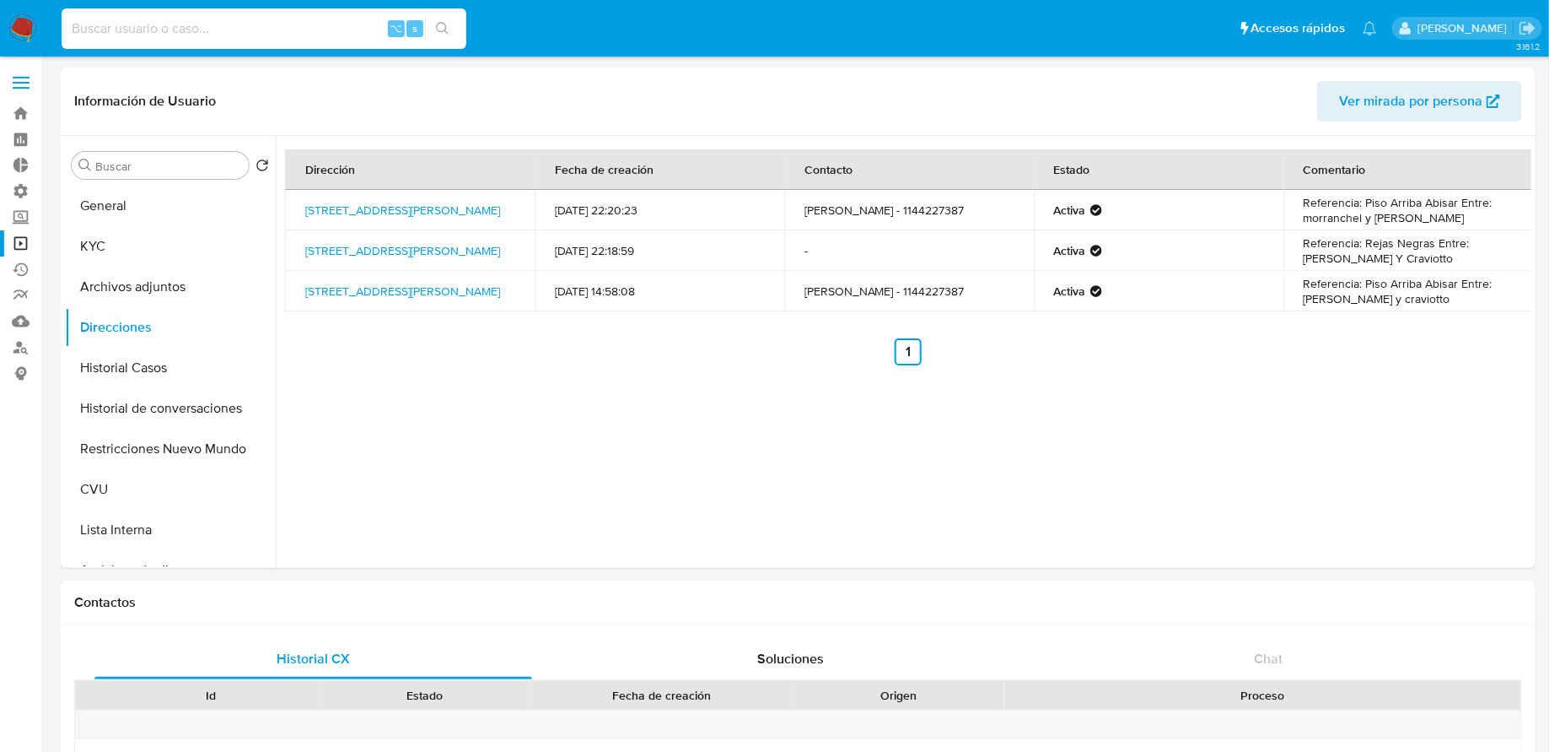
click at [191, 30] on input at bounding box center [264, 29] width 405 height 22
paste input "2109598783"
type input "2109598783"
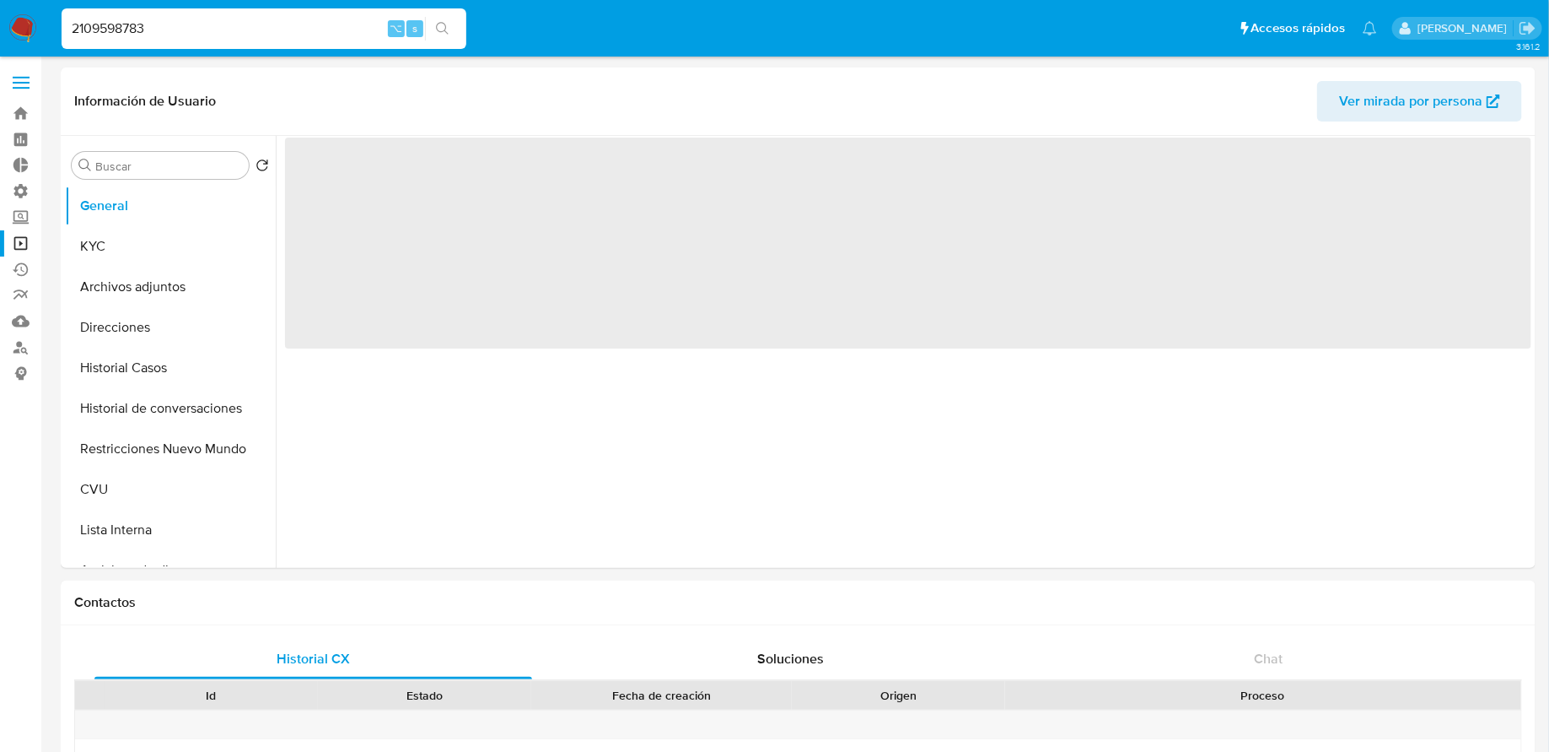
select select "10"
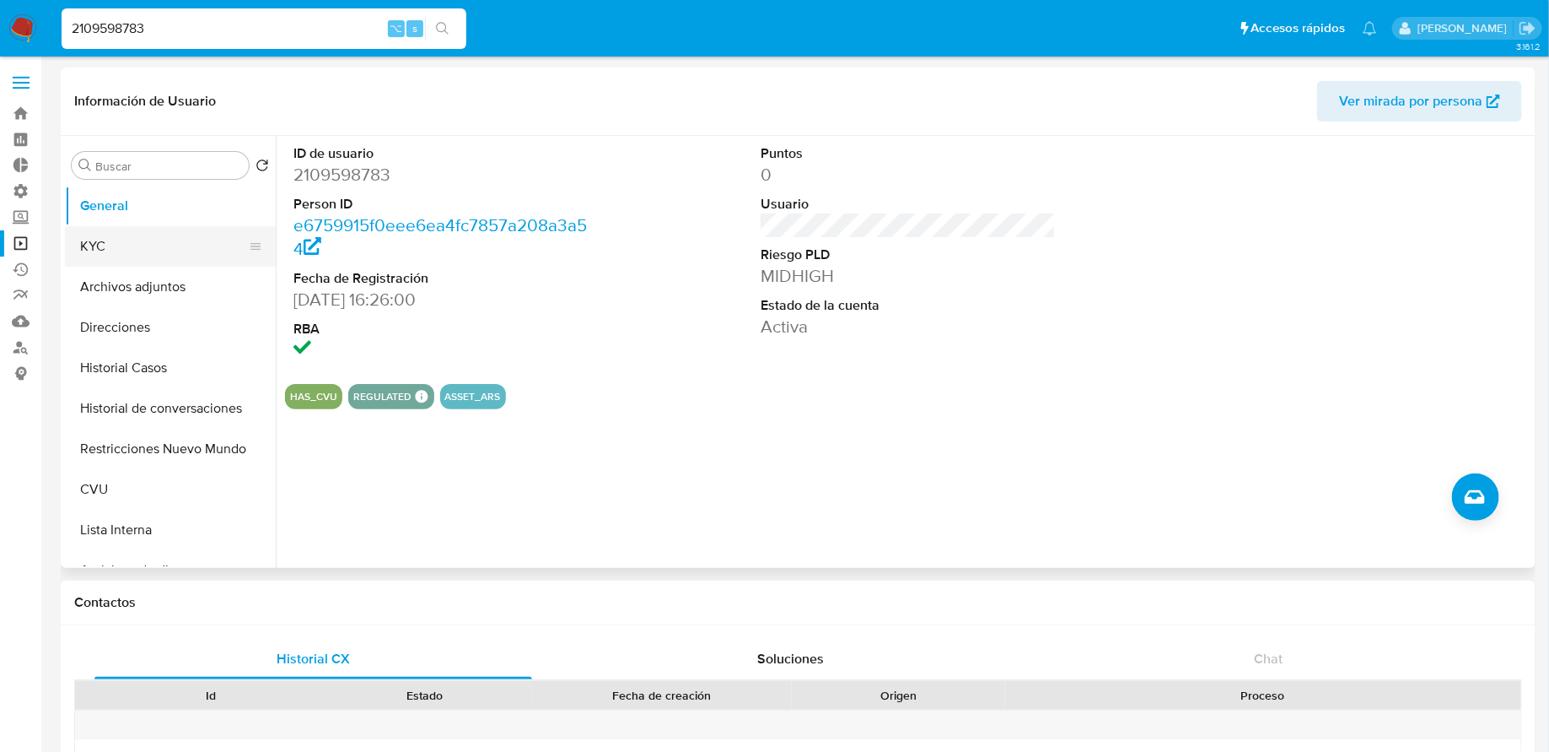
click at [176, 248] on button "KYC" at bounding box center [163, 246] width 197 height 40
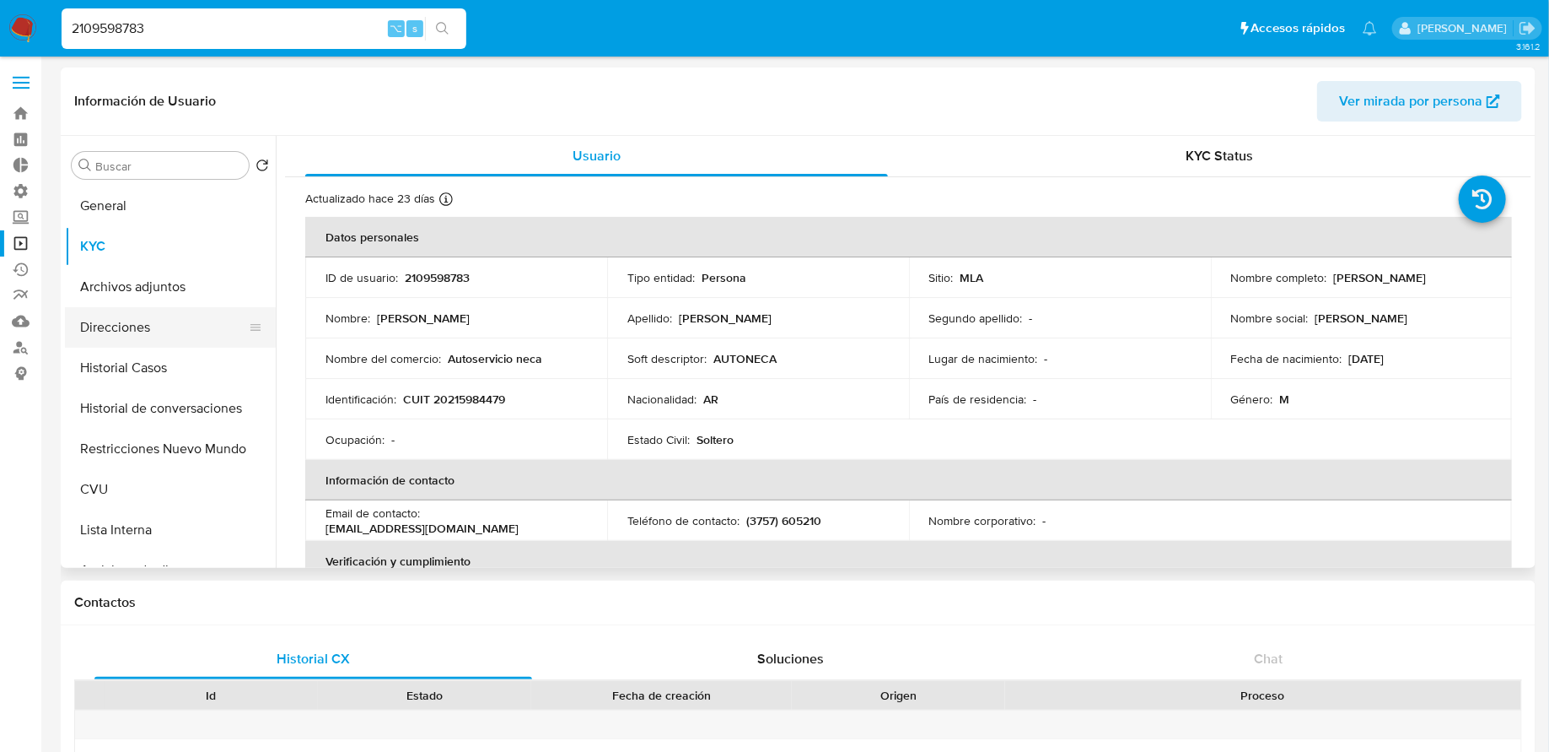
click at [140, 333] on button "Direcciones" at bounding box center [163, 327] width 197 height 40
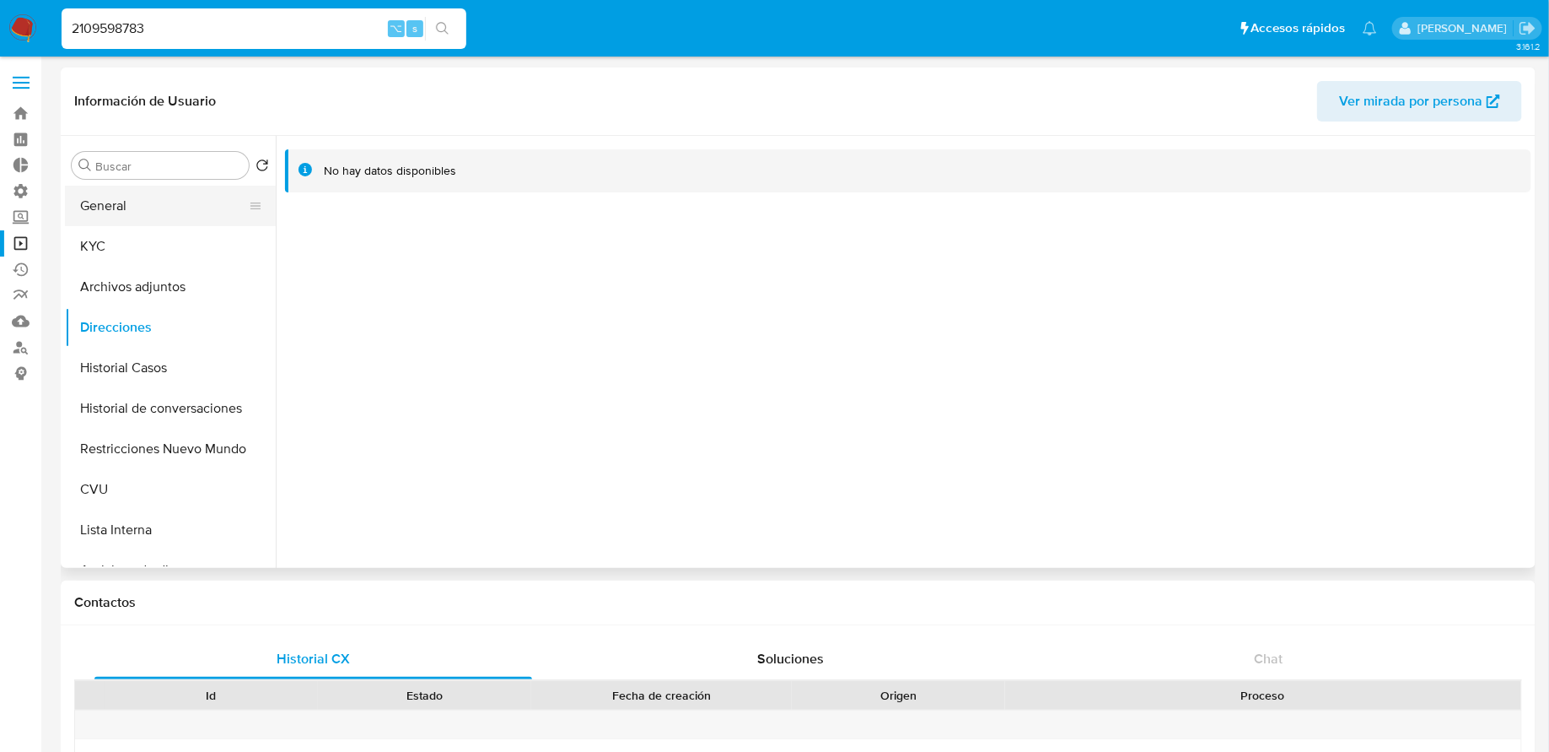
click at [153, 224] on button "General" at bounding box center [163, 206] width 197 height 40
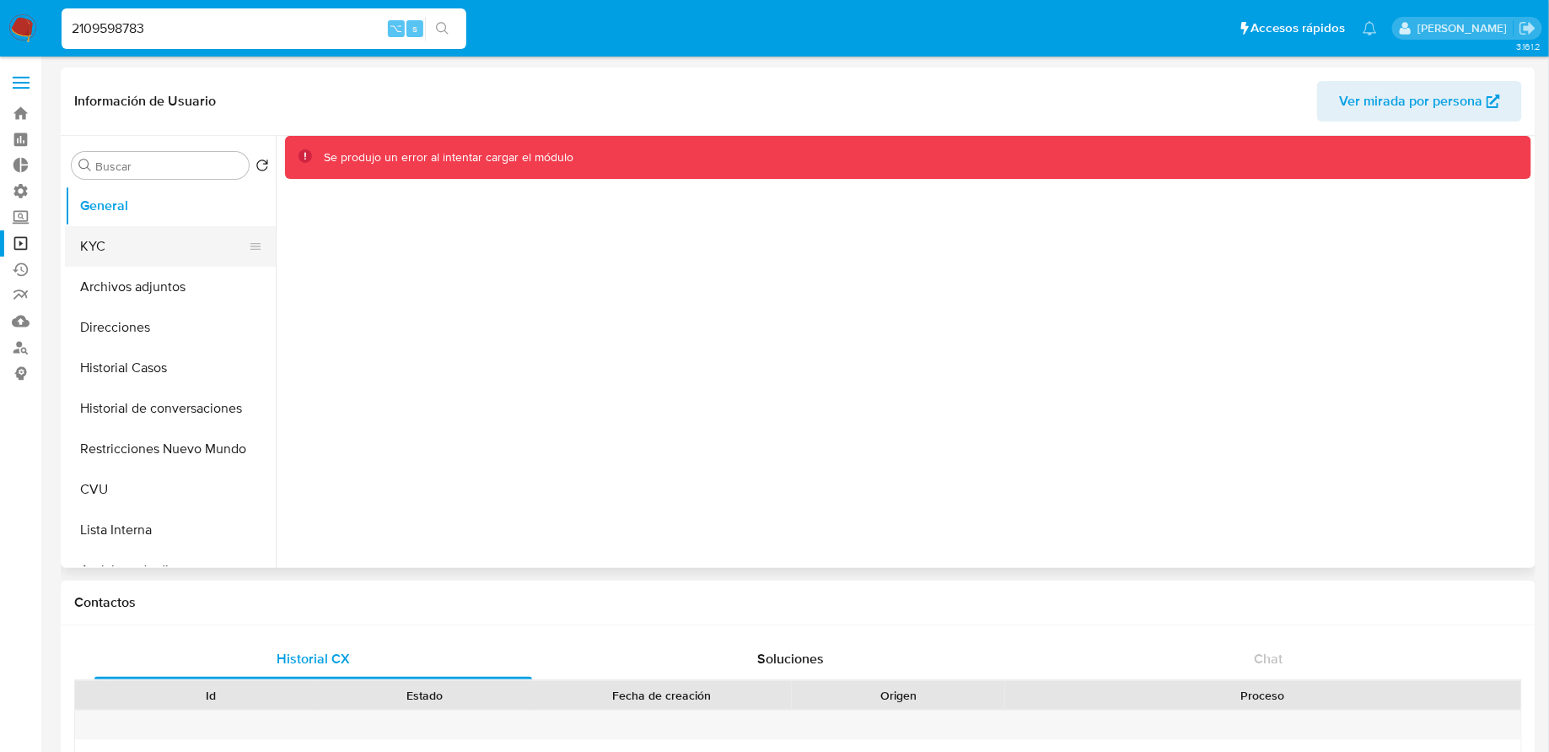
click at [155, 238] on button "KYC" at bounding box center [163, 246] width 197 height 40
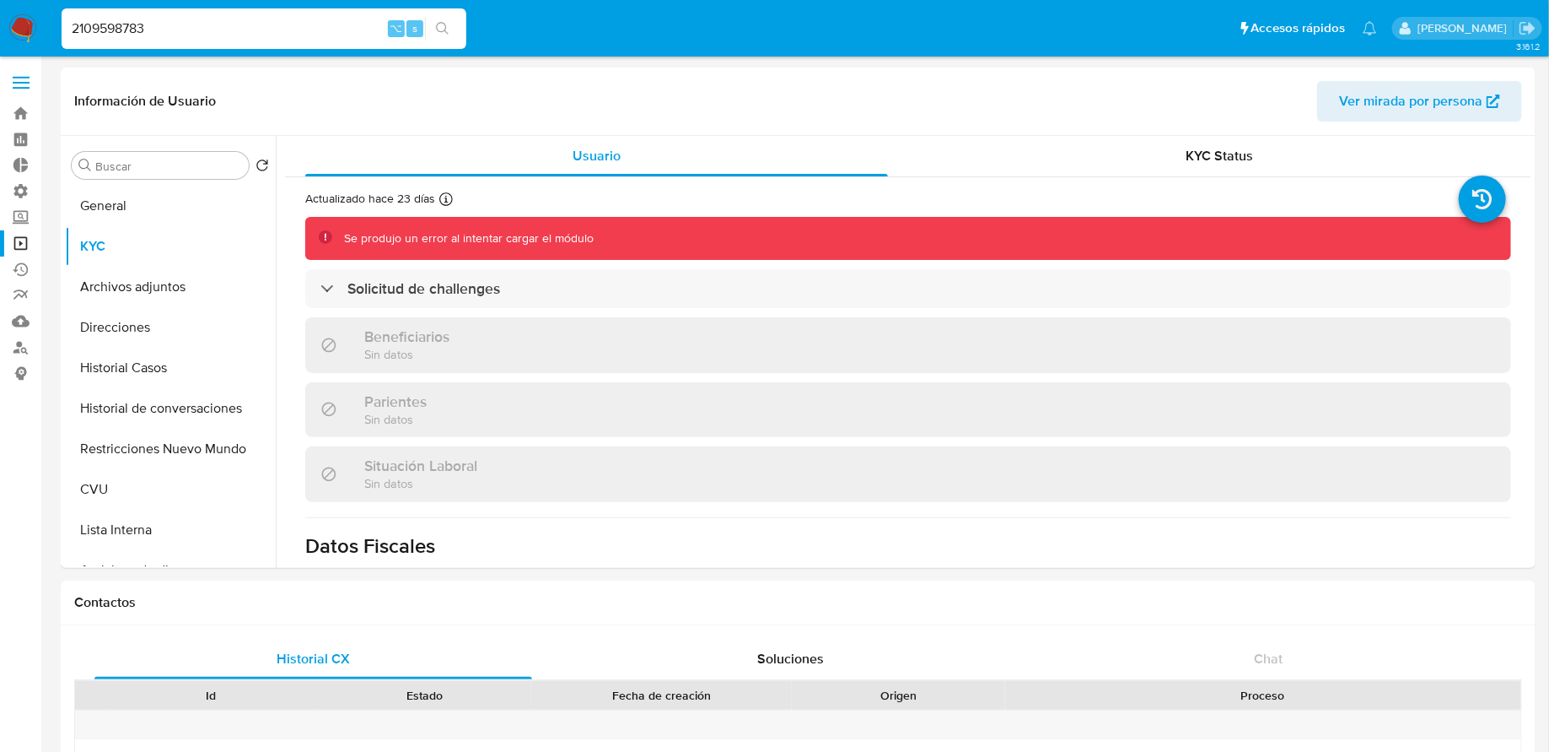
click at [230, 18] on input "2109598783" at bounding box center [264, 29] width 405 height 22
paste input "1365744347"
type input "1365744347"
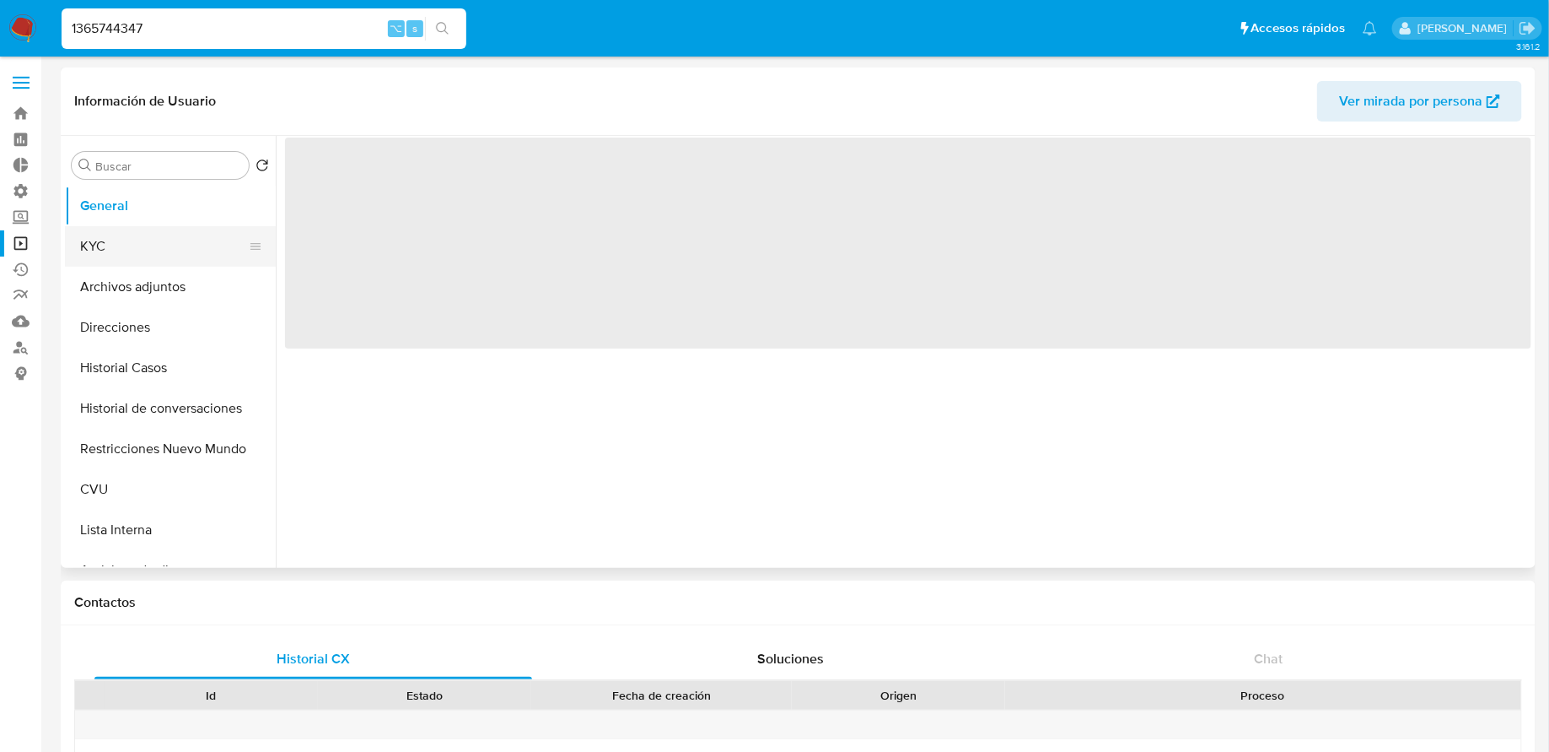
select select "10"
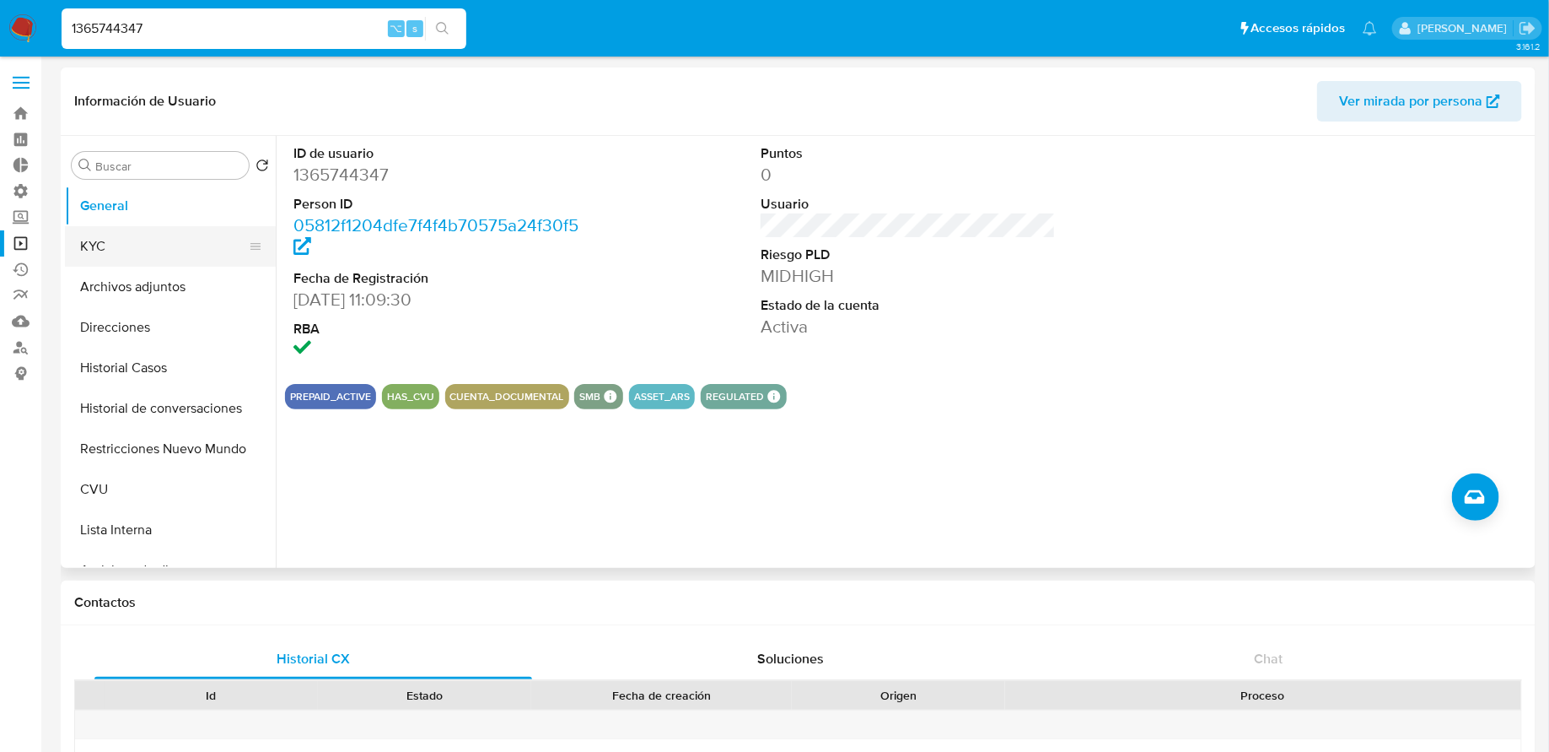
click at [149, 252] on button "KYC" at bounding box center [163, 246] width 197 height 40
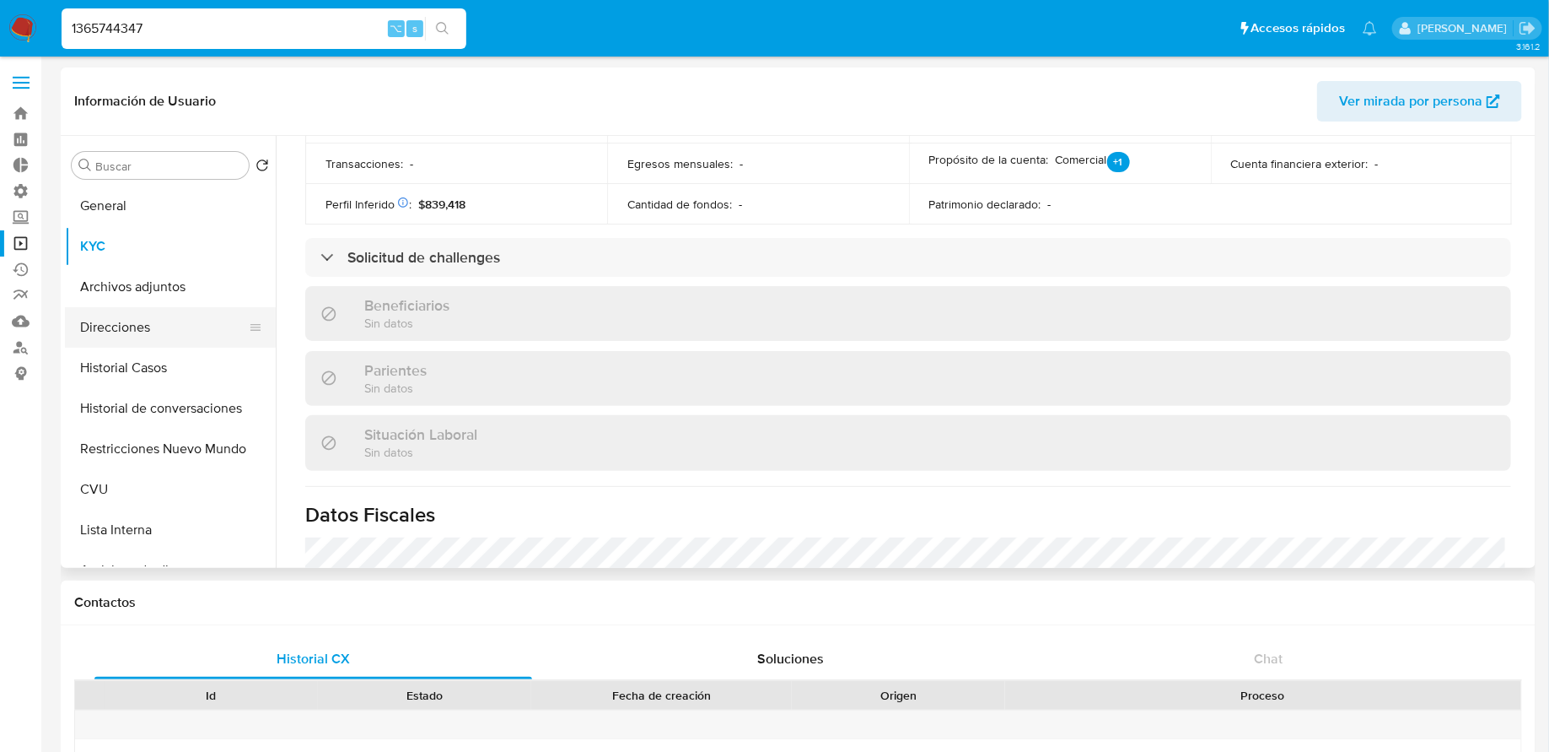
scroll to position [574, 0]
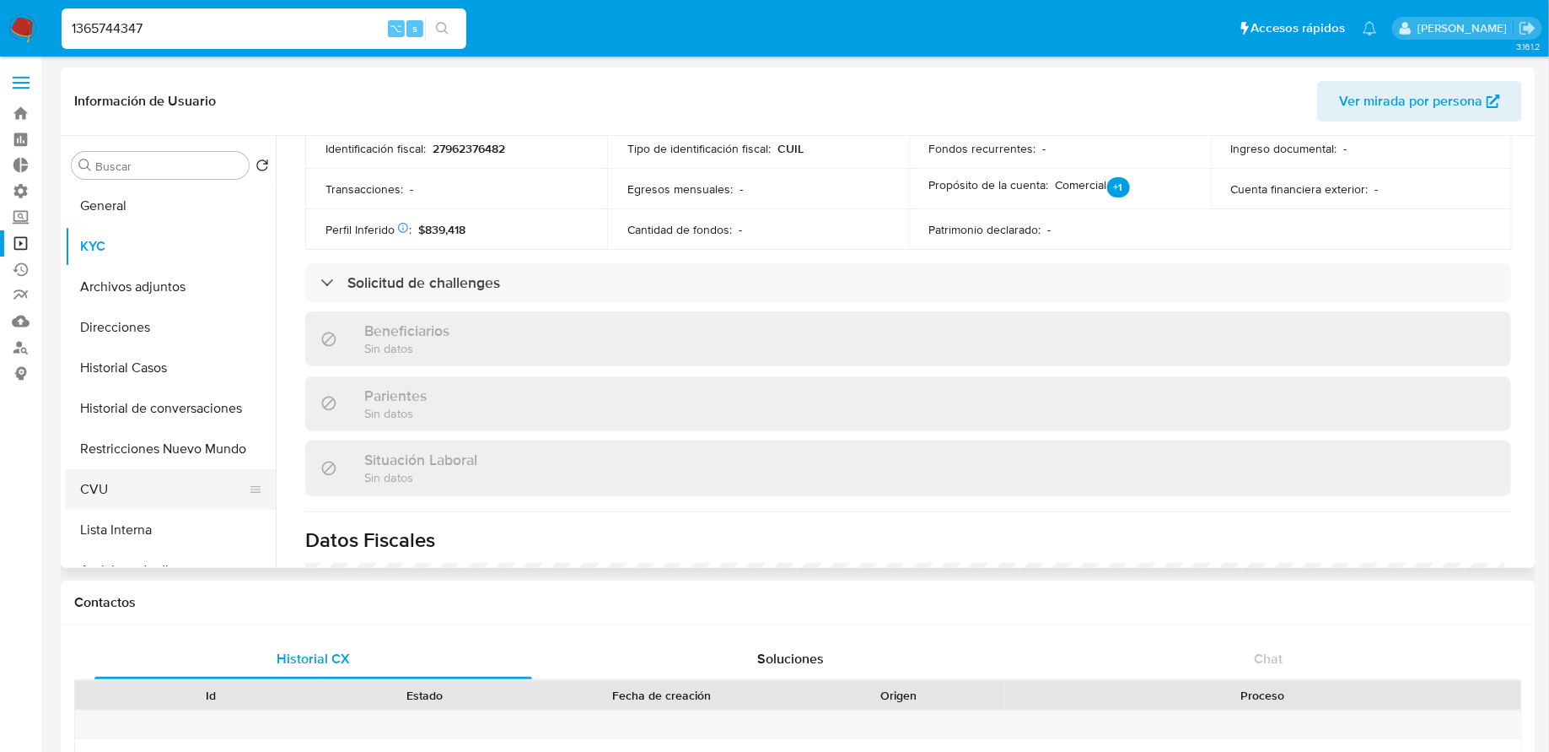
click at [121, 475] on button "CVU" at bounding box center [163, 489] width 197 height 40
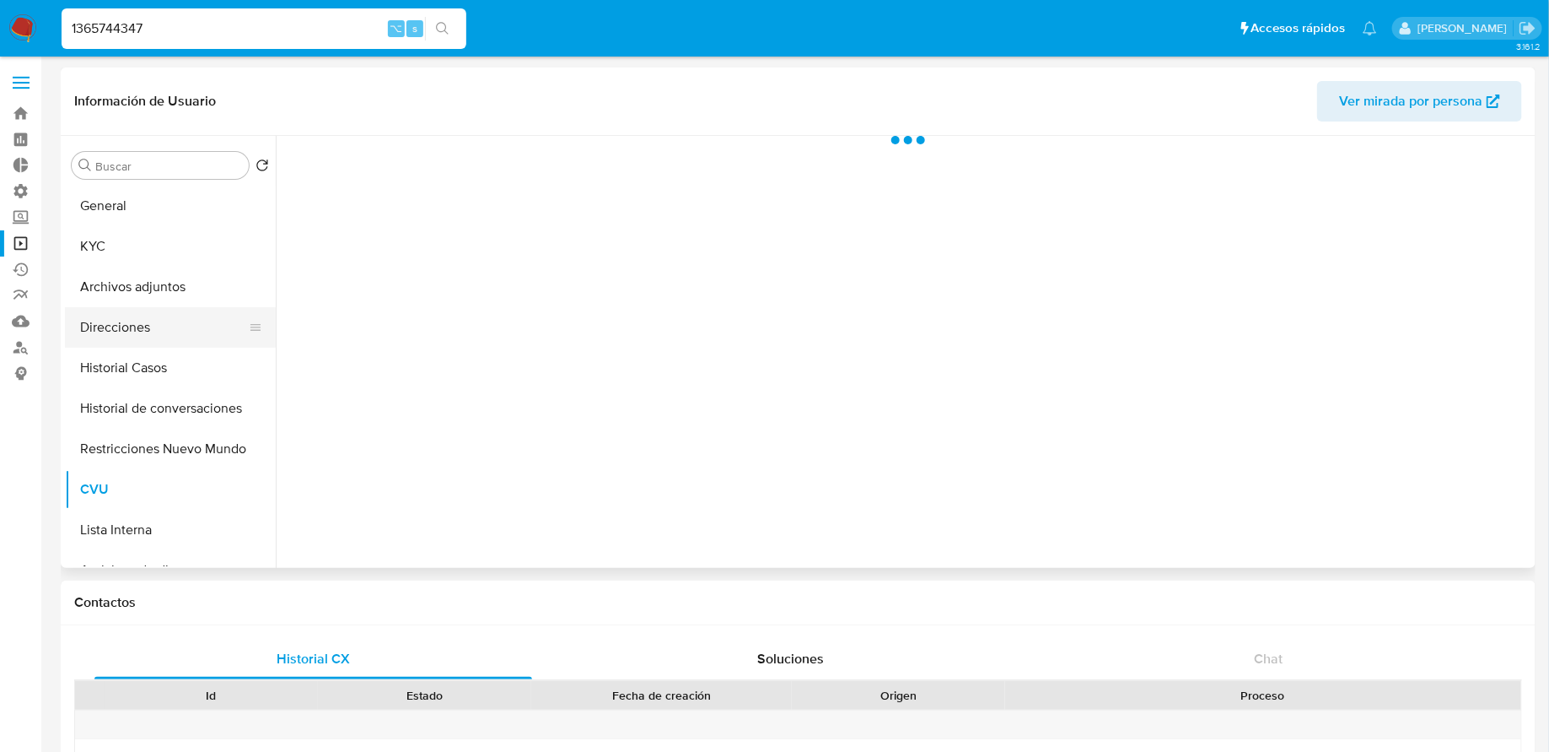
click at [173, 316] on button "Direcciones" at bounding box center [163, 327] width 197 height 40
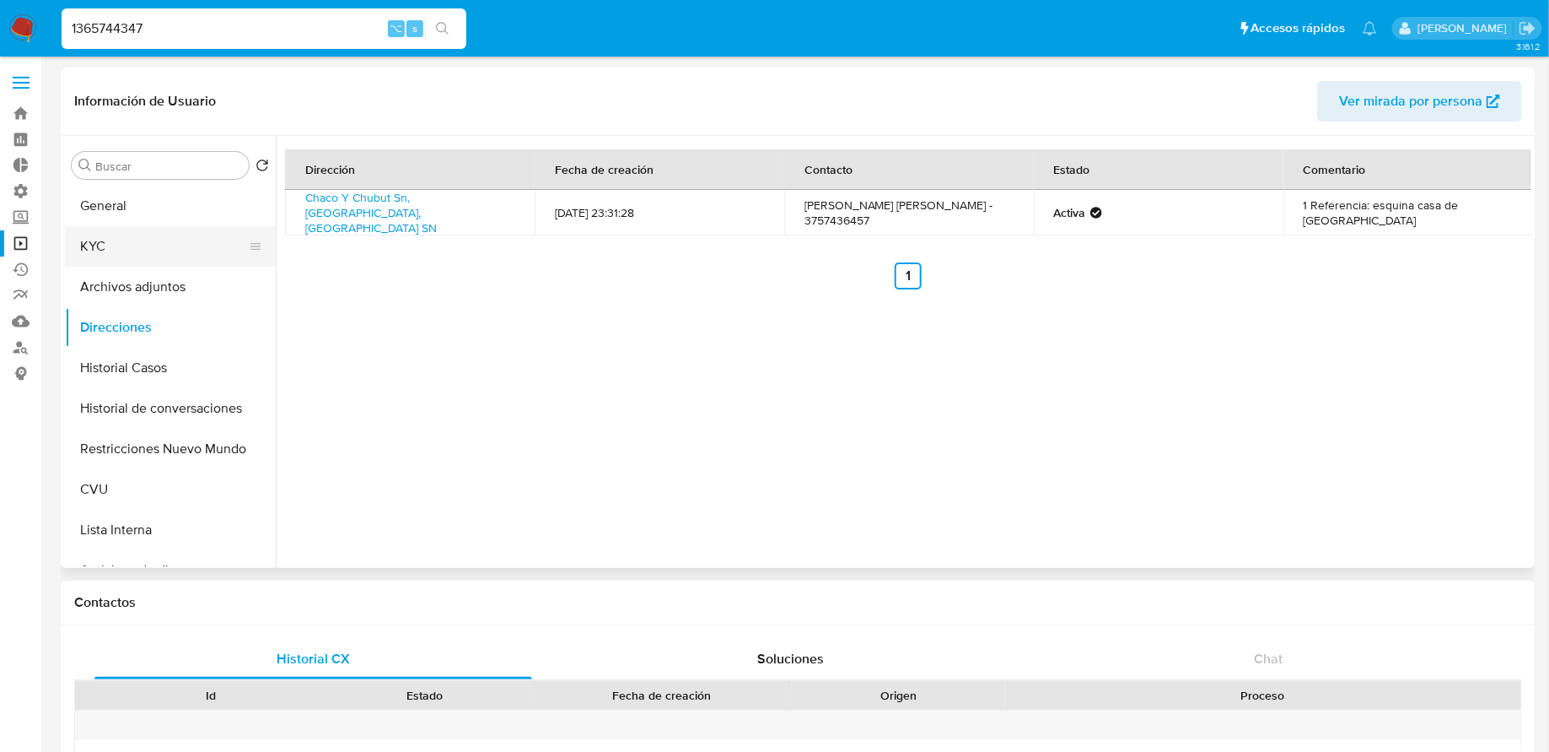
click at [137, 236] on button "KYC" at bounding box center [163, 246] width 197 height 40
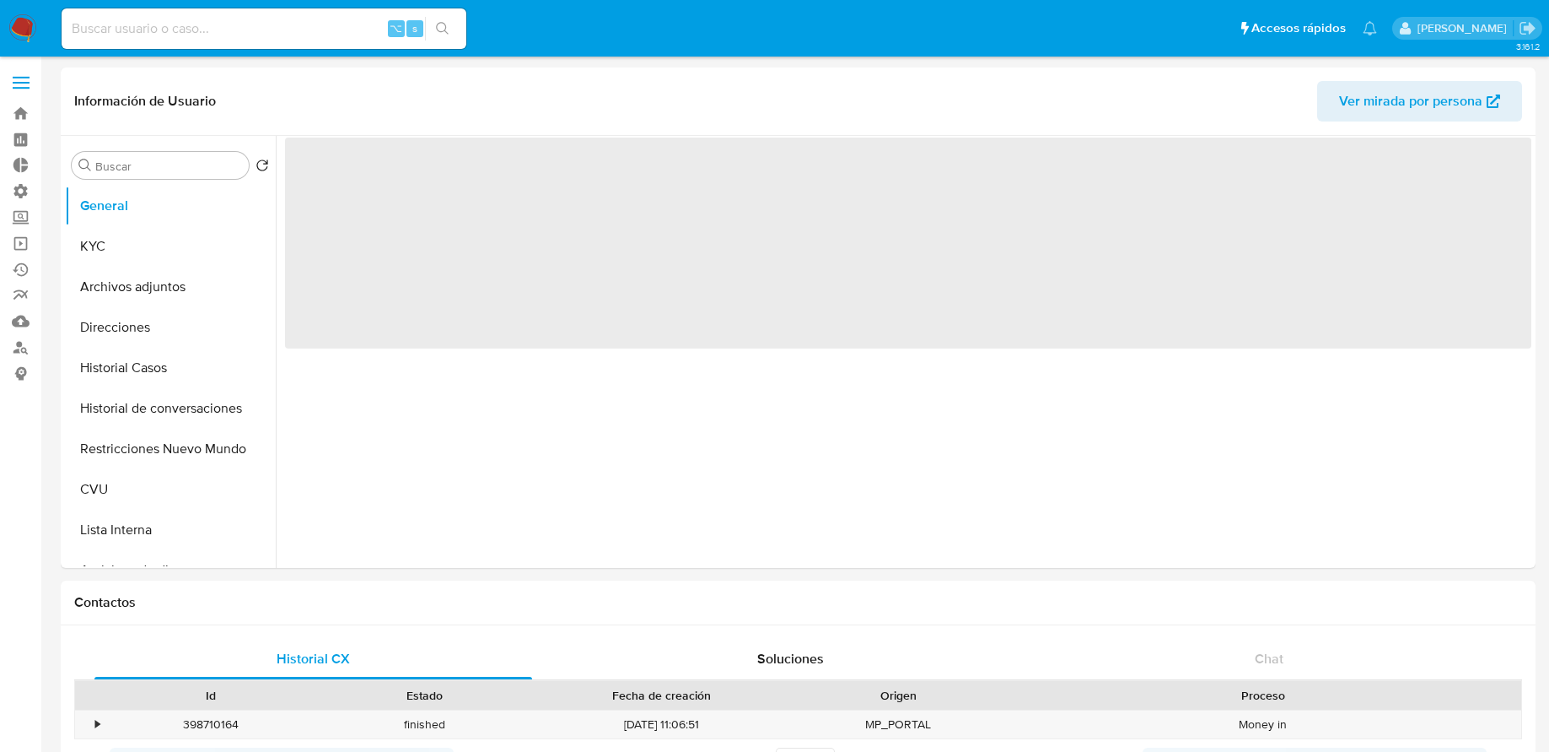
select select "10"
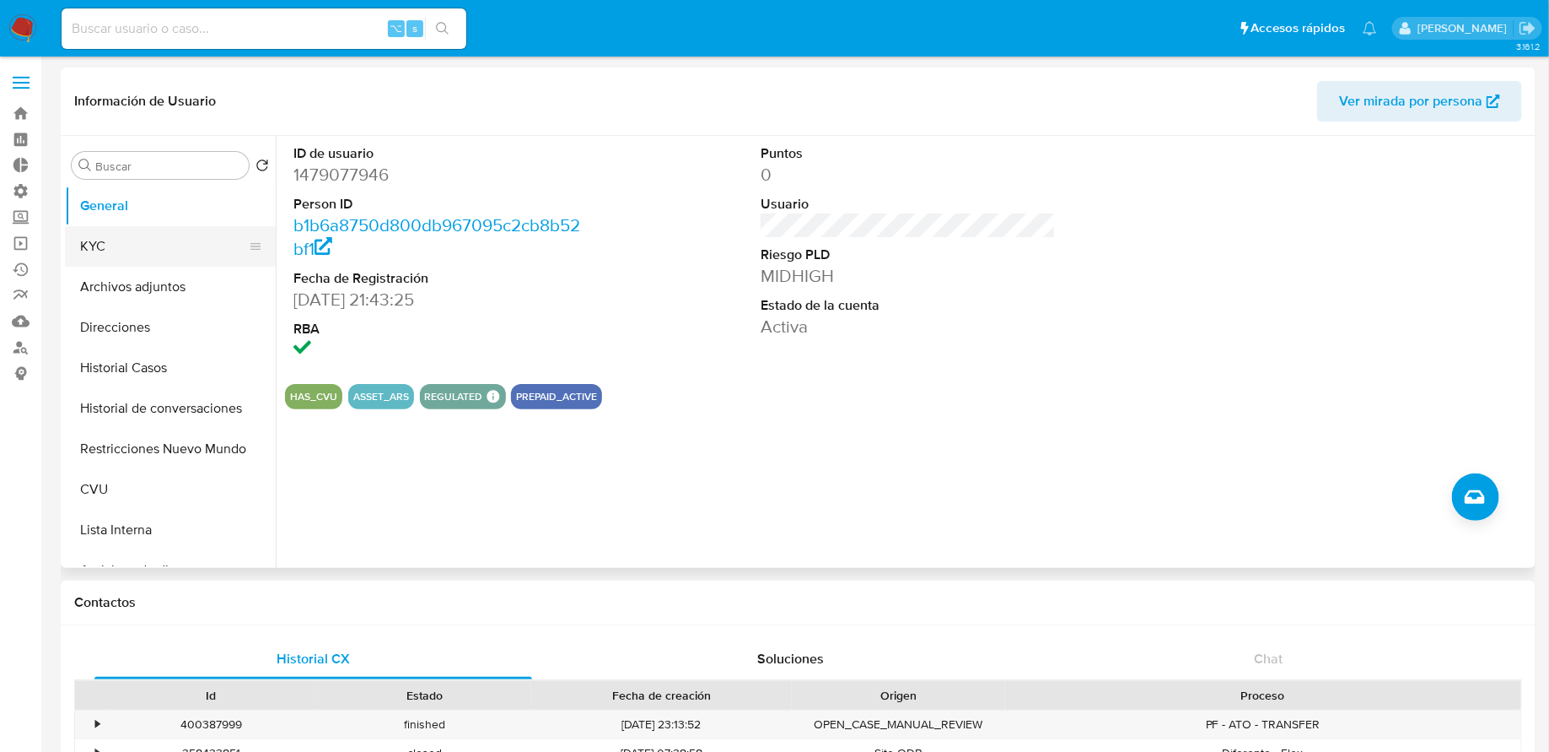
click at [191, 259] on button "KYC" at bounding box center [163, 246] width 197 height 40
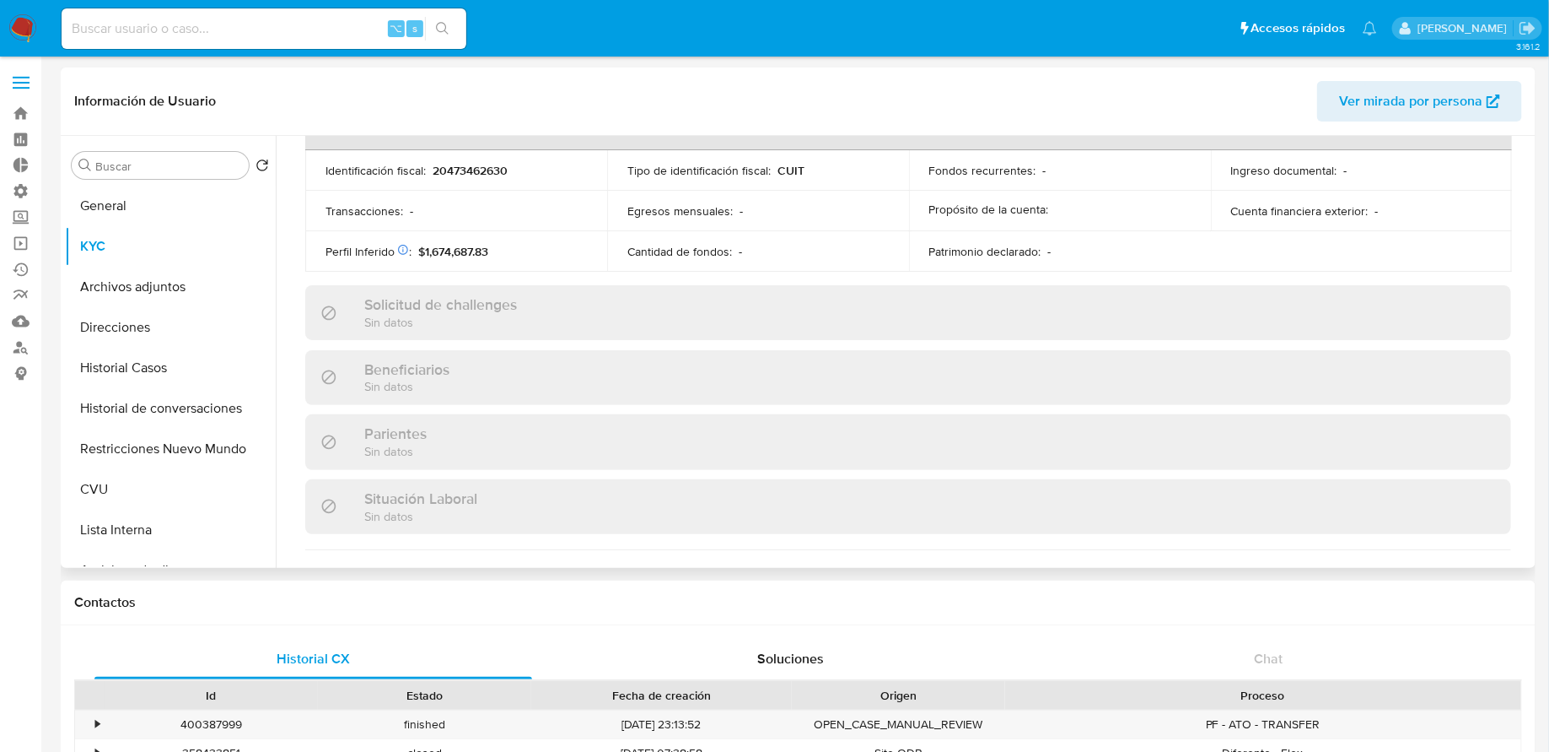
scroll to position [665, 0]
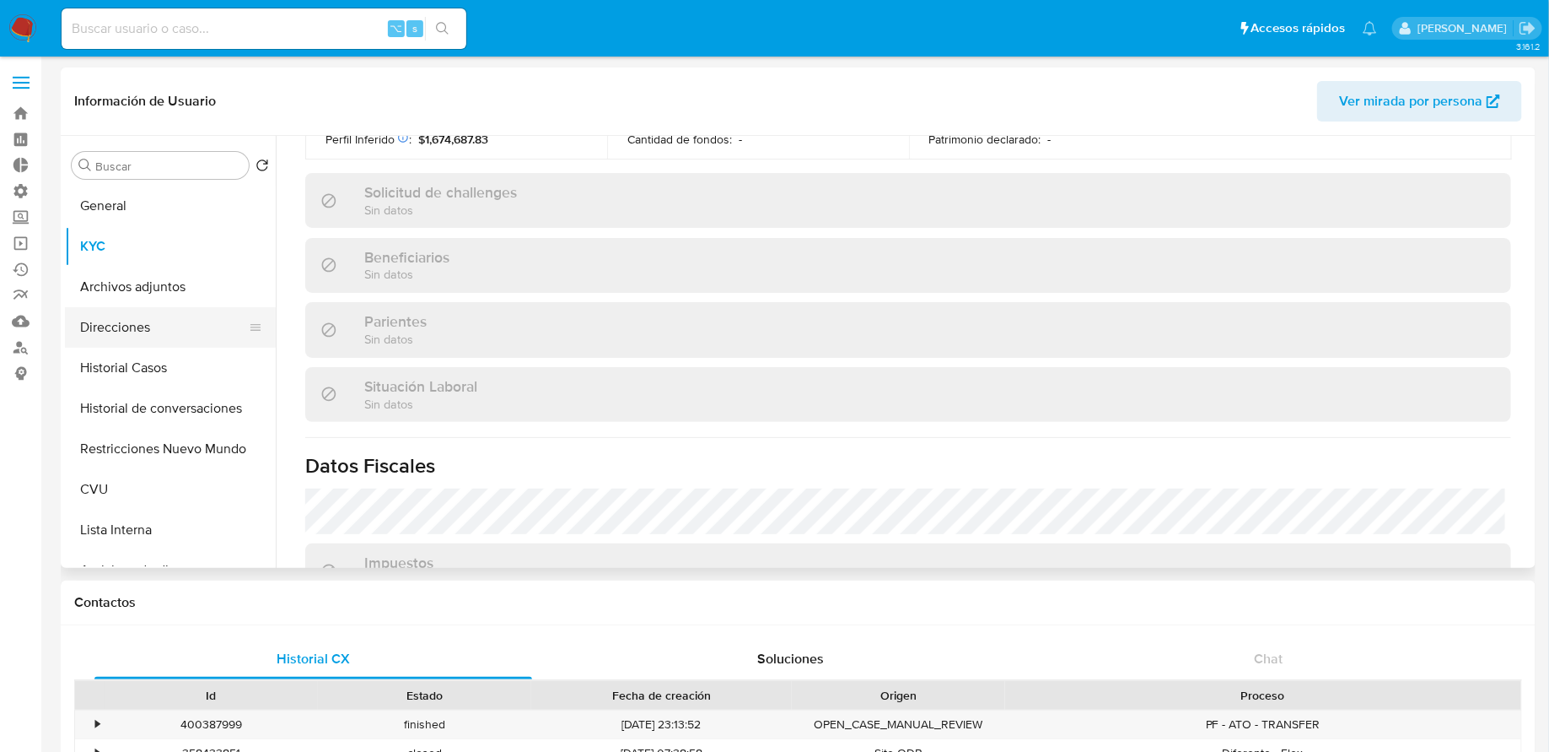
click at [153, 334] on button "Direcciones" at bounding box center [163, 327] width 197 height 40
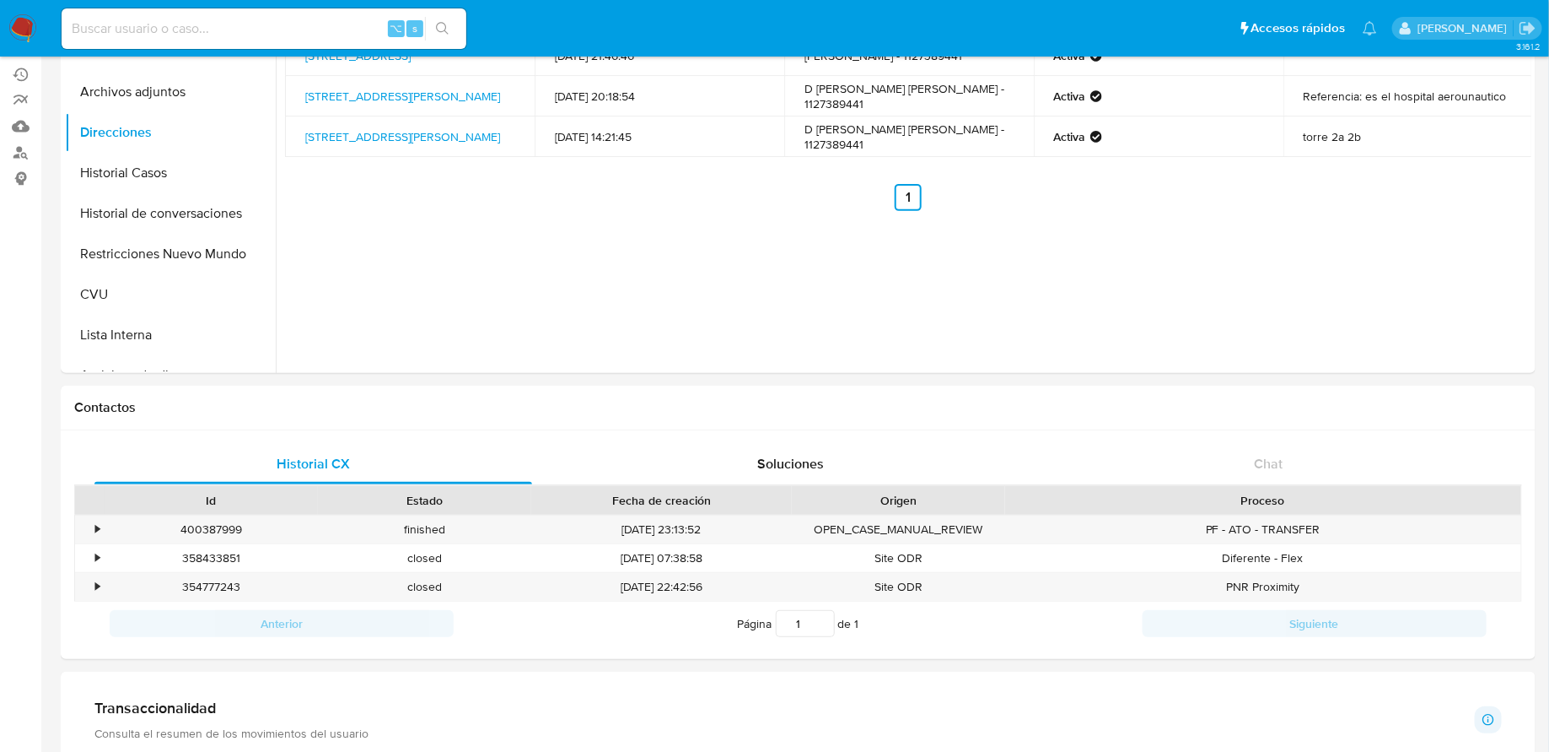
scroll to position [0, 0]
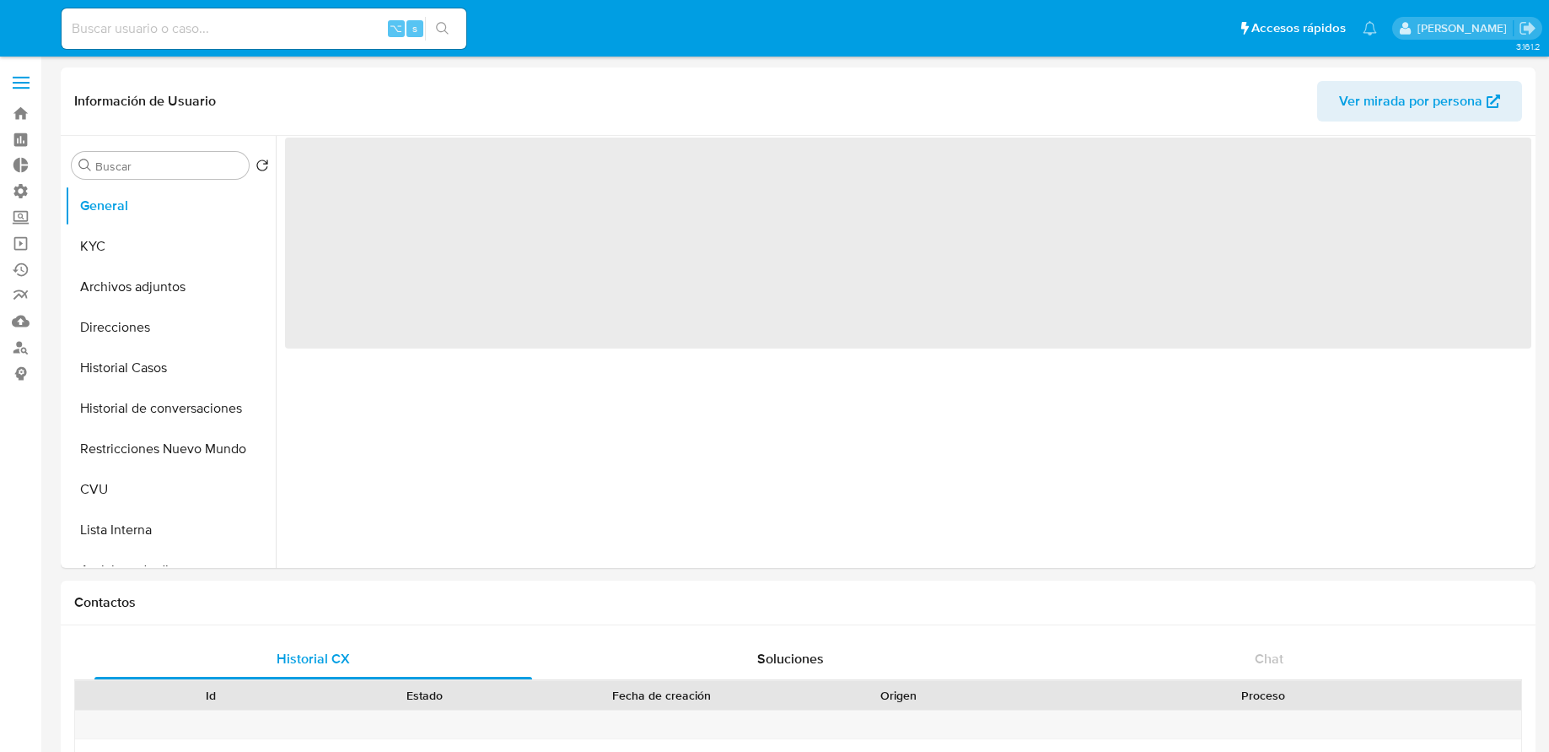
select select "10"
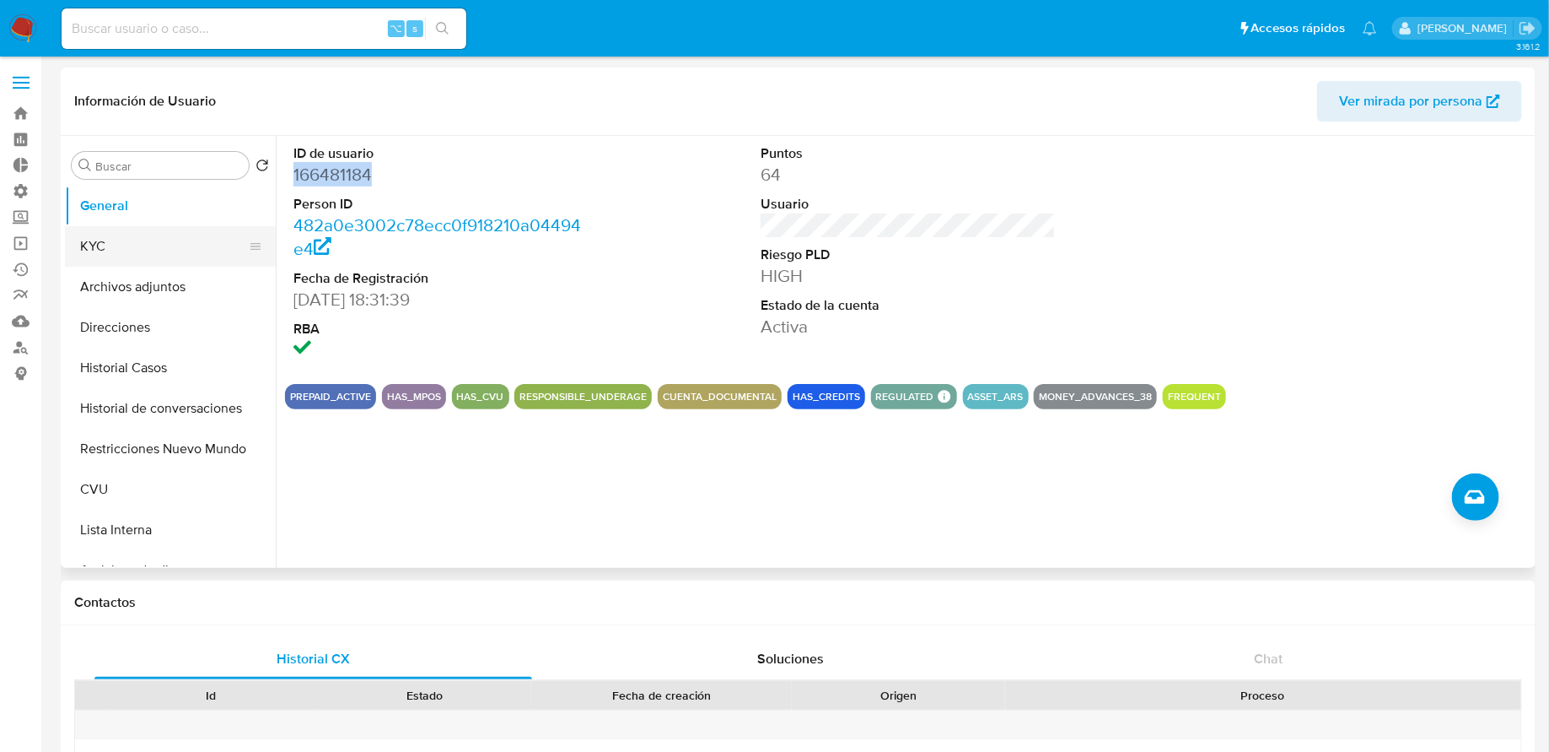
click at [132, 248] on button "KYC" at bounding box center [163, 246] width 197 height 40
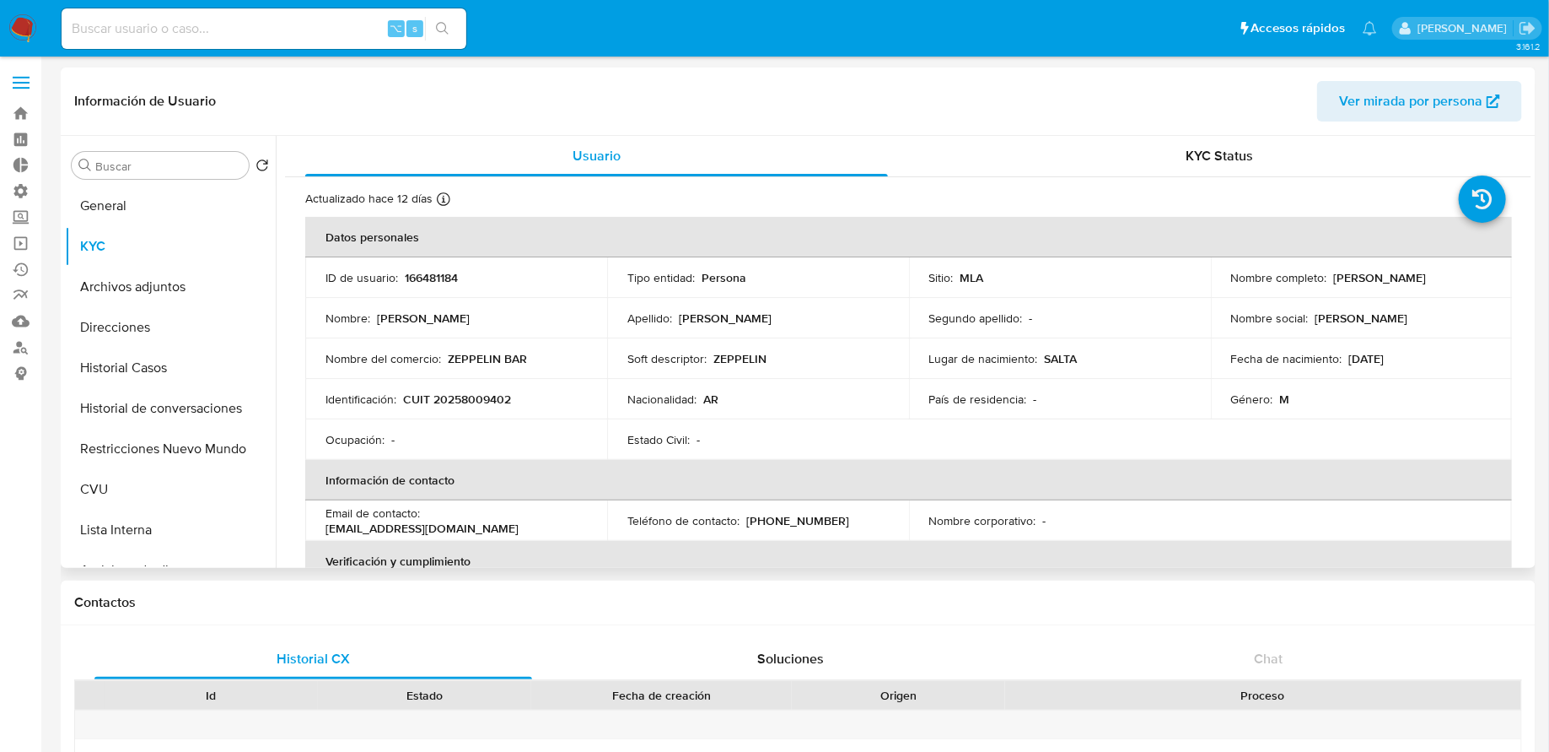
click at [477, 389] on td "Identificación : CUIT 20258009402" at bounding box center [456, 399] width 302 height 40
click at [477, 401] on p "CUIT 20258009402" at bounding box center [457, 398] width 108 height 15
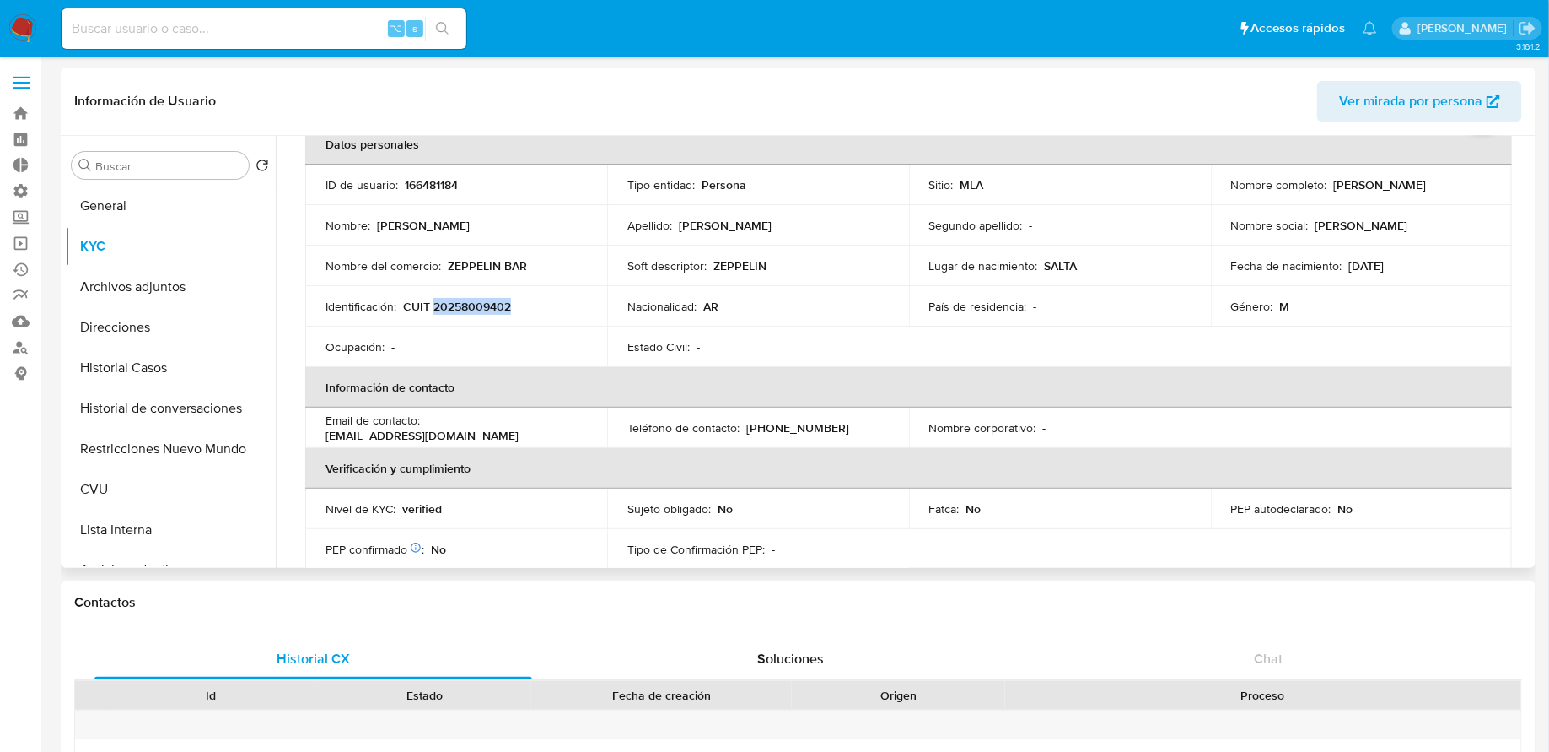
scroll to position [30, 0]
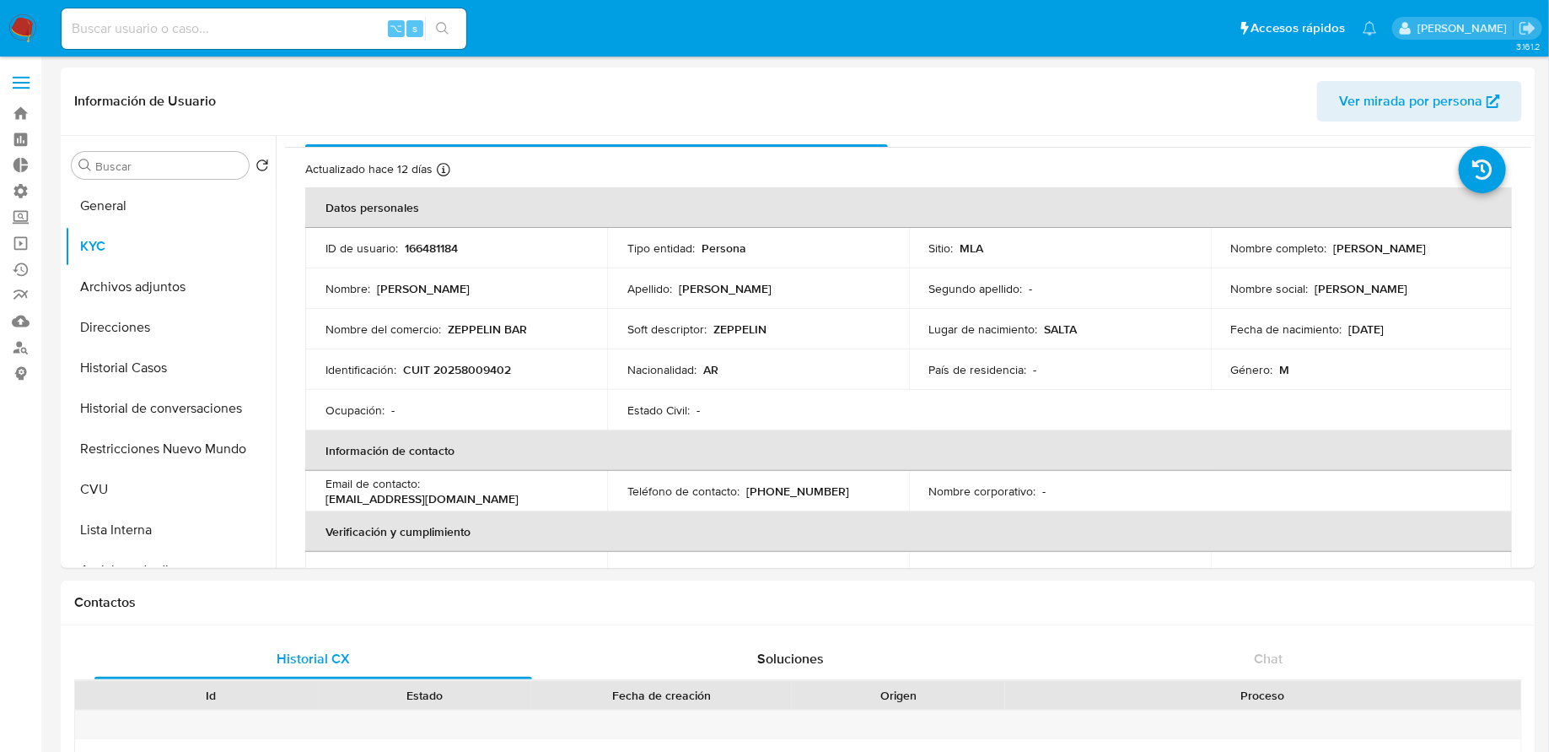
click at [321, 14] on div "⌥ s" at bounding box center [264, 28] width 405 height 40
click at [295, 31] on input at bounding box center [264, 29] width 405 height 22
paste input "373275375"
type input "373275375"
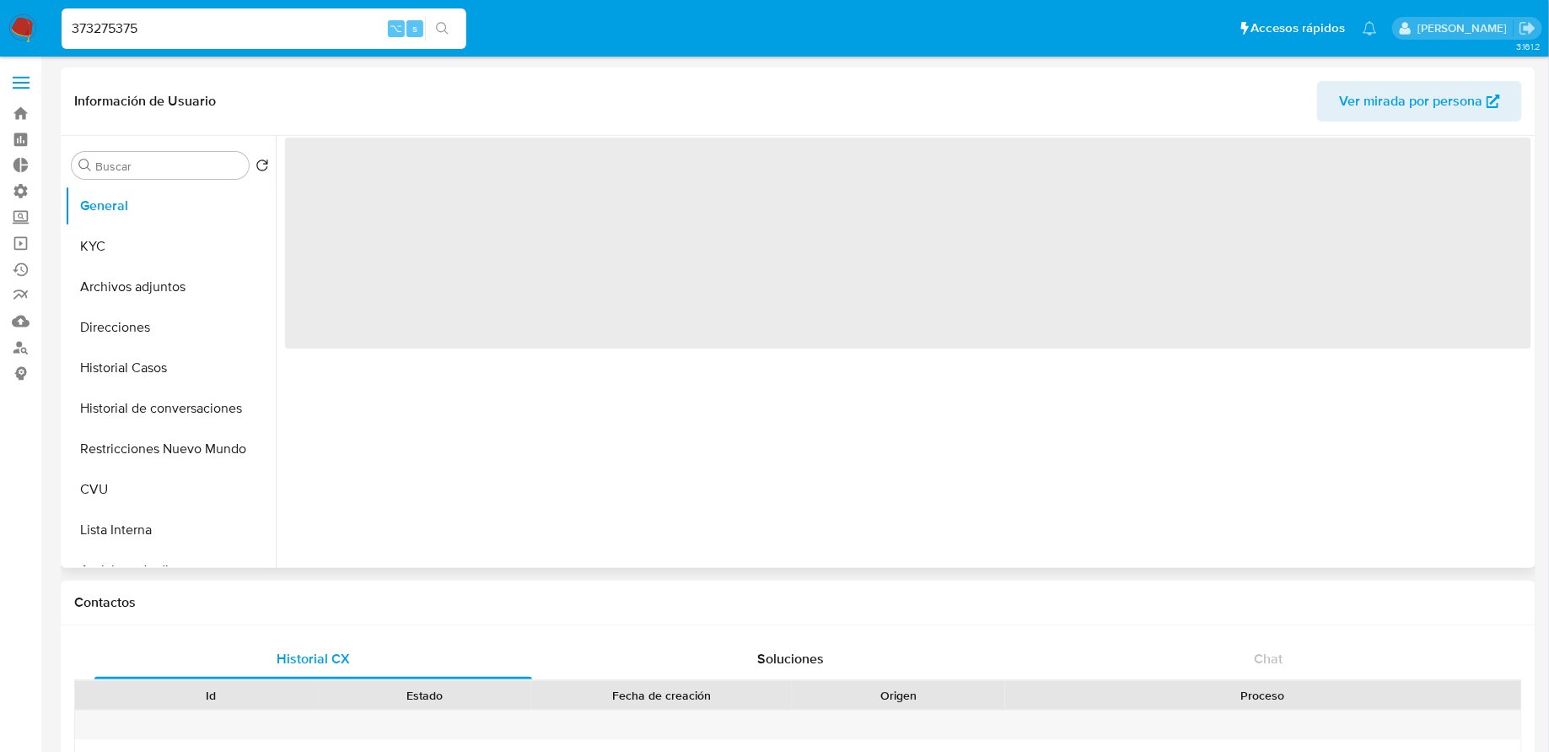
select select "10"
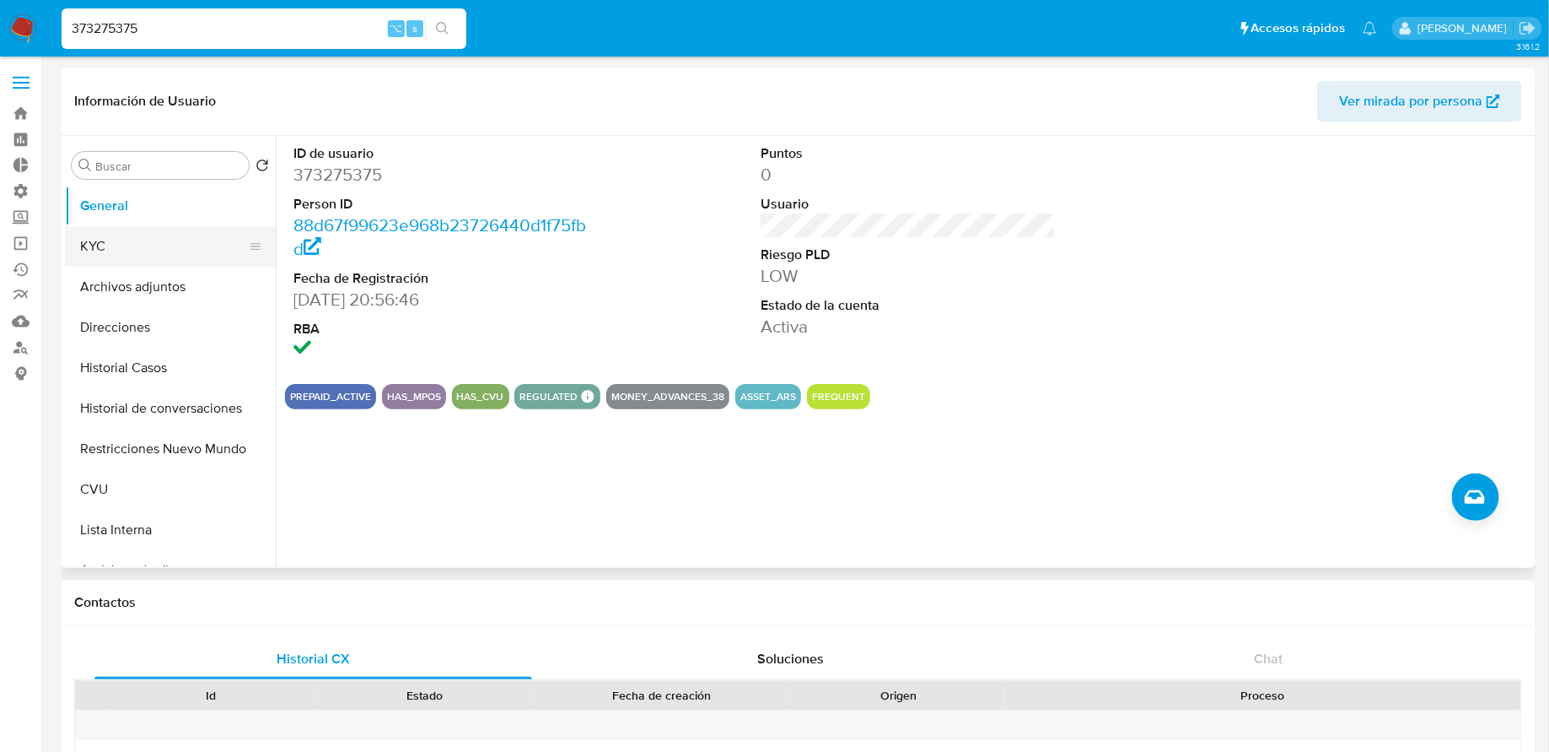
click at [173, 245] on button "KYC" at bounding box center [163, 246] width 197 height 40
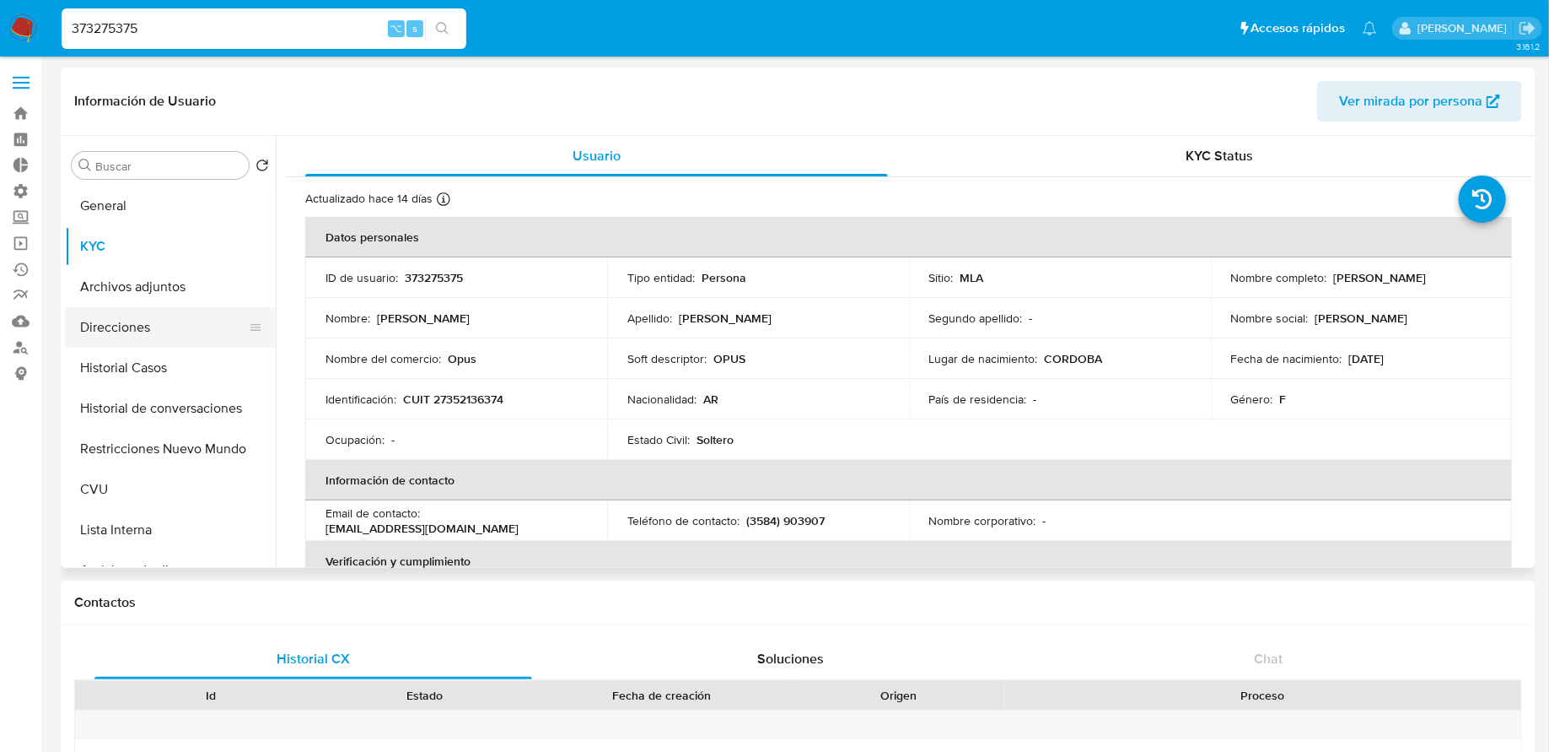
click at [141, 328] on button "Direcciones" at bounding box center [163, 327] width 197 height 40
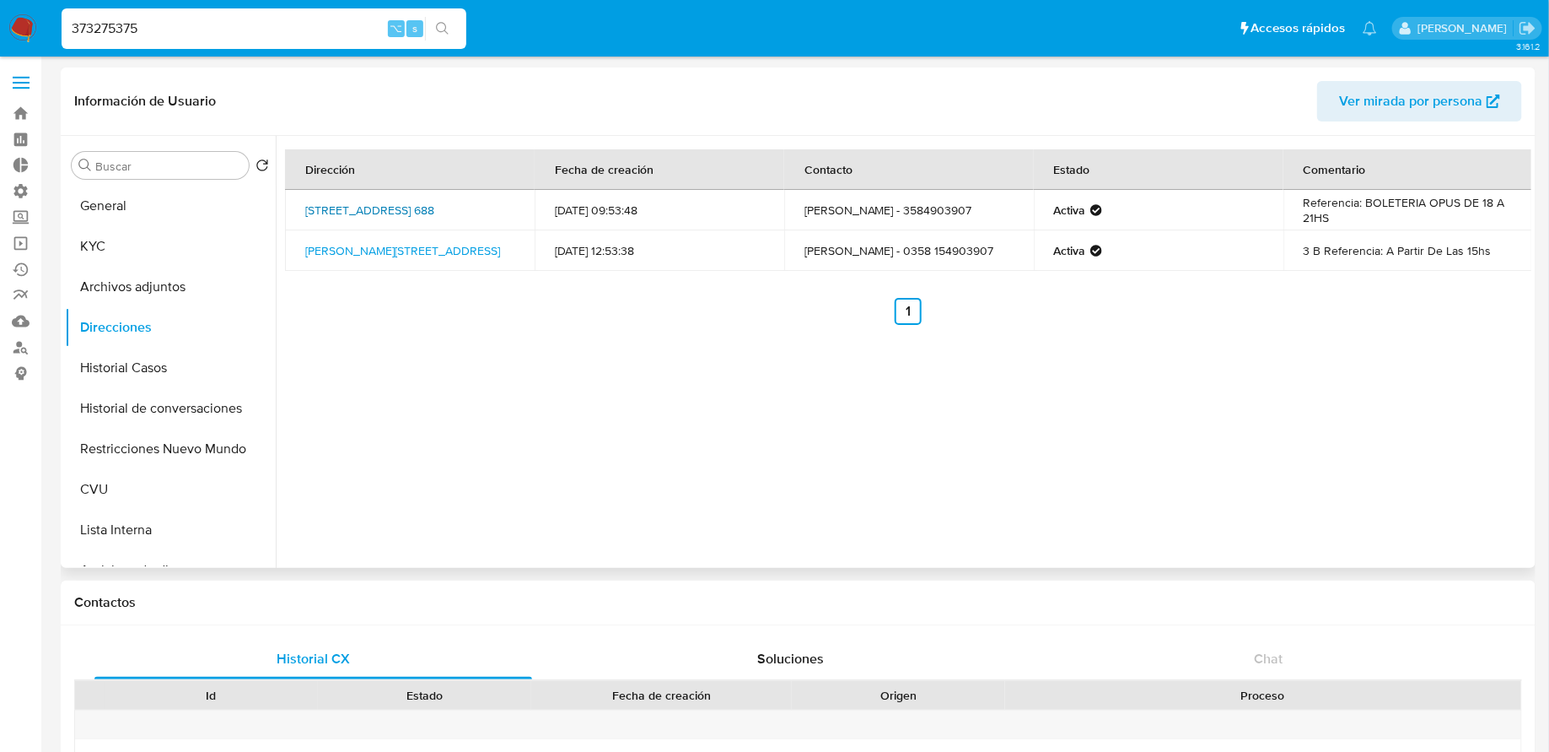
click at [351, 213] on link "[STREET_ADDRESS] 688" at bounding box center [369, 210] width 129 height 17
click at [178, 237] on button "KYC" at bounding box center [163, 246] width 197 height 40
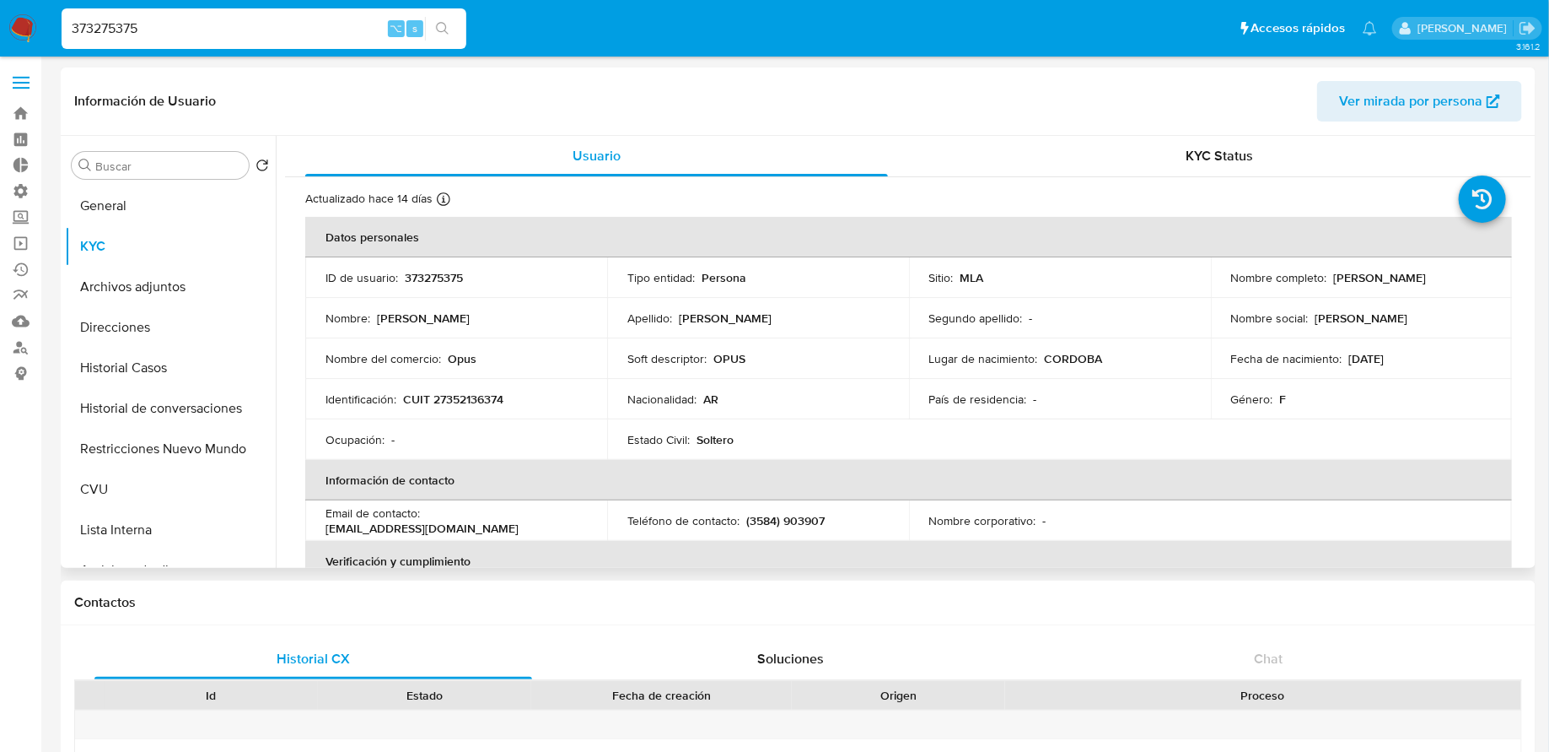
click at [442, 402] on p "CUIT 27352136374" at bounding box center [453, 398] width 100 height 15
copy p "27352136374"
click at [134, 331] on button "Direcciones" at bounding box center [163, 327] width 197 height 40
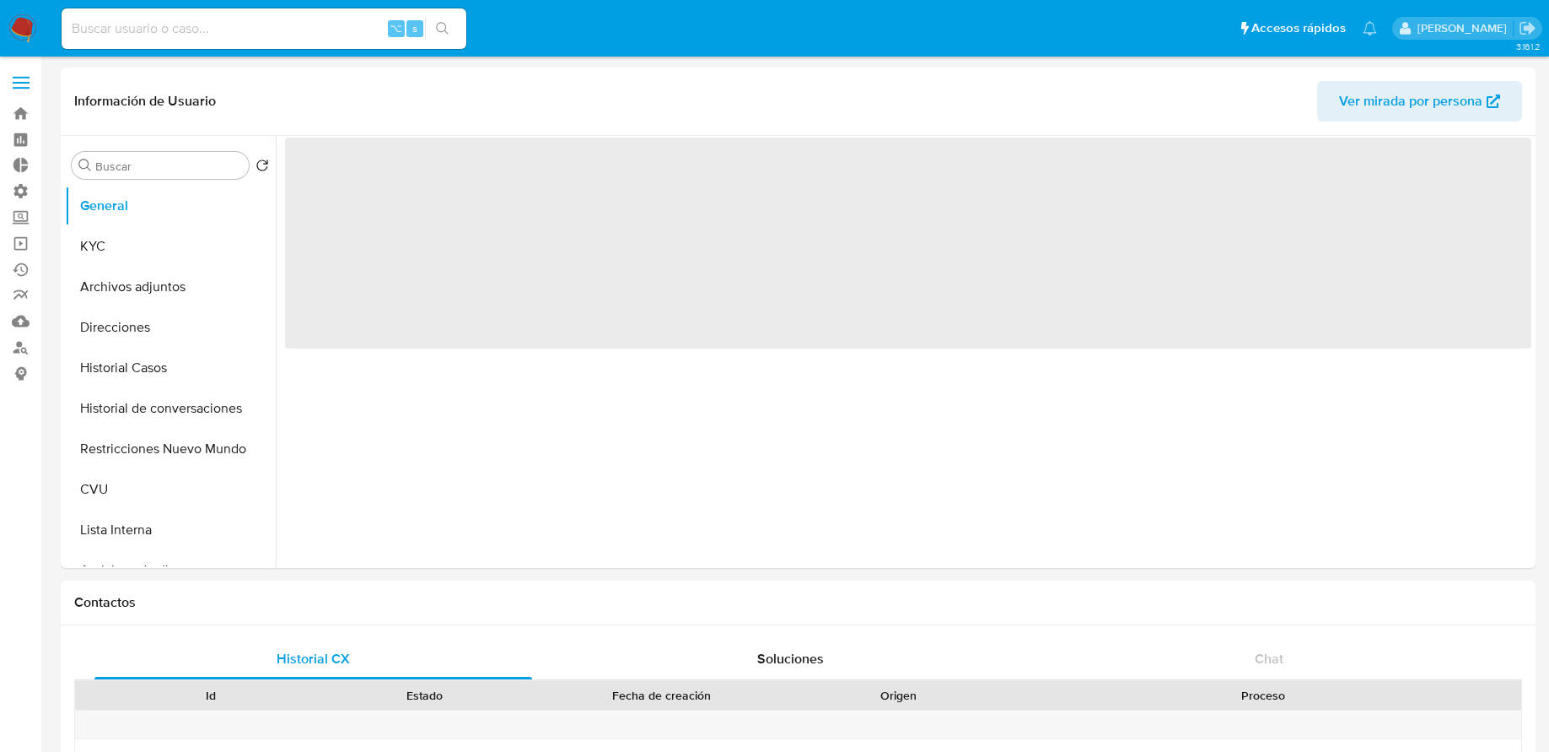
select select "10"
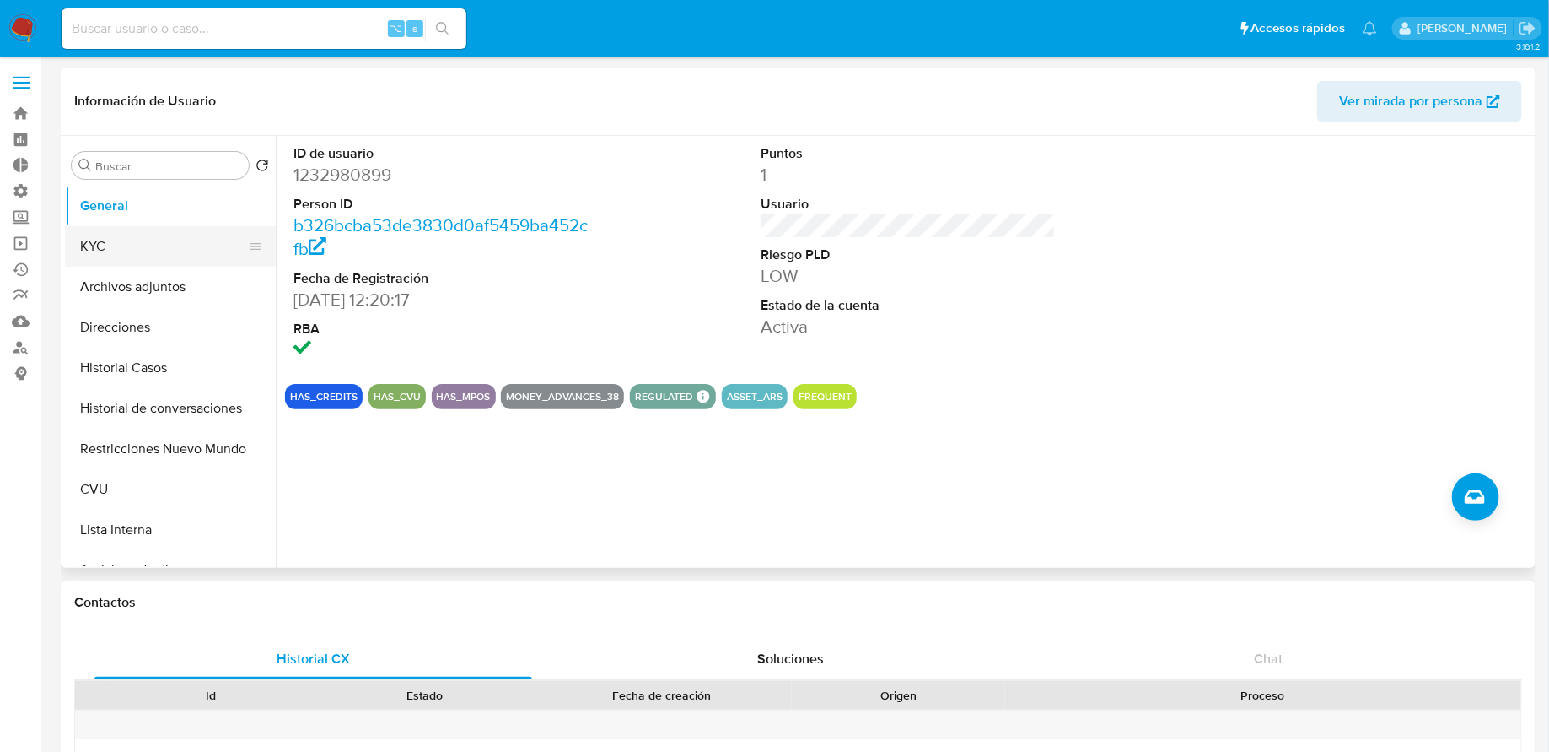
click at [183, 235] on button "KYC" at bounding box center [163, 246] width 197 height 40
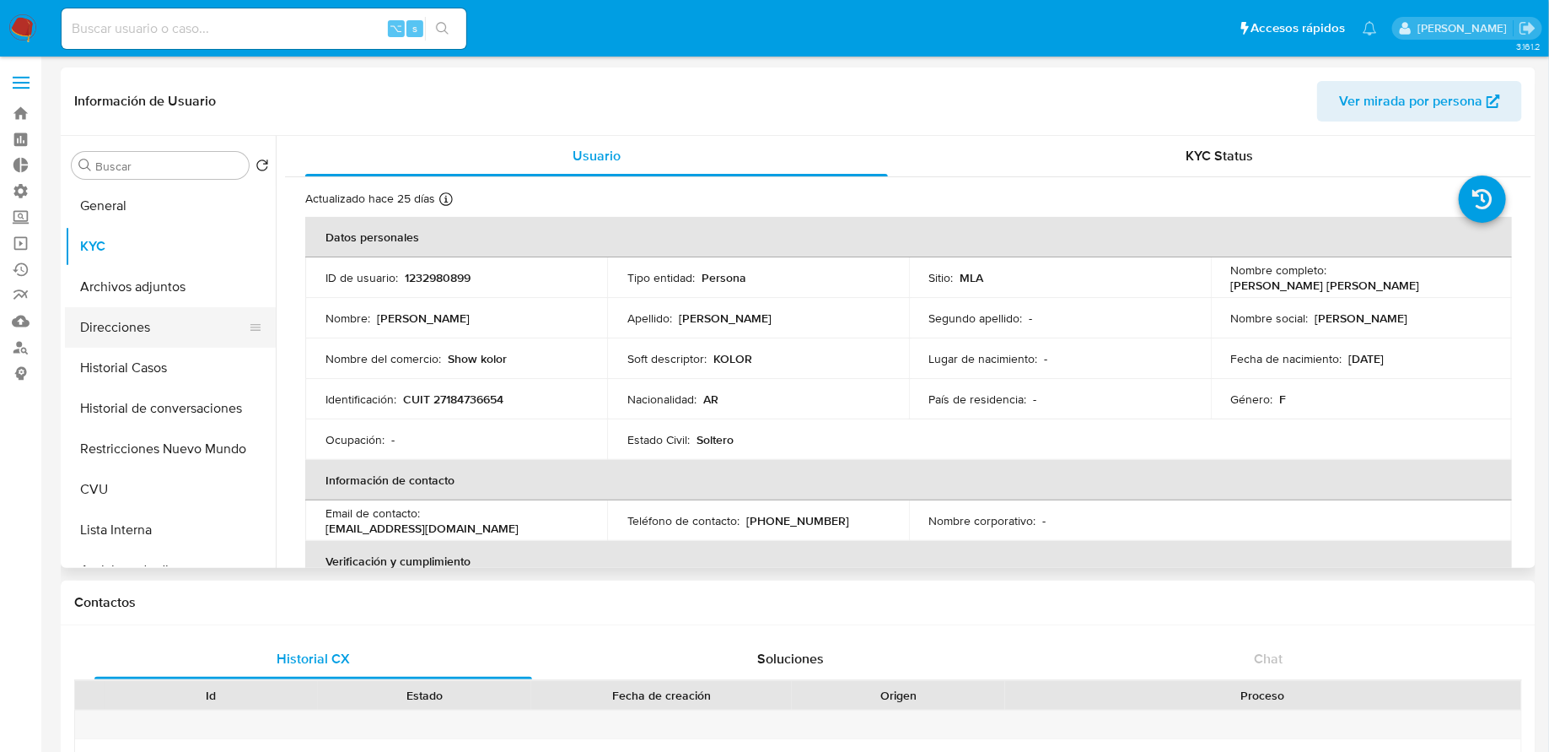
click at [128, 324] on button "Direcciones" at bounding box center [163, 327] width 197 height 40
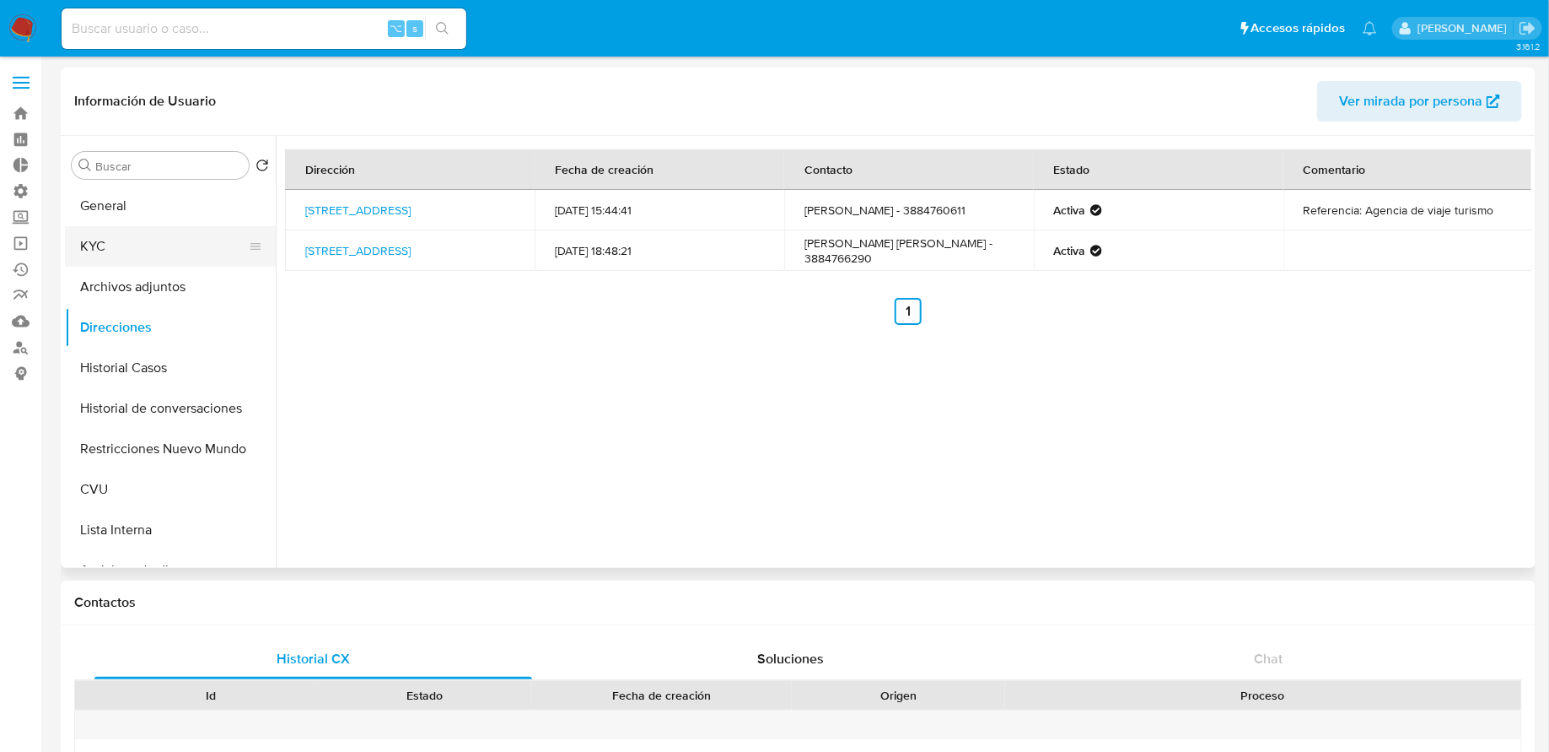
click at [150, 234] on button "KYC" at bounding box center [163, 246] width 197 height 40
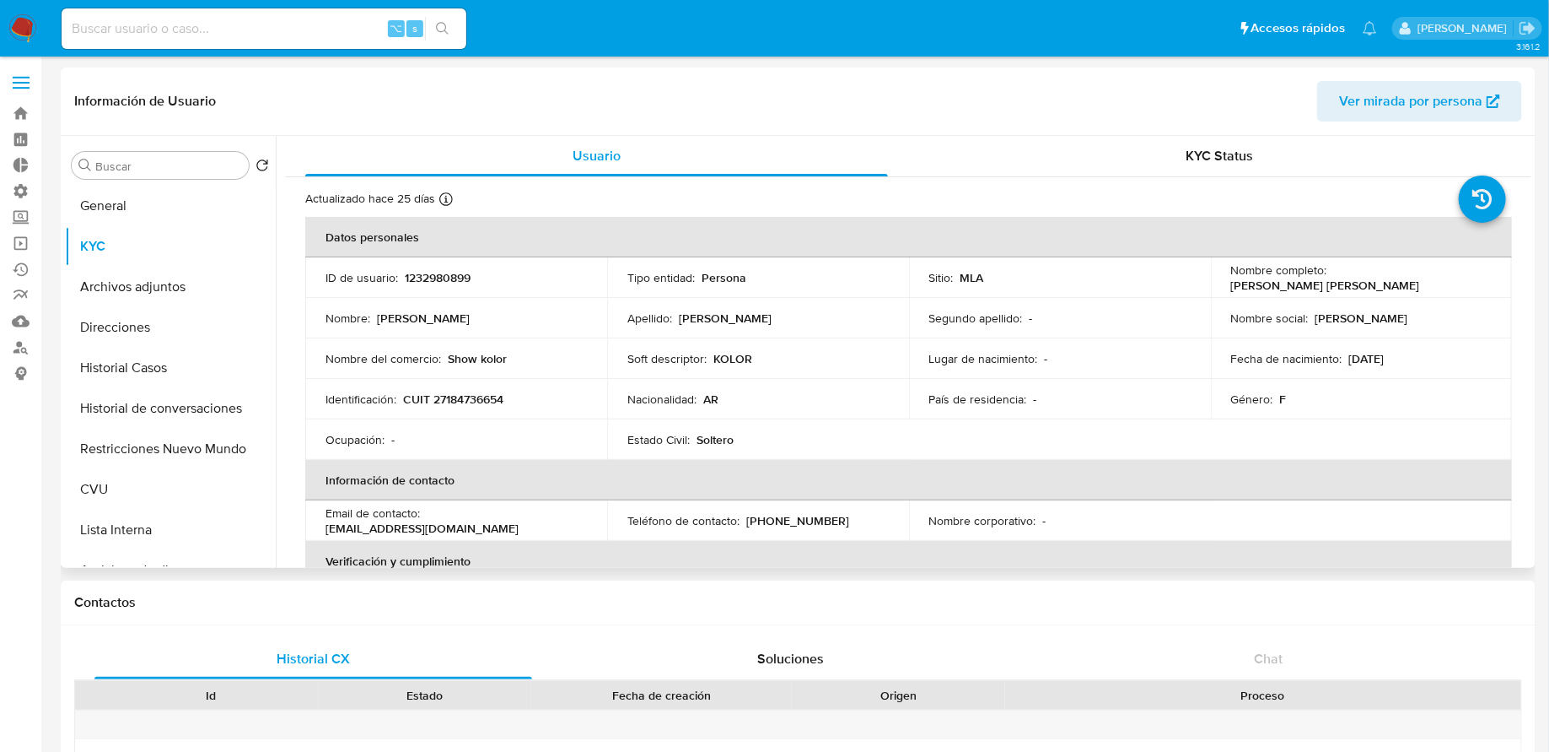
click at [477, 393] on p "CUIT 27184736654" at bounding box center [453, 398] width 100 height 15
copy p "27184736654"
